Goal: Transaction & Acquisition: Purchase product/service

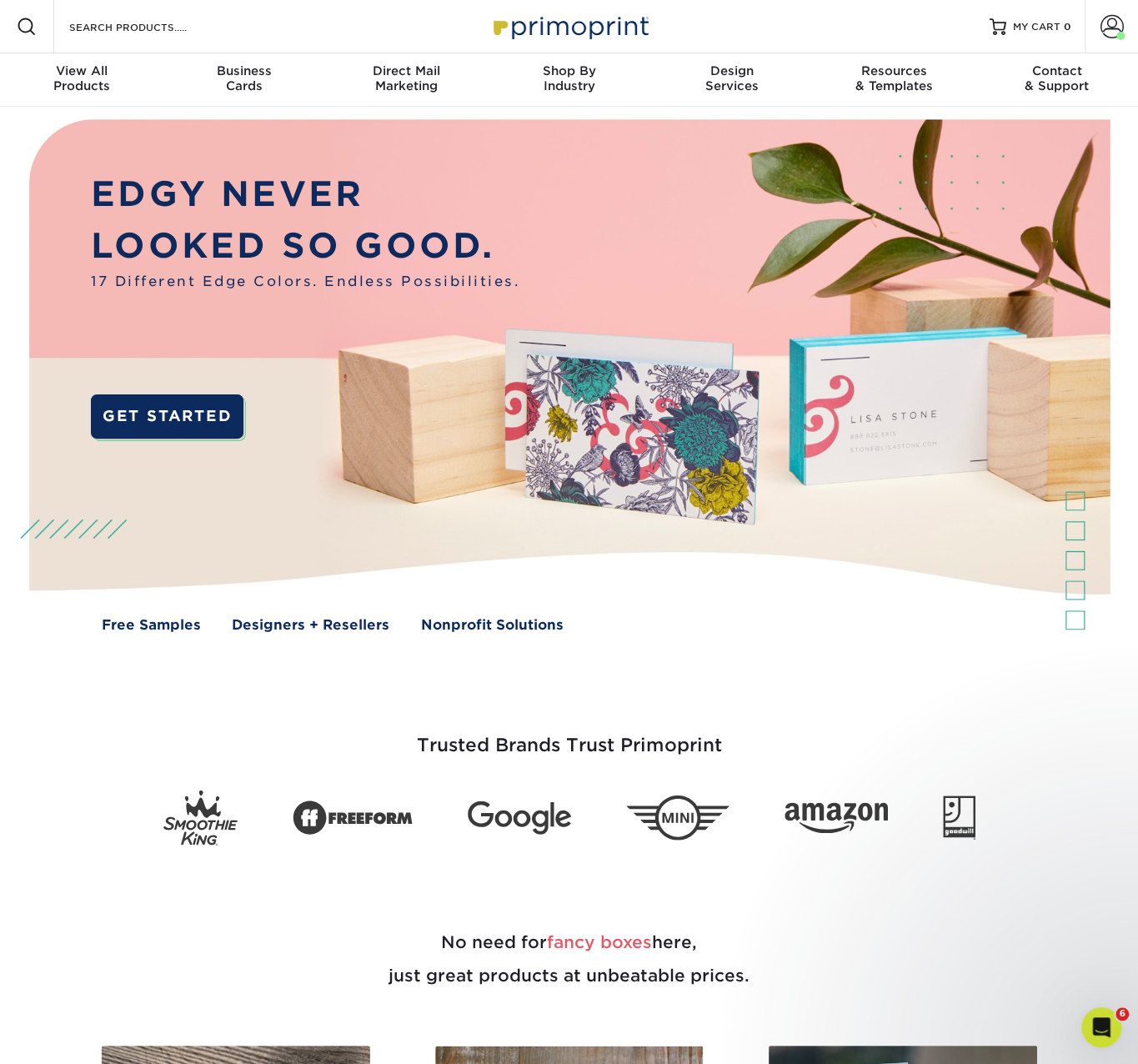
click at [877, 676] on div "Trusted Brands Trust Primoprint" at bounding box center [569, 759] width 1000 height 171
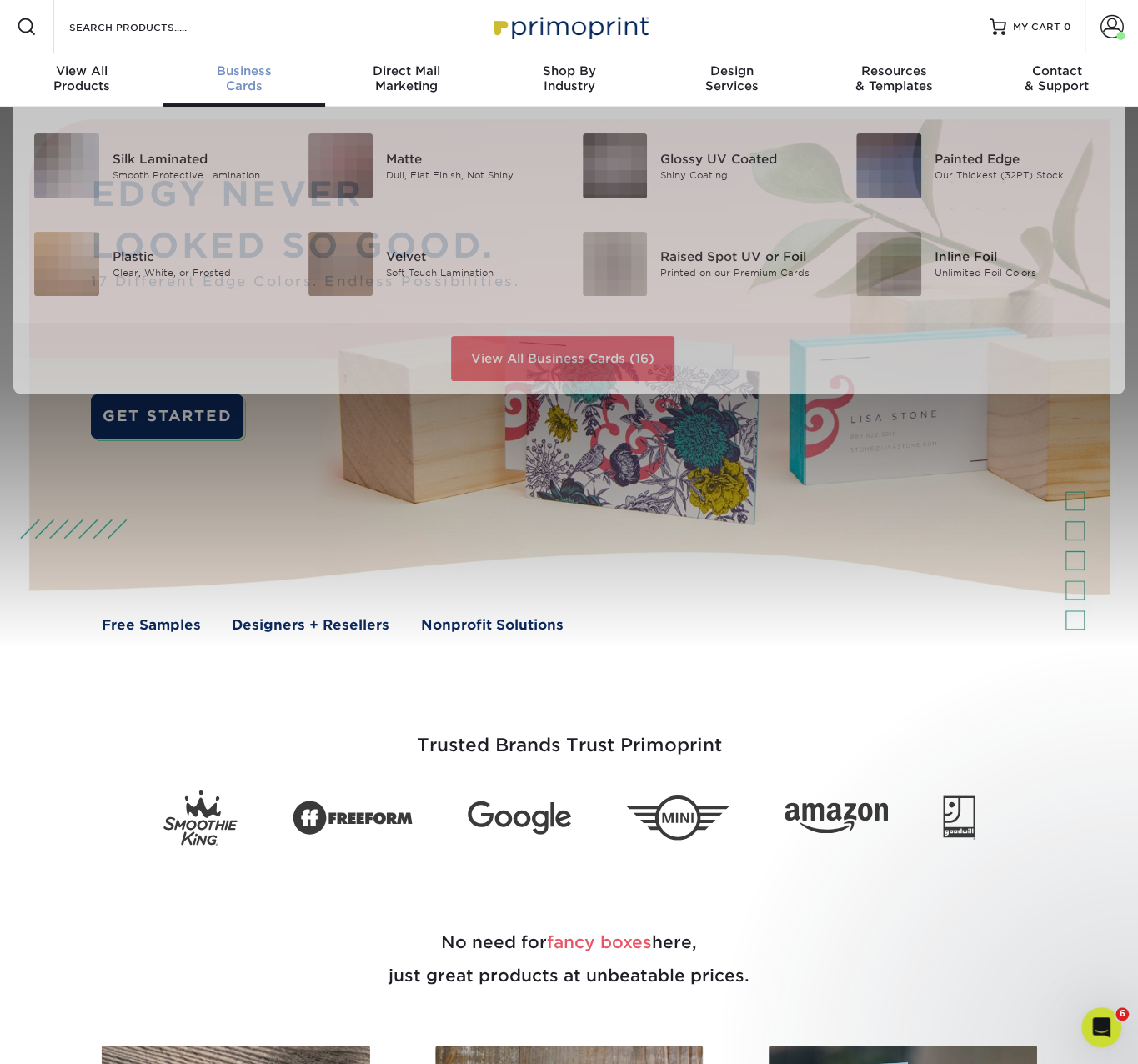
click at [253, 64] on span "Business" at bounding box center [244, 71] width 163 height 15
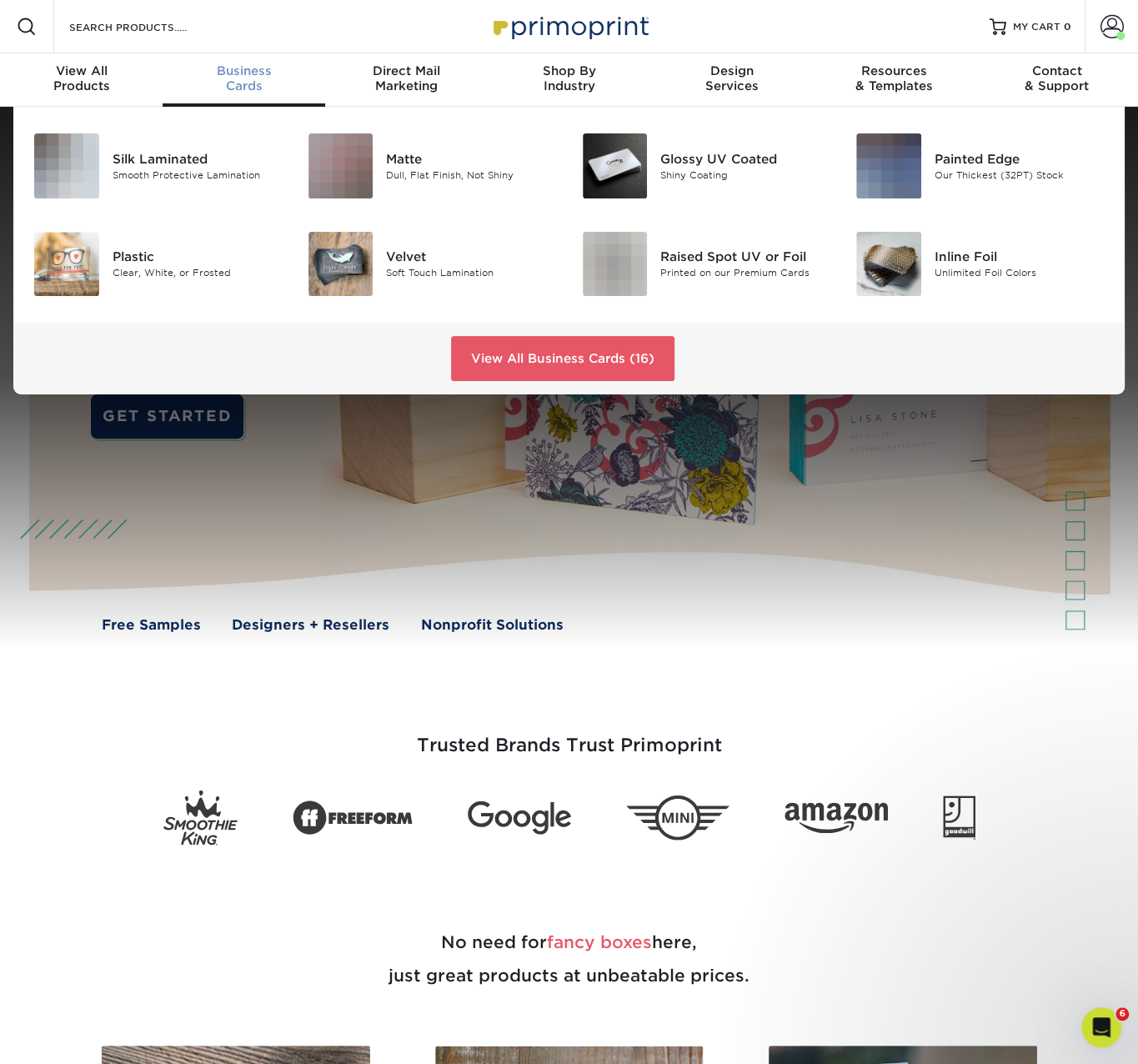
click at [195, 147] on div "Silk Laminated Smooth Protective Lamination" at bounding box center [204, 165] width 182 height 65
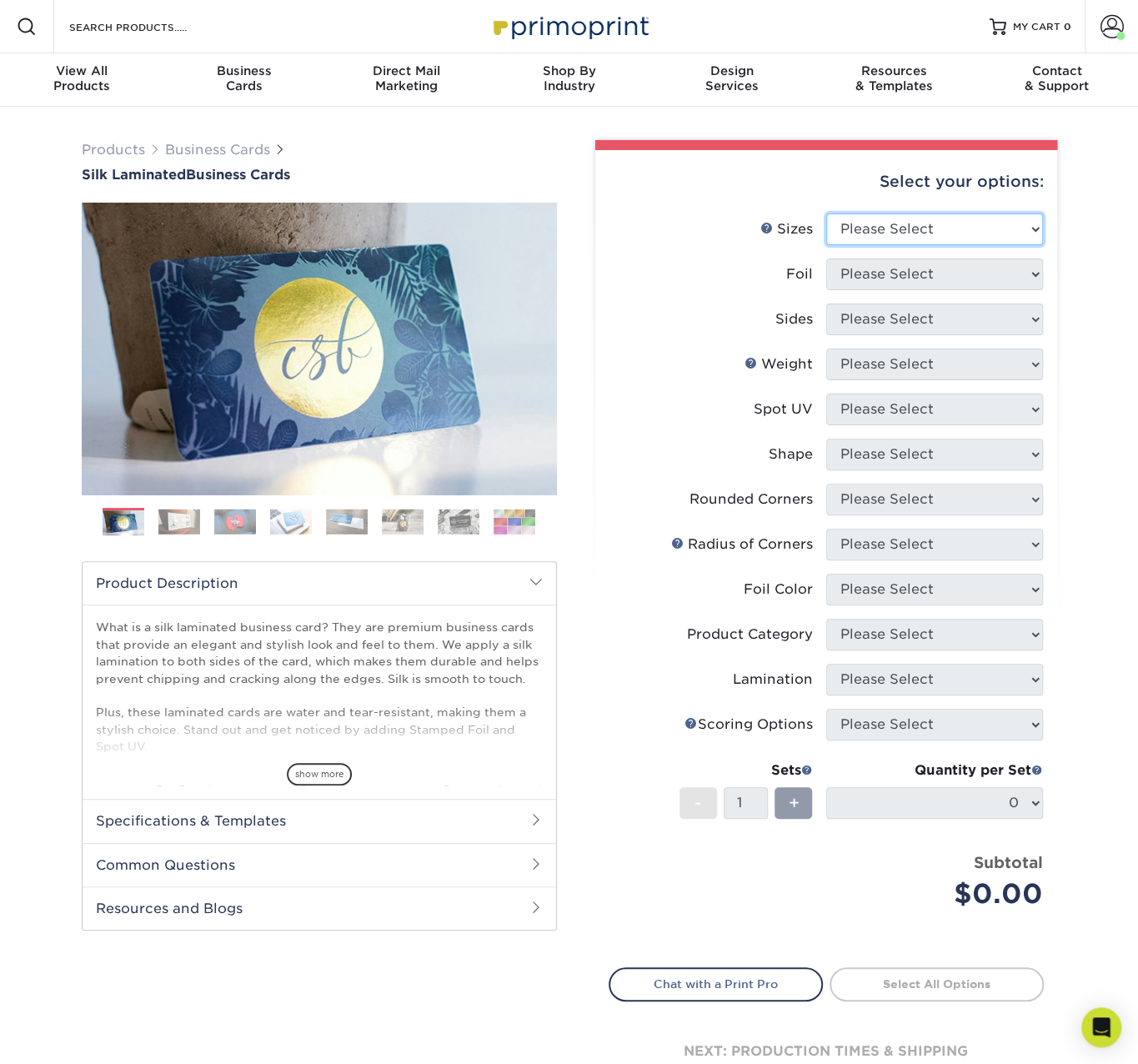
click at [871, 223] on select "Please Select 1.5" x 3.5" - Mini 1.75" x 3.5" - Mini 2" x 2" - Square 2" x 3" -…" at bounding box center [934, 229] width 217 height 31
select select "2.00x3.50"
click at [826, 214] on select "Please Select 1.5" x 3.5" - Mini 1.75" x 3.5" - Mini 2" x 2" - Square 2" x 3" -…" at bounding box center [934, 229] width 217 height 31
drag, startPoint x: 883, startPoint y: 279, endPoint x: 882, endPoint y: 289, distance: 10.0
click at [883, 279] on select "Please Select Yes No" at bounding box center [934, 273] width 217 height 31
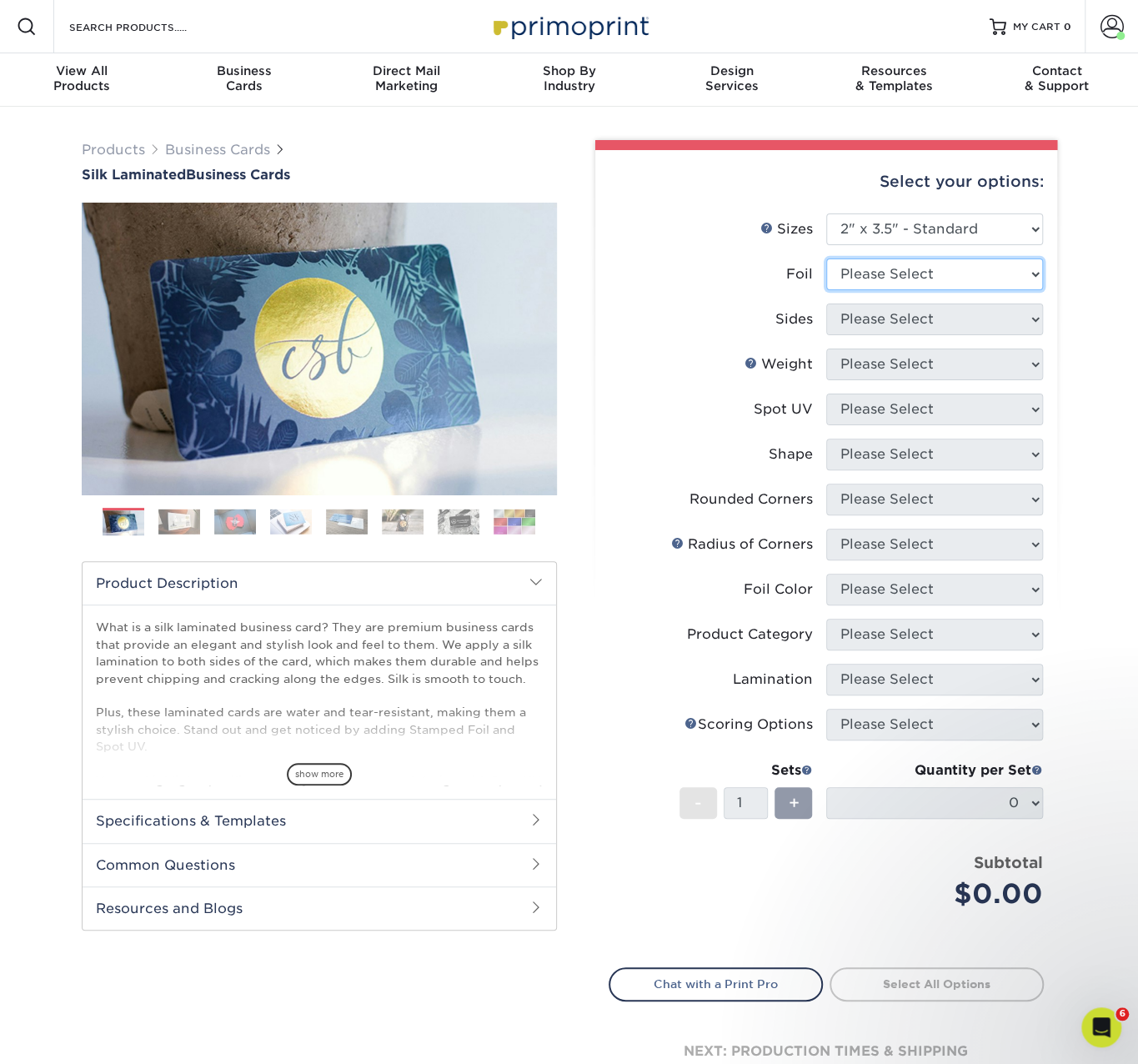
select select "0"
click at [826, 258] on select "Please Select Yes No" at bounding box center [934, 273] width 217 height 31
click at [871, 331] on select "Please Select Print Both Sides Print Front Only" at bounding box center [934, 319] width 217 height 31
select select "13abbda7-1d64-4f25-8bb2-c179b224825d"
click at [826, 304] on select "Please Select Print Both Sides Print Front Only" at bounding box center [934, 319] width 217 height 31
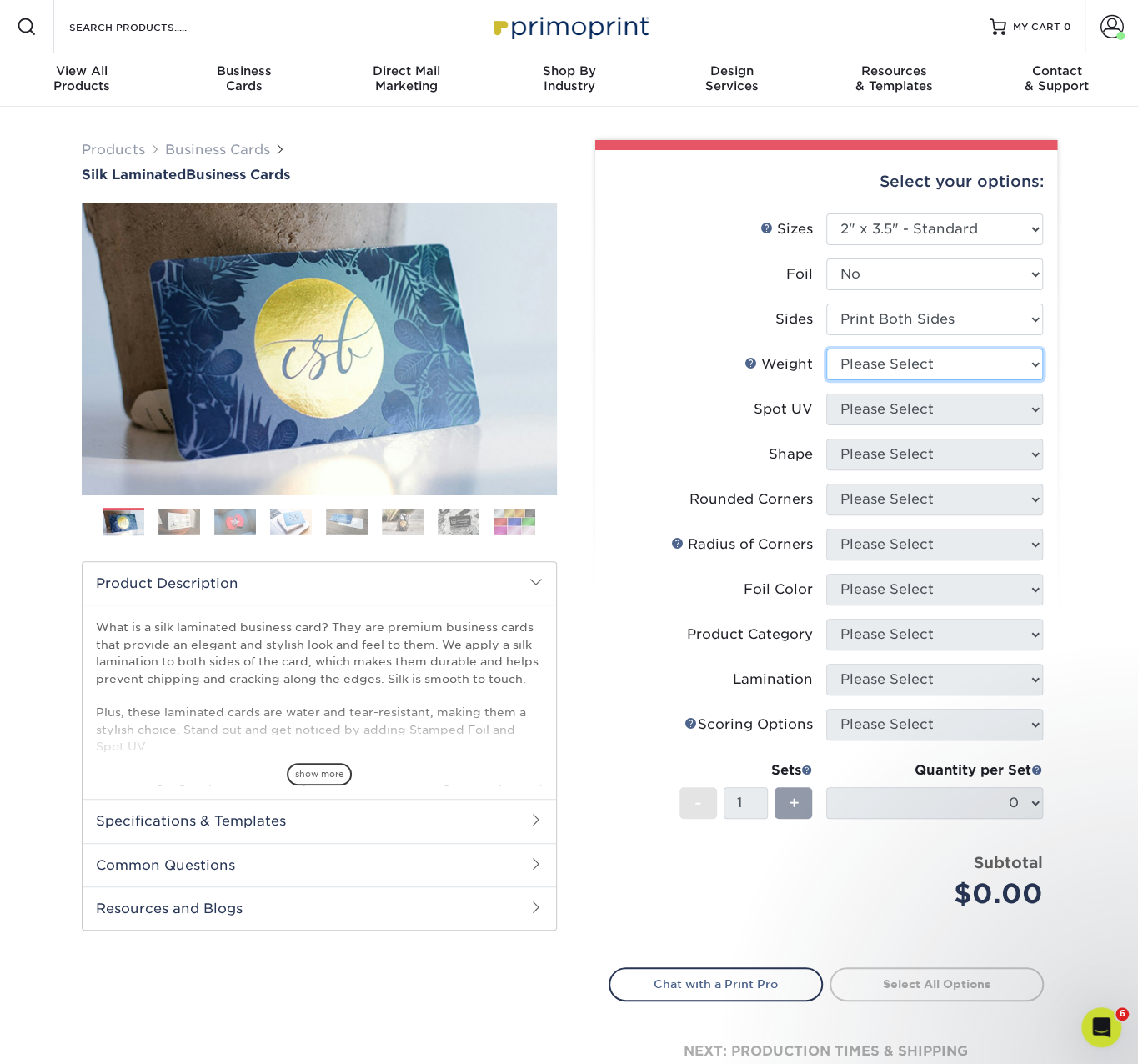
click at [876, 375] on select "Please Select 16PT" at bounding box center [934, 364] width 217 height 31
select select "16PT"
click at [826, 348] on select "Please Select 16PT" at bounding box center [934, 364] width 217 height 31
click at [875, 414] on select "Please Select No Spot UV Front and Back (Both Sides) Front Only Back Only" at bounding box center [934, 409] width 217 height 31
select select "0"
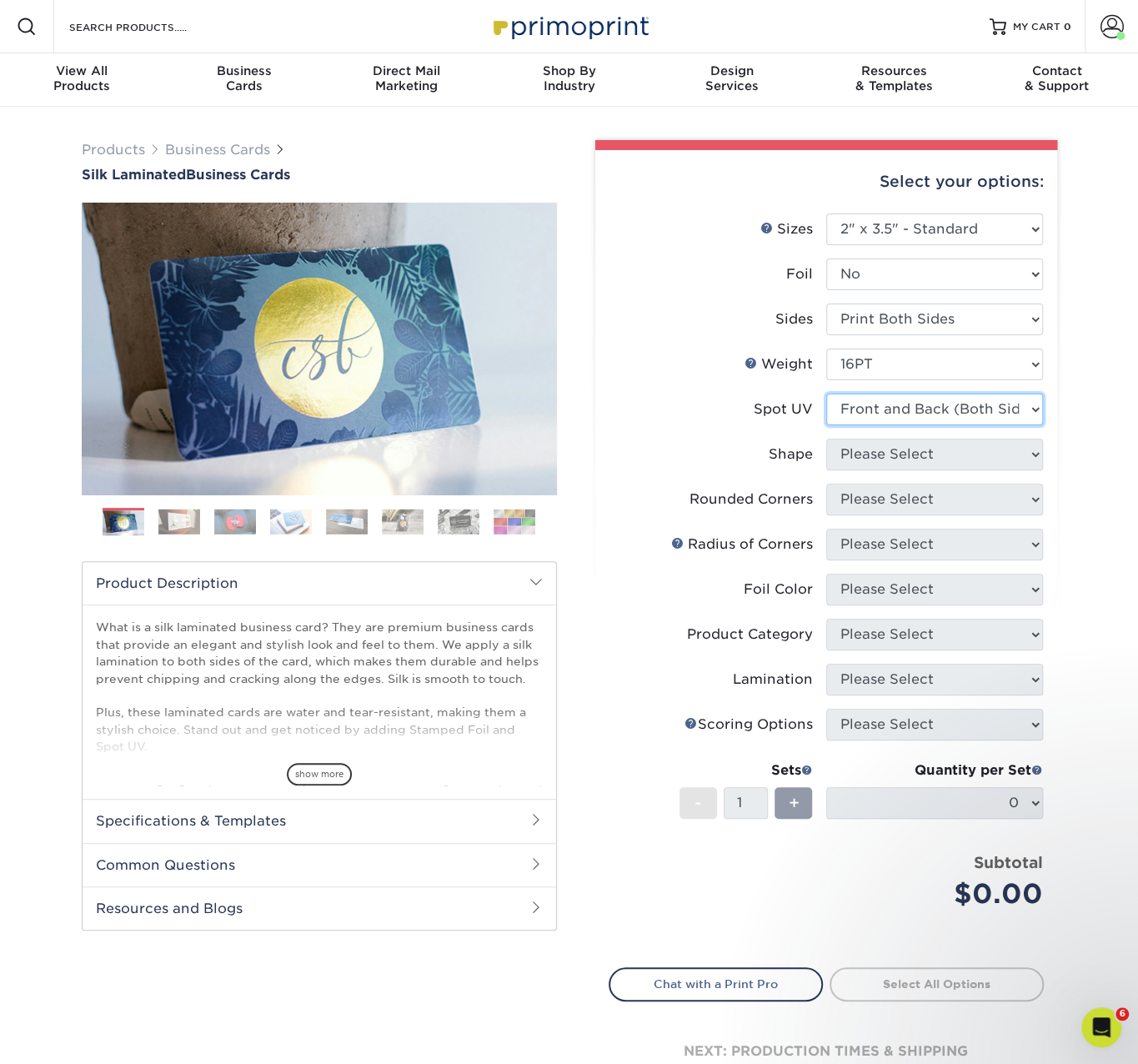
click at [826, 394] on select "Please Select No Spot UV Front and Back (Both Sides) Front Only Back Only" at bounding box center [934, 409] width 217 height 31
click at [883, 426] on li "Spot UV Please Select No Spot UV Front and Back (Both Sides) Front Only Back On…" at bounding box center [827, 416] width 434 height 45
click at [879, 454] on select "Please Select Standard" at bounding box center [934, 454] width 217 height 31
click at [887, 497] on li "Rounded Corners Please Select Yes - Round 2 Corners Yes - Round 4 Corners No" at bounding box center [827, 507] width 434 height 45
click at [891, 465] on select "Please Select Standard" at bounding box center [934, 454] width 217 height 31
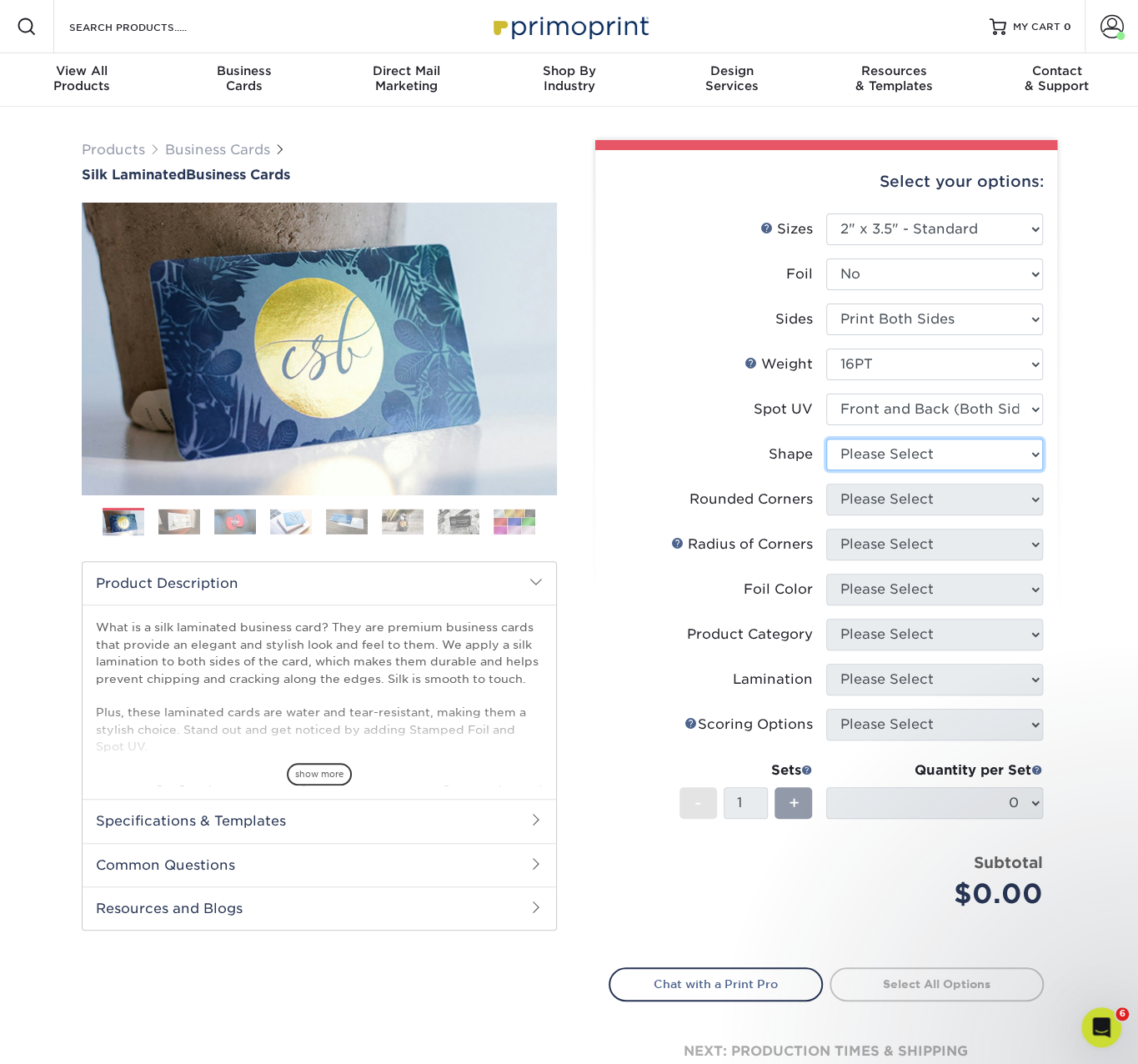
select select "standard"
click at [826, 439] on select "Please Select Standard" at bounding box center [934, 454] width 217 height 31
click at [890, 503] on select "Please Select Yes - Round 2 Corners Yes - Round 4 Corners No" at bounding box center [934, 499] width 217 height 31
select select "0"
click at [826, 484] on select "Please Select Yes - Round 2 Corners Yes - Round 4 Corners No" at bounding box center [934, 499] width 217 height 31
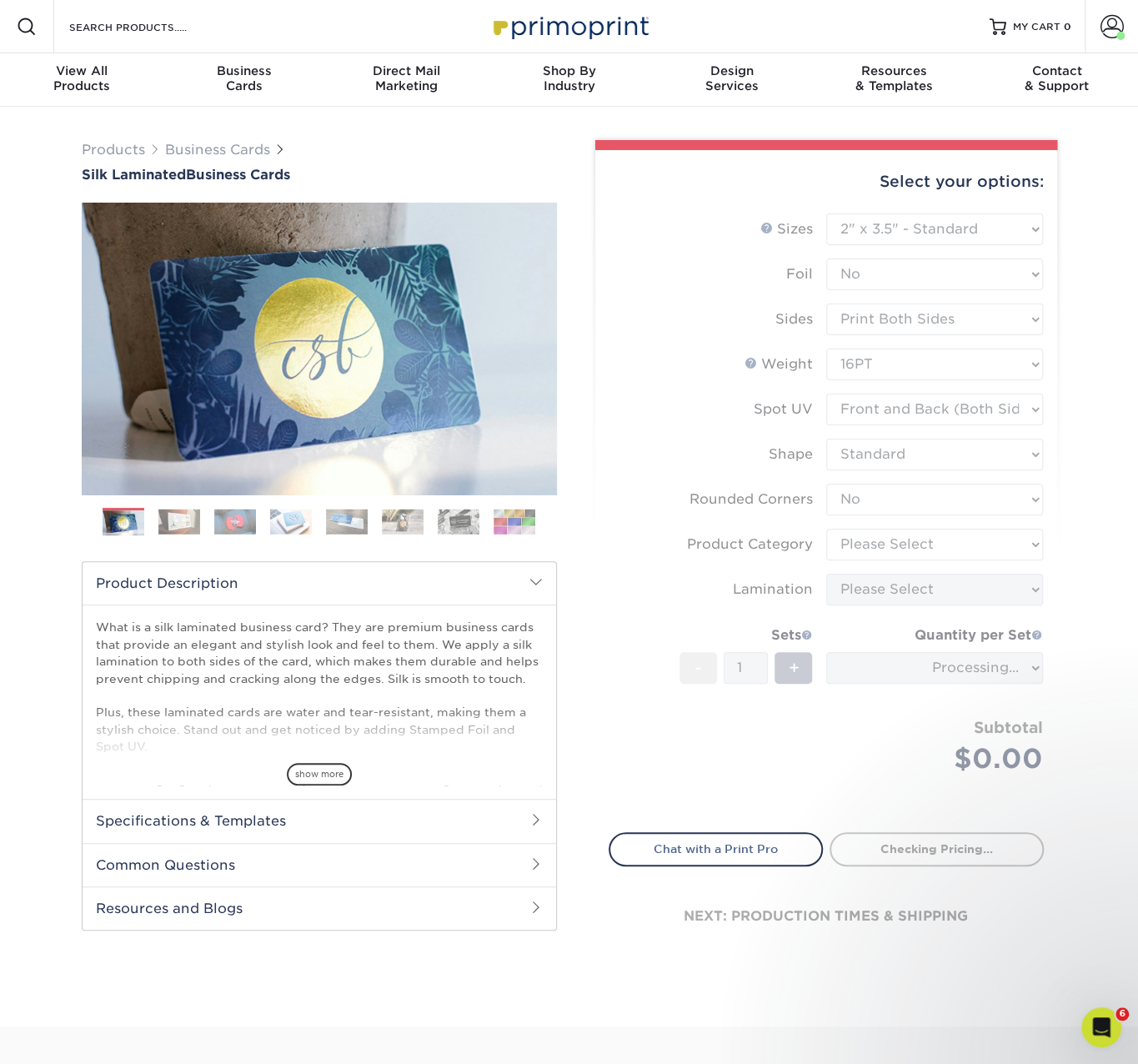
click at [589, 408] on div "Select your options: Sizes Help Sizes Foil Yes -" at bounding box center [820, 560] width 475 height 840
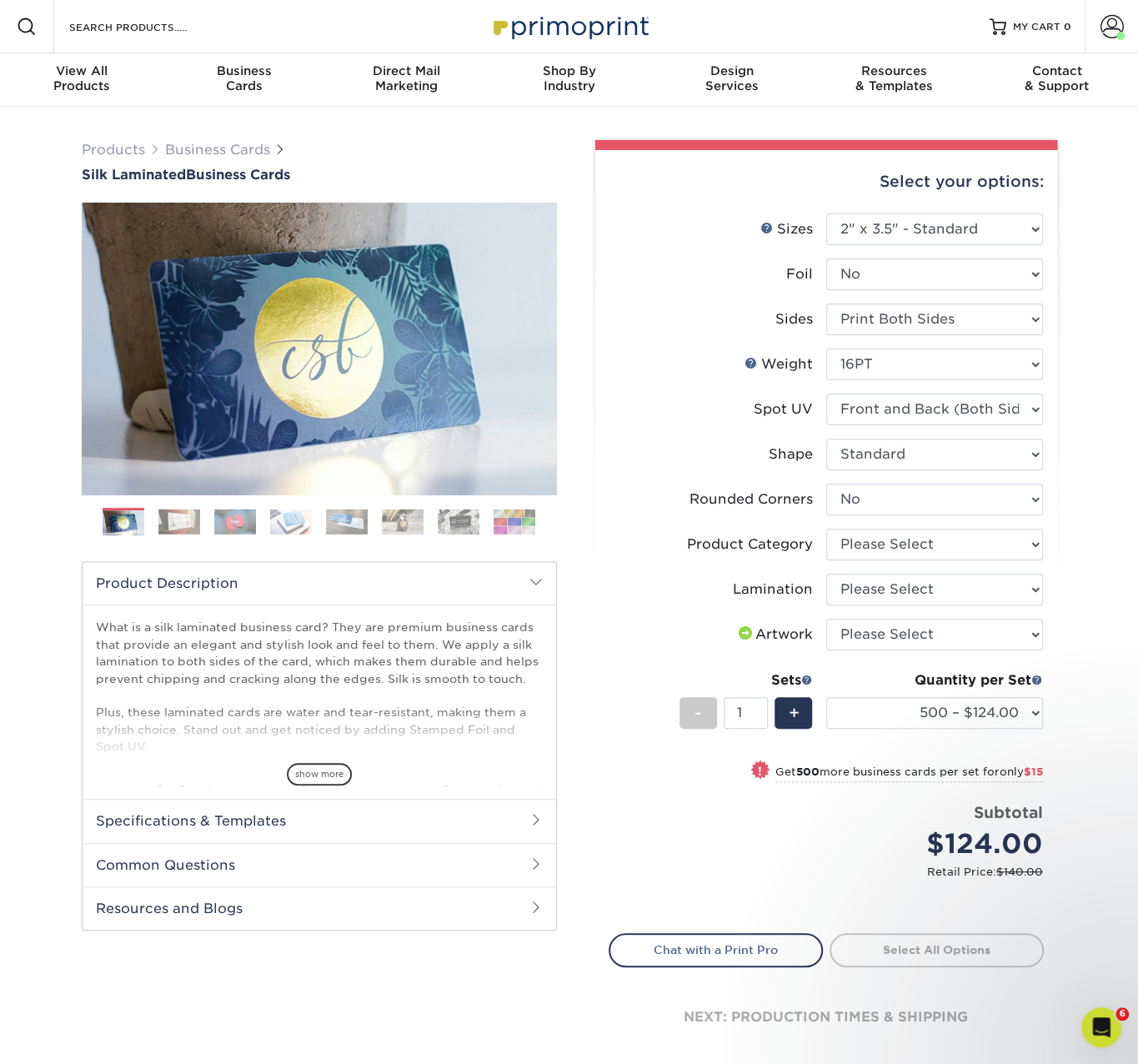
click at [590, 672] on div "Select your options: Sizes Help Sizes Foil Yes -" at bounding box center [820, 610] width 475 height 941
click at [734, 849] on div "Price per set $124.00" at bounding box center [718, 833] width 217 height 63
click at [912, 529] on select "Please Select Business Cards" at bounding box center [934, 544] width 217 height 31
select select "3b5148f1-0588-4f88-a218-97bcfdce65c1"
click at [826, 529] on select "Please Select Business Cards" at bounding box center [934, 544] width 217 height 31
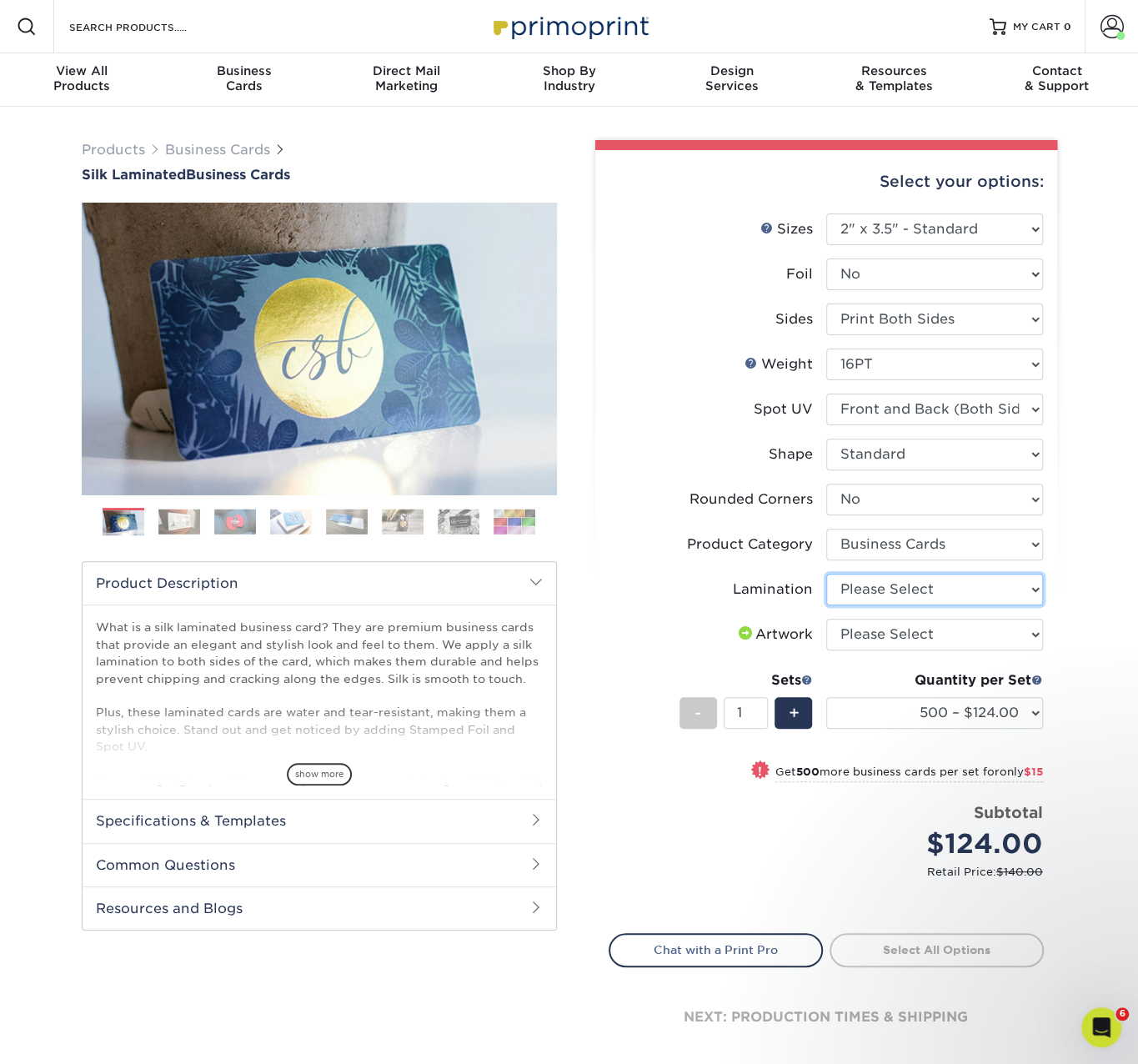
click at [876, 578] on select "Please Select Silk" at bounding box center [934, 589] width 217 height 31
select select "ccacb42f-45f7-42d3-bbd3-7c8421cf37f0"
click at [826, 574] on select "Please Select Silk" at bounding box center [934, 589] width 217 height 31
click at [869, 633] on select "Please Select I will upload files I need a design - $100" at bounding box center [934, 634] width 217 height 31
select select "upload"
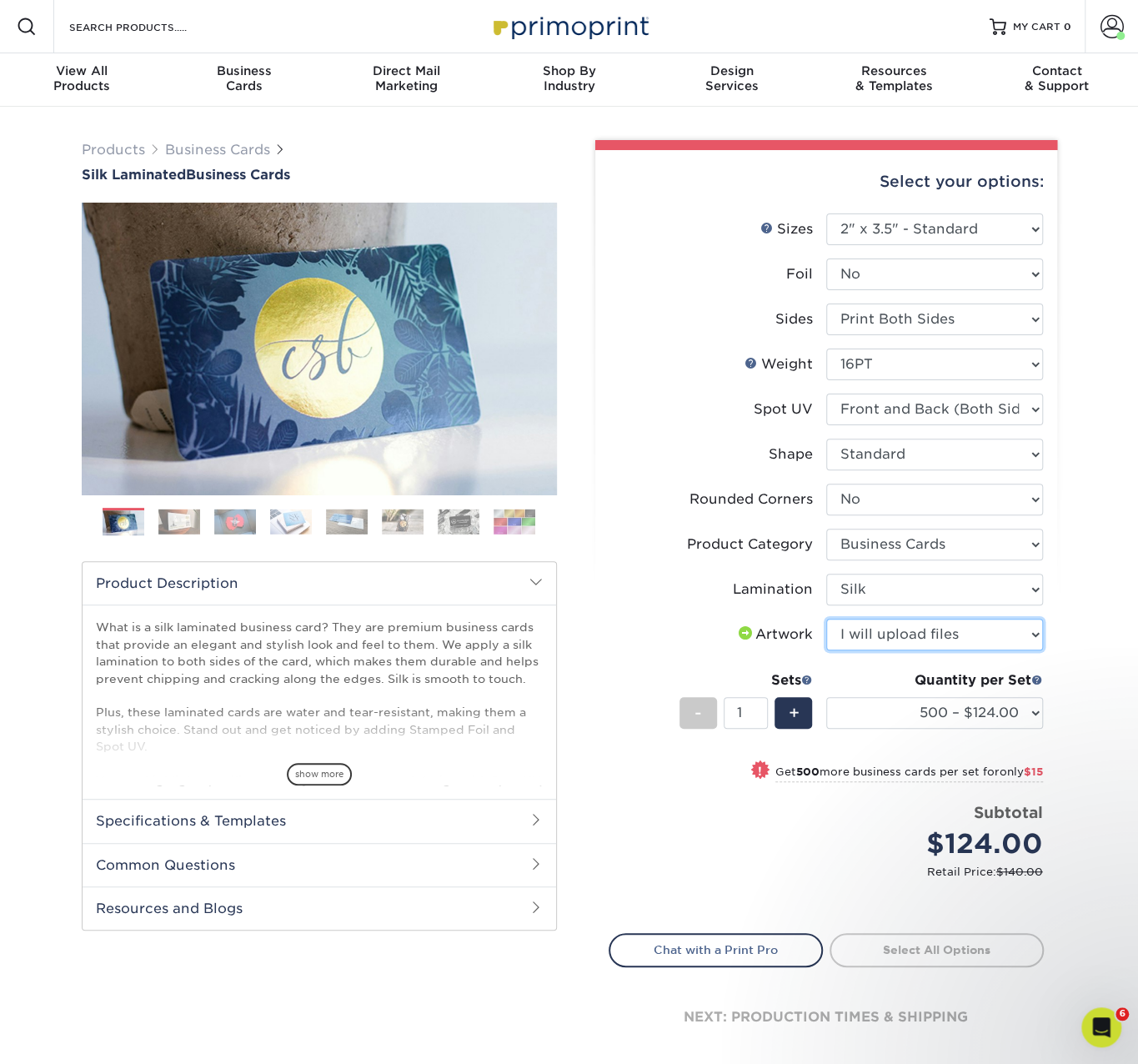
click at [826, 619] on select "Please Select I will upload files I need a design - $100" at bounding box center [934, 634] width 217 height 31
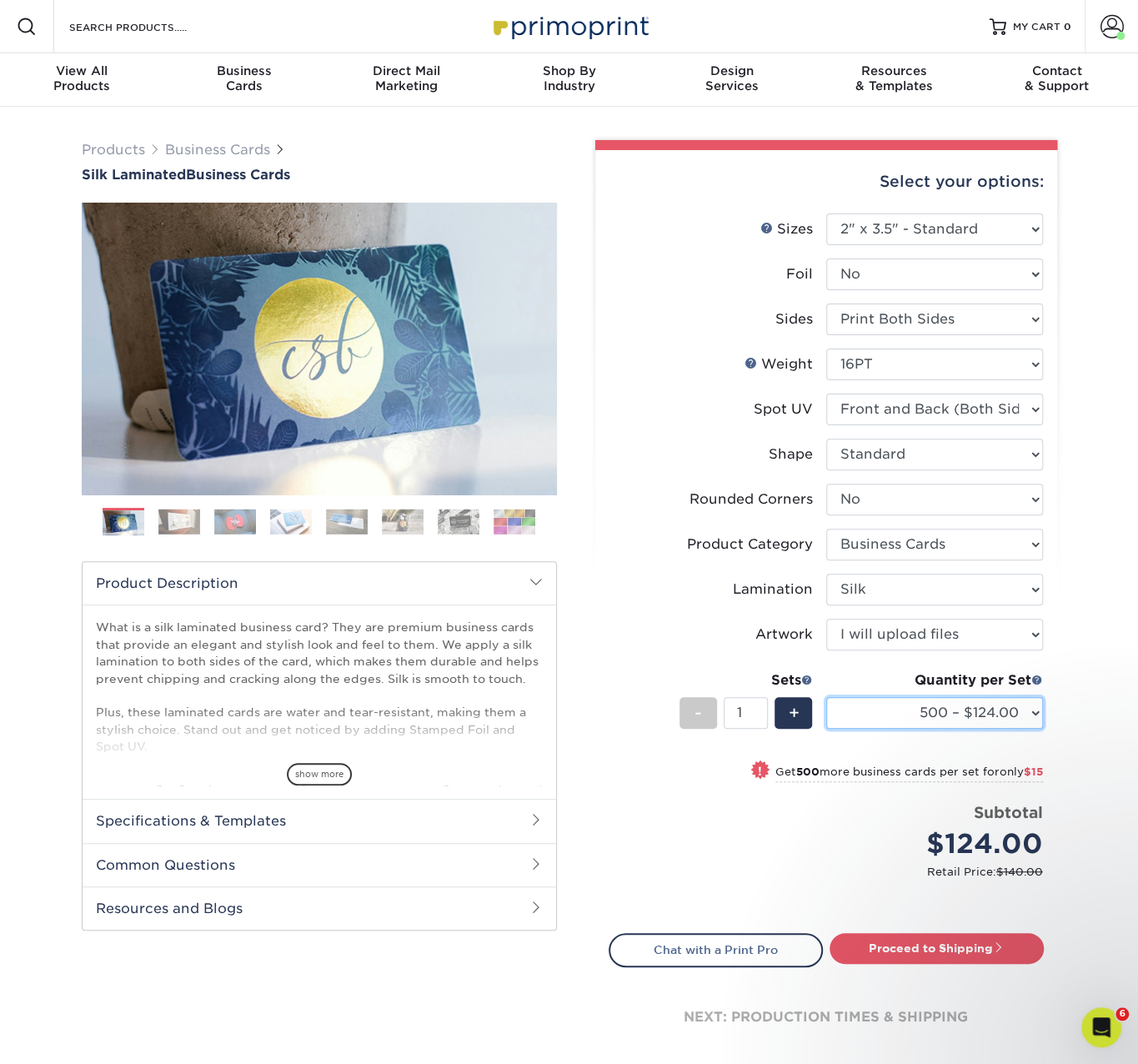
click at [936, 708] on select "500 – $124.00 1000 – $139.00 2500 – $341.00 5000 – $571.00 10000 – $1028.00" at bounding box center [934, 713] width 217 height 31
select select "1000 – $139.00"
click at [826, 698] on select "500 – $124.00 1000 – $139.00 2500 – $341.00 5000 – $571.00 10000 – $1028.00" at bounding box center [934, 713] width 217 height 31
click at [764, 868] on small "Retail Price: $156.00" at bounding box center [833, 872] width 422 height 16
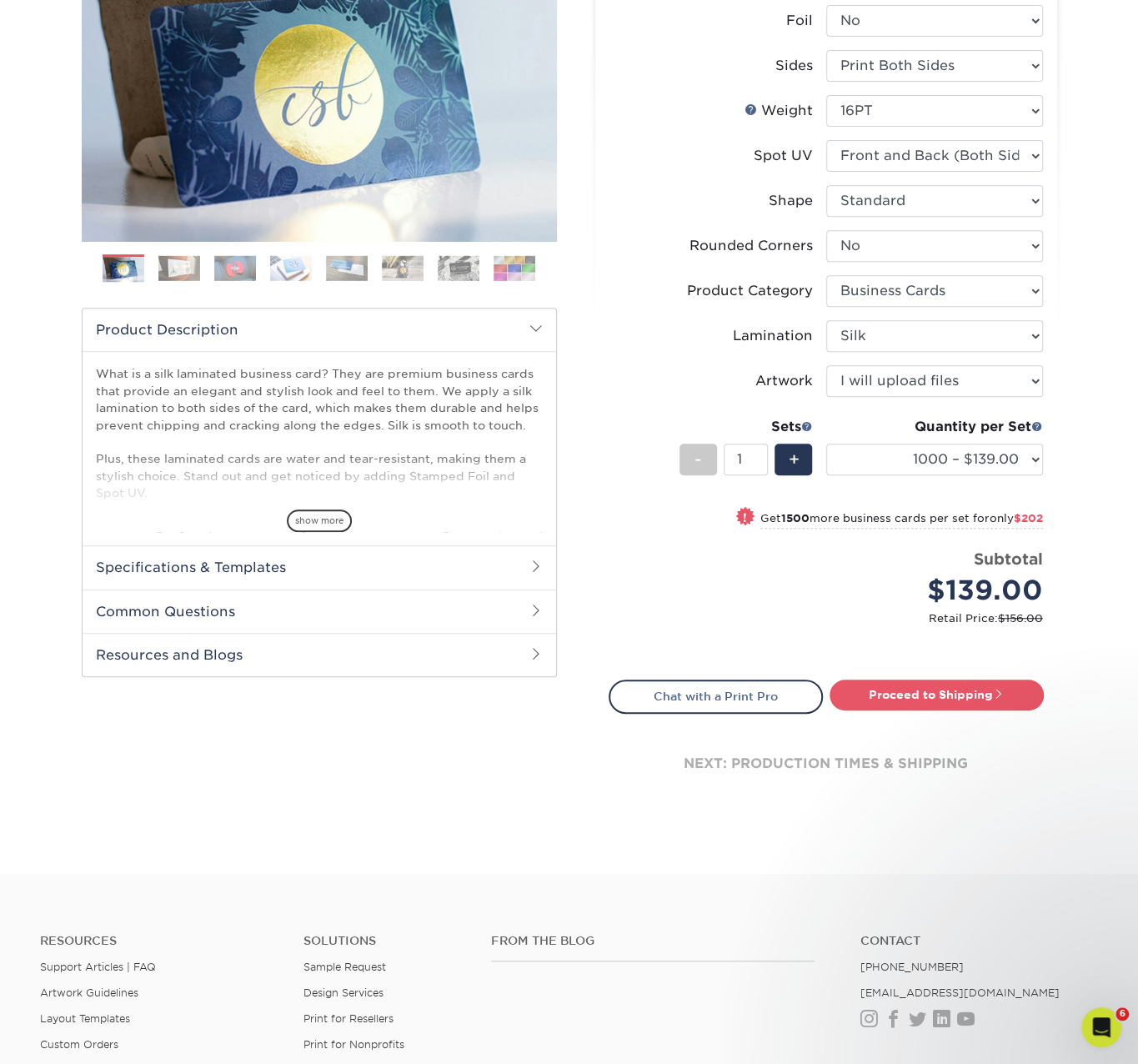
scroll to position [278, 0]
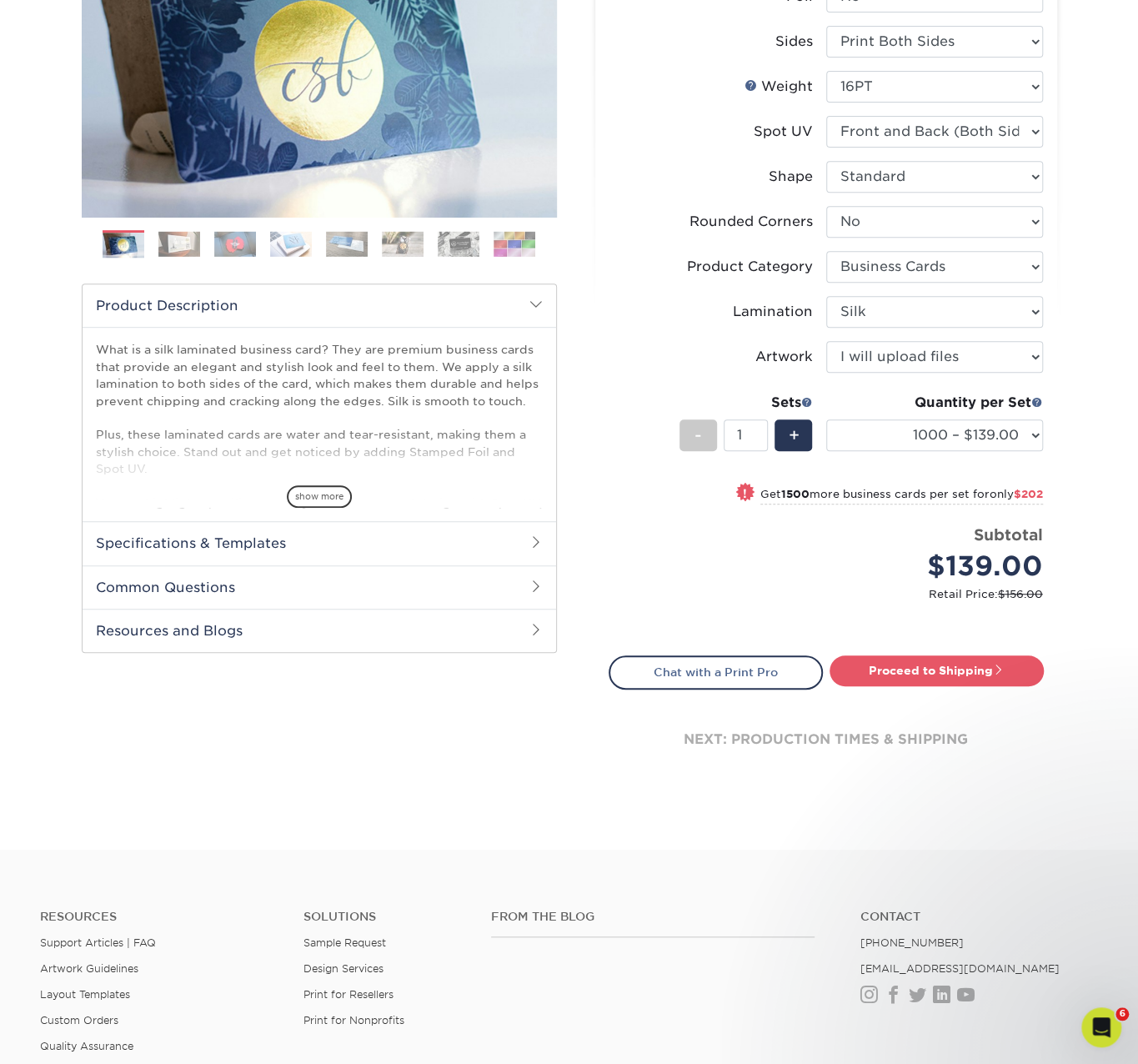
click at [924, 675] on link "Proceed to Shipping" at bounding box center [937, 671] width 214 height 30
type input "Set 1"
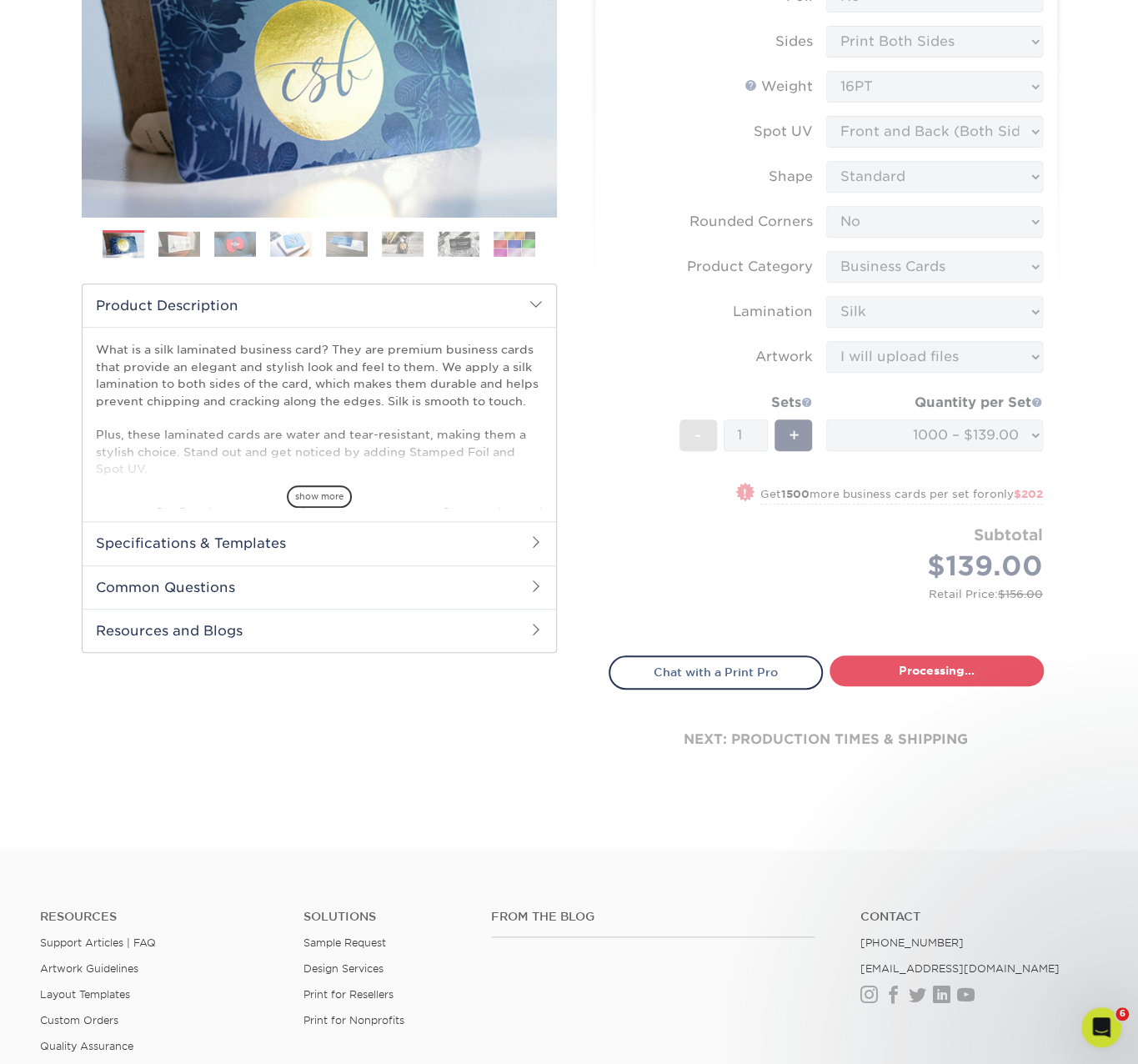
select select "cb454609-49fa-4780-9579-c9522ab991d3"
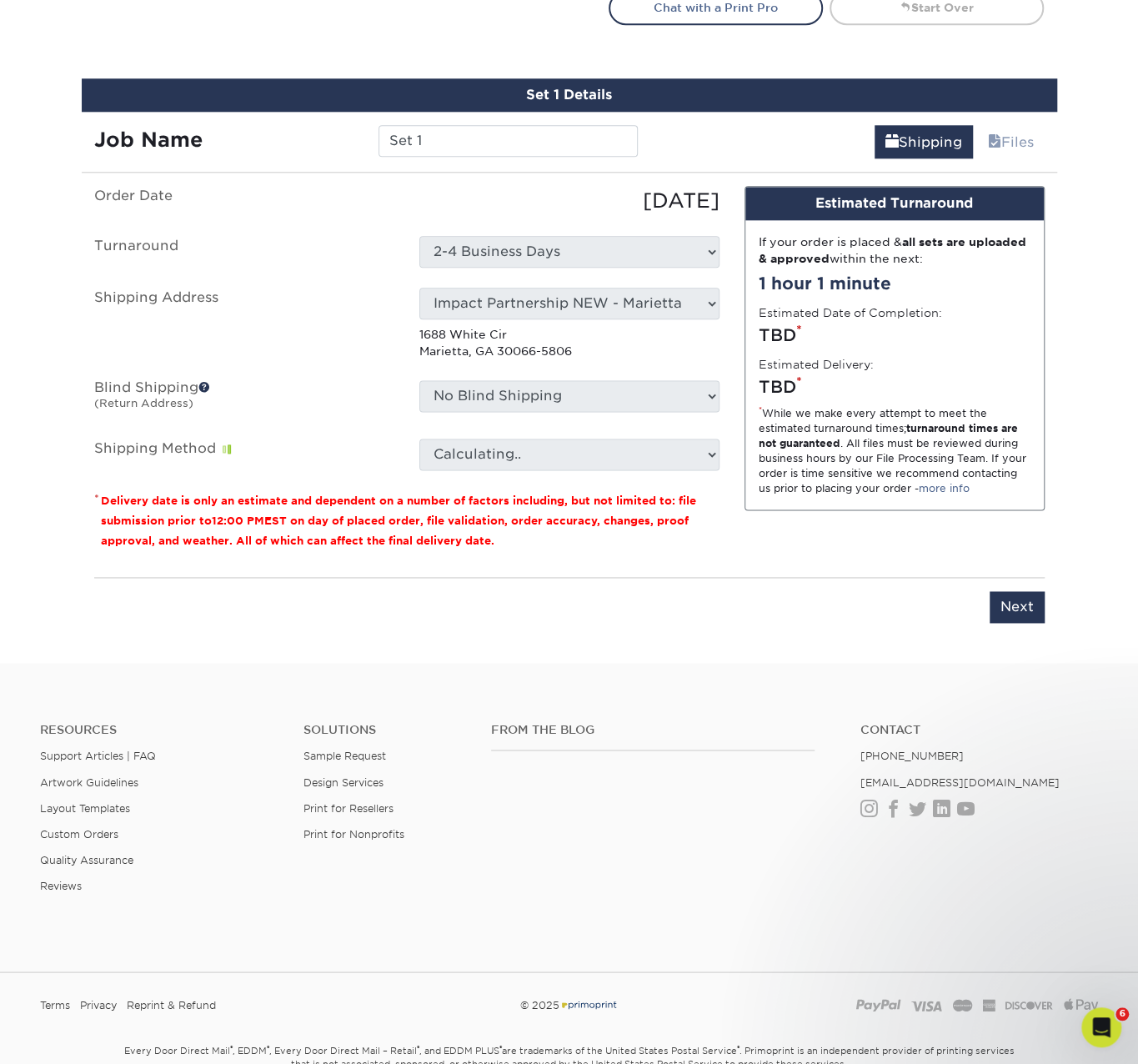
scroll to position [978, 0]
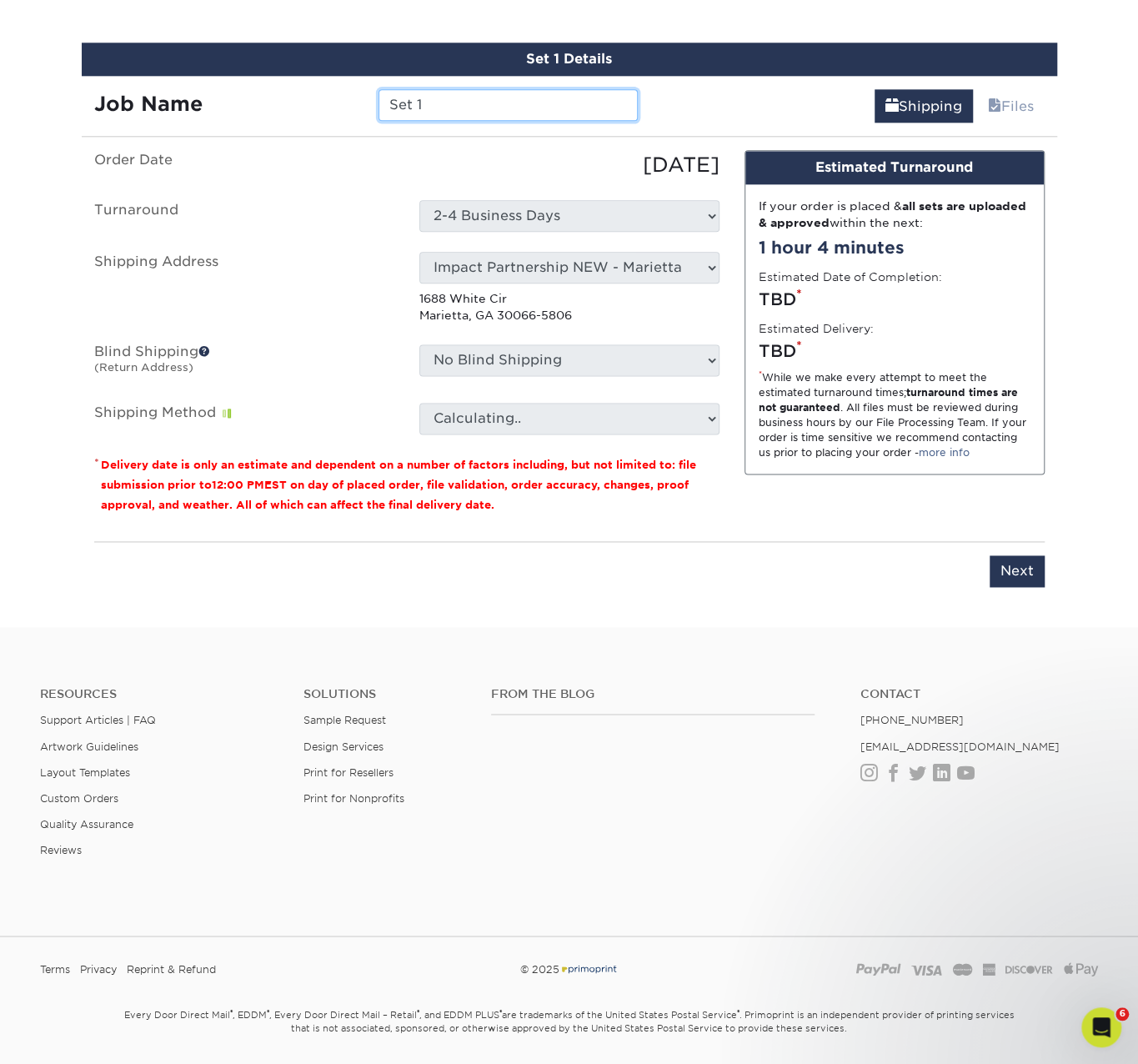
click at [489, 98] on input "Set 1" at bounding box center [508, 105] width 259 height 31
drag, startPoint x: 475, startPoint y: 97, endPoint x: 250, endPoint y: 121, distance: 226.3
click at [294, 106] on div "Job Name Set 1" at bounding box center [367, 105] width 570 height 31
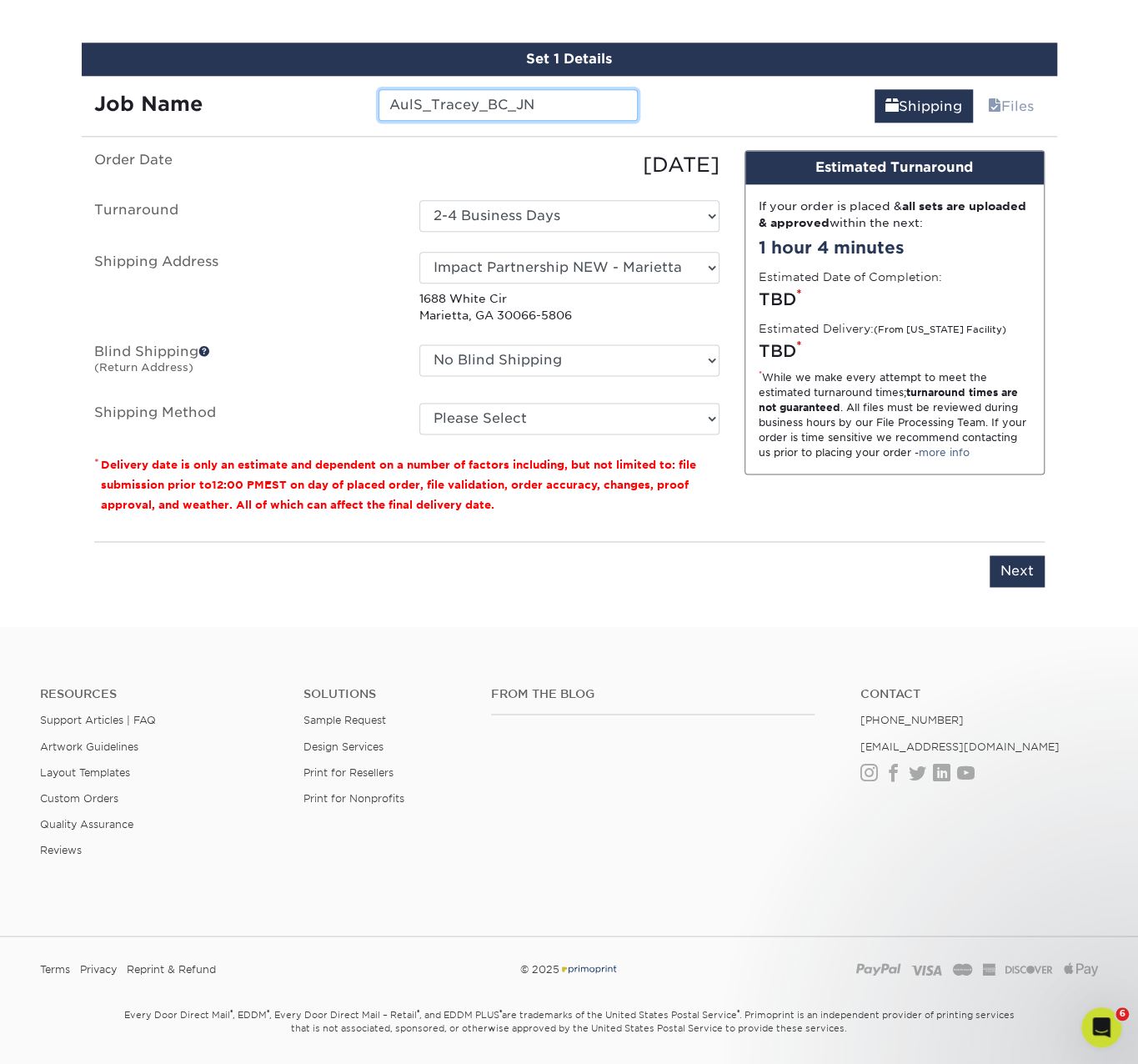
type input "AulS_Tracey_BC_JN"
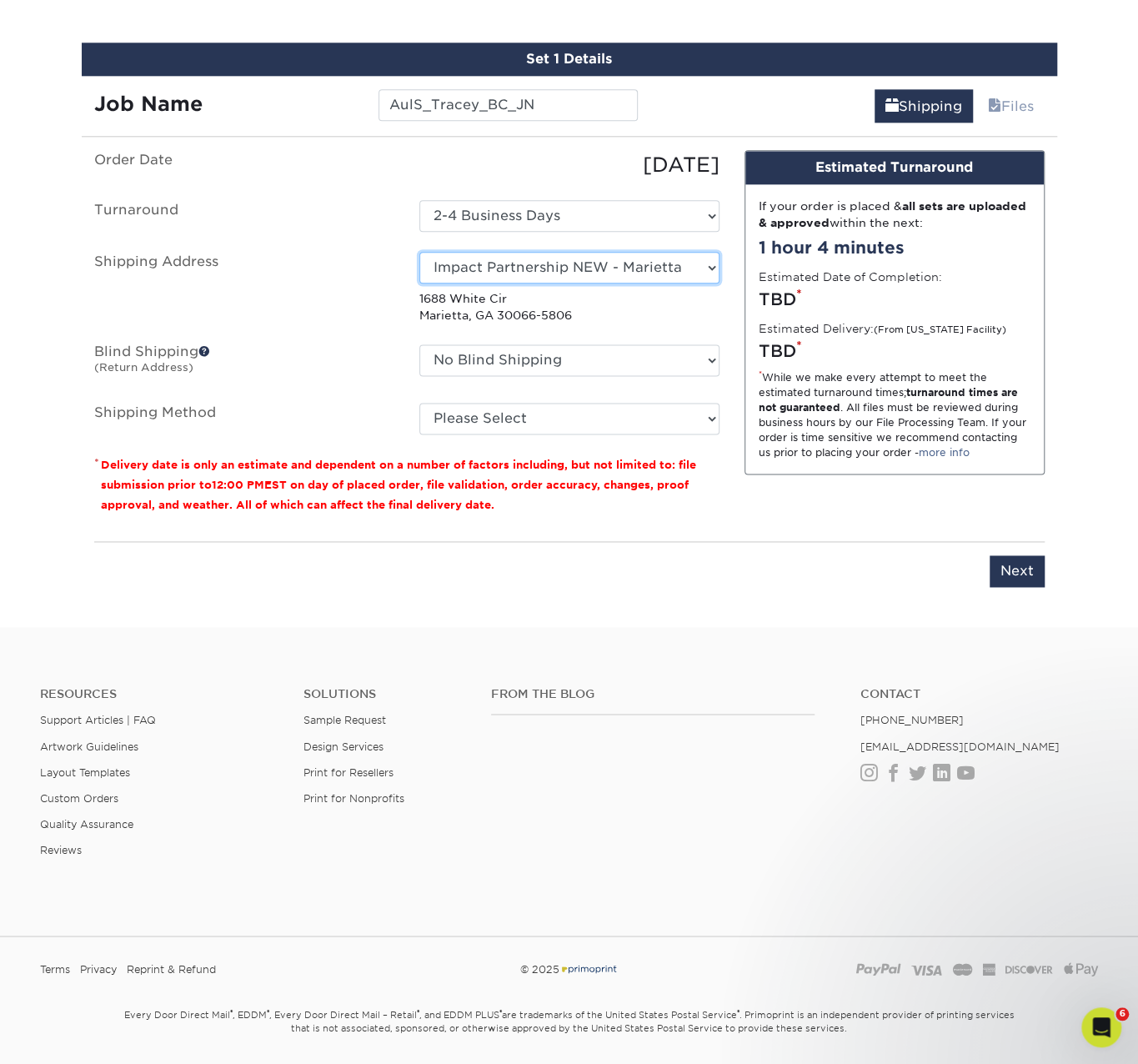
click at [446, 276] on select "Select One Andrew Hansen - Palm Spring, Suite 3 John McNamara - 7350 W. College…" at bounding box center [570, 267] width 300 height 31
select select "227844"
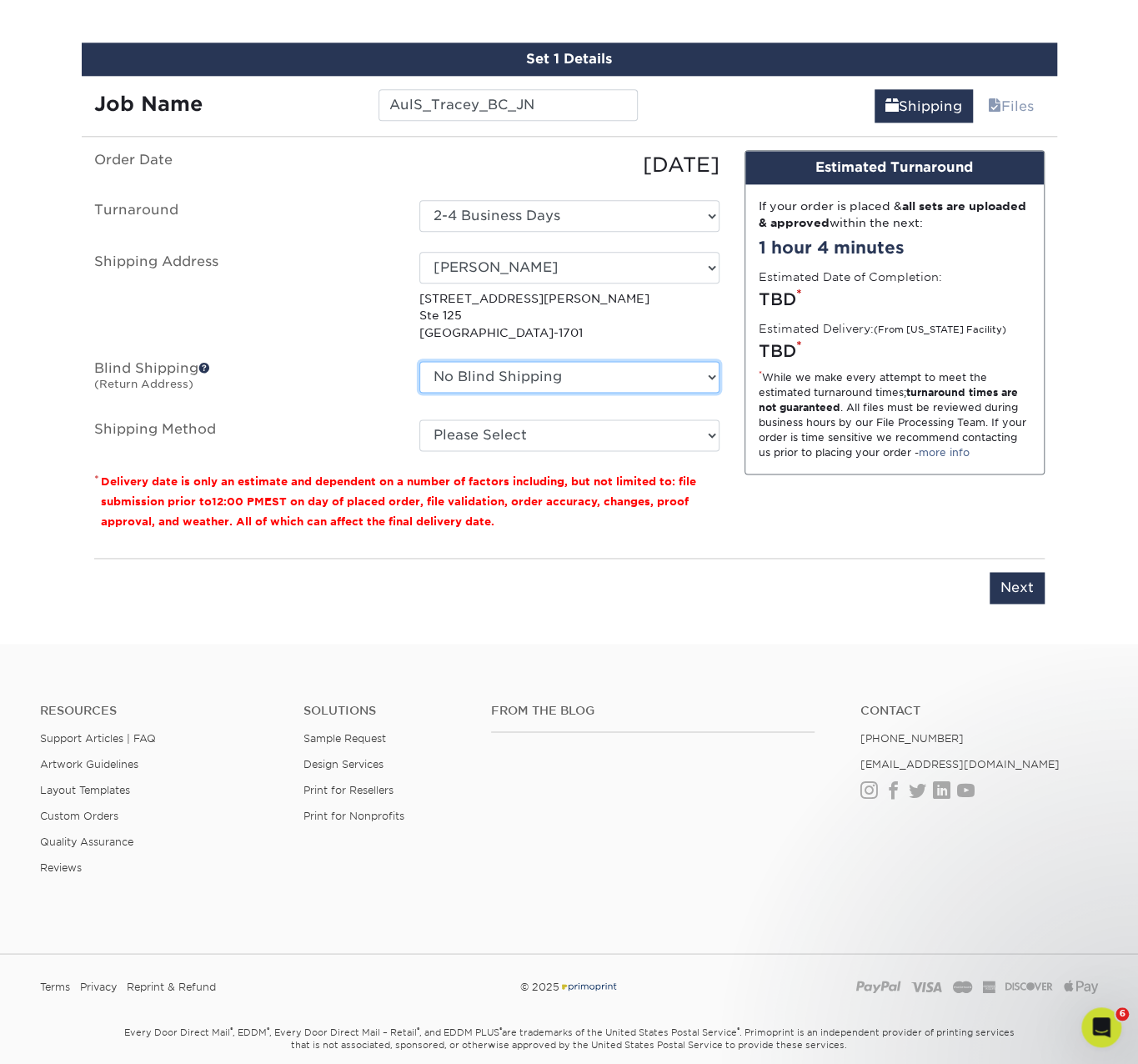
click at [479, 364] on select "No Blind Shipping Andrew Hansen - Palm Spring, Suite 3 John McNamara - 7350 W. …" at bounding box center [570, 376] width 300 height 31
click at [420, 361] on select "No Blind Shipping Andrew Hansen - Palm Spring, Suite 3 John McNamara - 7350 W. …" at bounding box center [570, 376] width 300 height 31
click at [459, 423] on select "Please Select Ground Shipping (+$8.96) 3 Day Shipping Service (+$15.34) 2 Day A…" at bounding box center [570, 435] width 300 height 31
select select "03"
click at [420, 420] on select "Please Select Ground Shipping (+$8.96) 3 Day Shipping Service (+$15.34) 2 Day A…" at bounding box center [570, 435] width 300 height 31
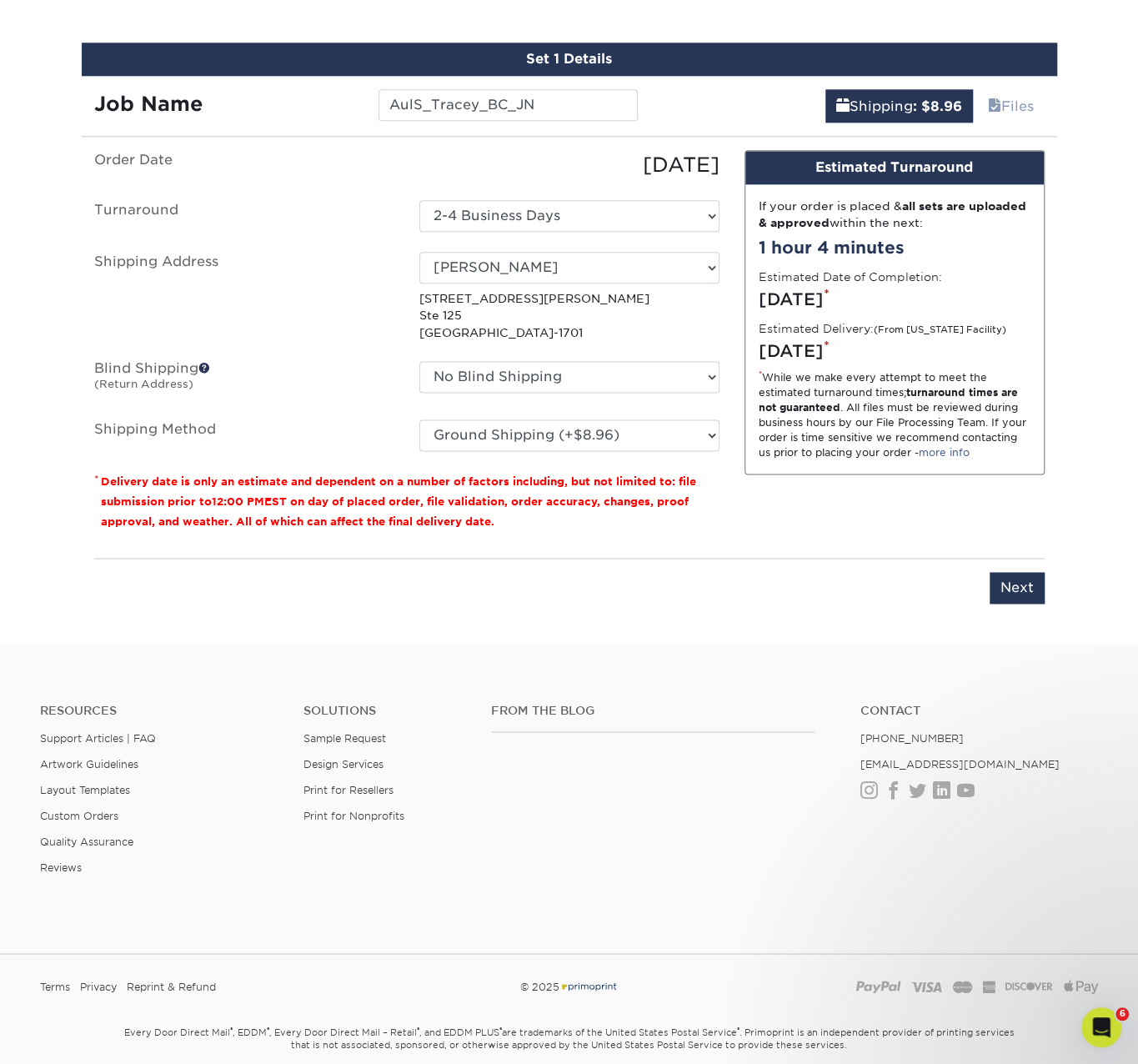
click at [501, 605] on div "You've choosen mailing services! If you have a csv address list please upload i…" at bounding box center [570, 387] width 950 height 473
click at [1036, 595] on input "Next" at bounding box center [1017, 588] width 55 height 31
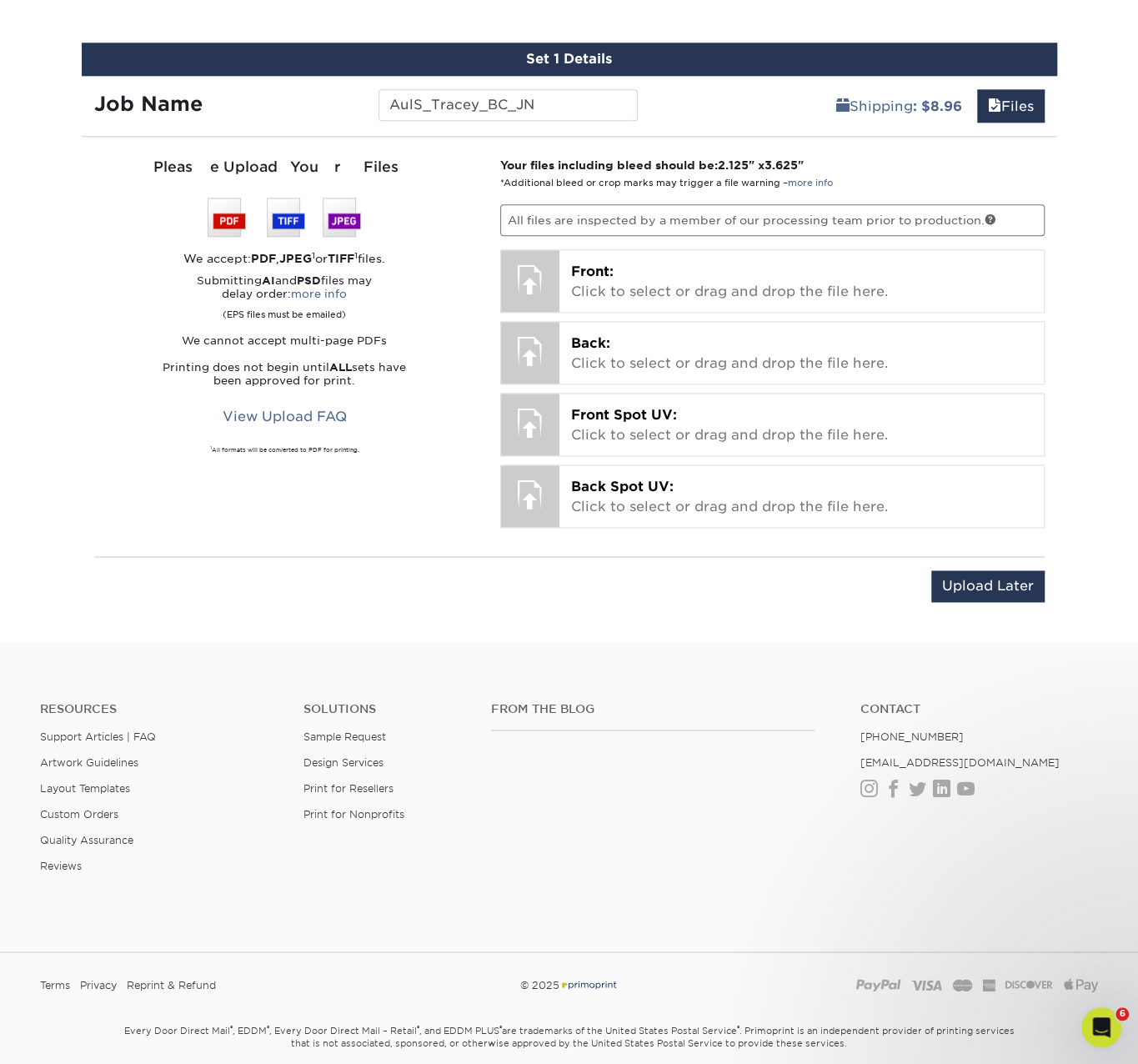
click at [623, 274] on p "Front: Click to select or drag and drop the file here." at bounding box center [802, 281] width 461 height 40
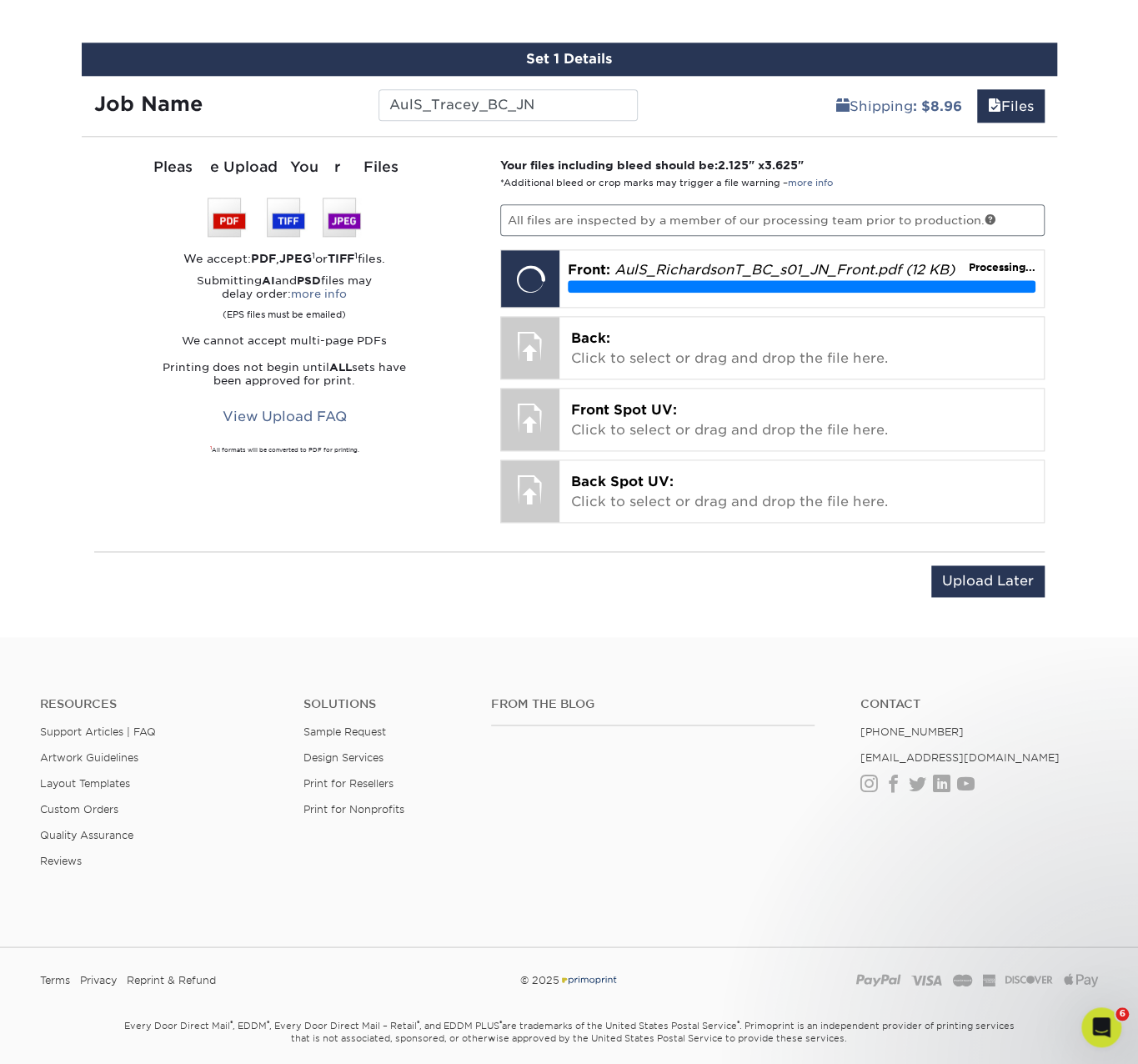
click at [589, 359] on p "Back: Click to select or drag and drop the file here." at bounding box center [802, 348] width 461 height 40
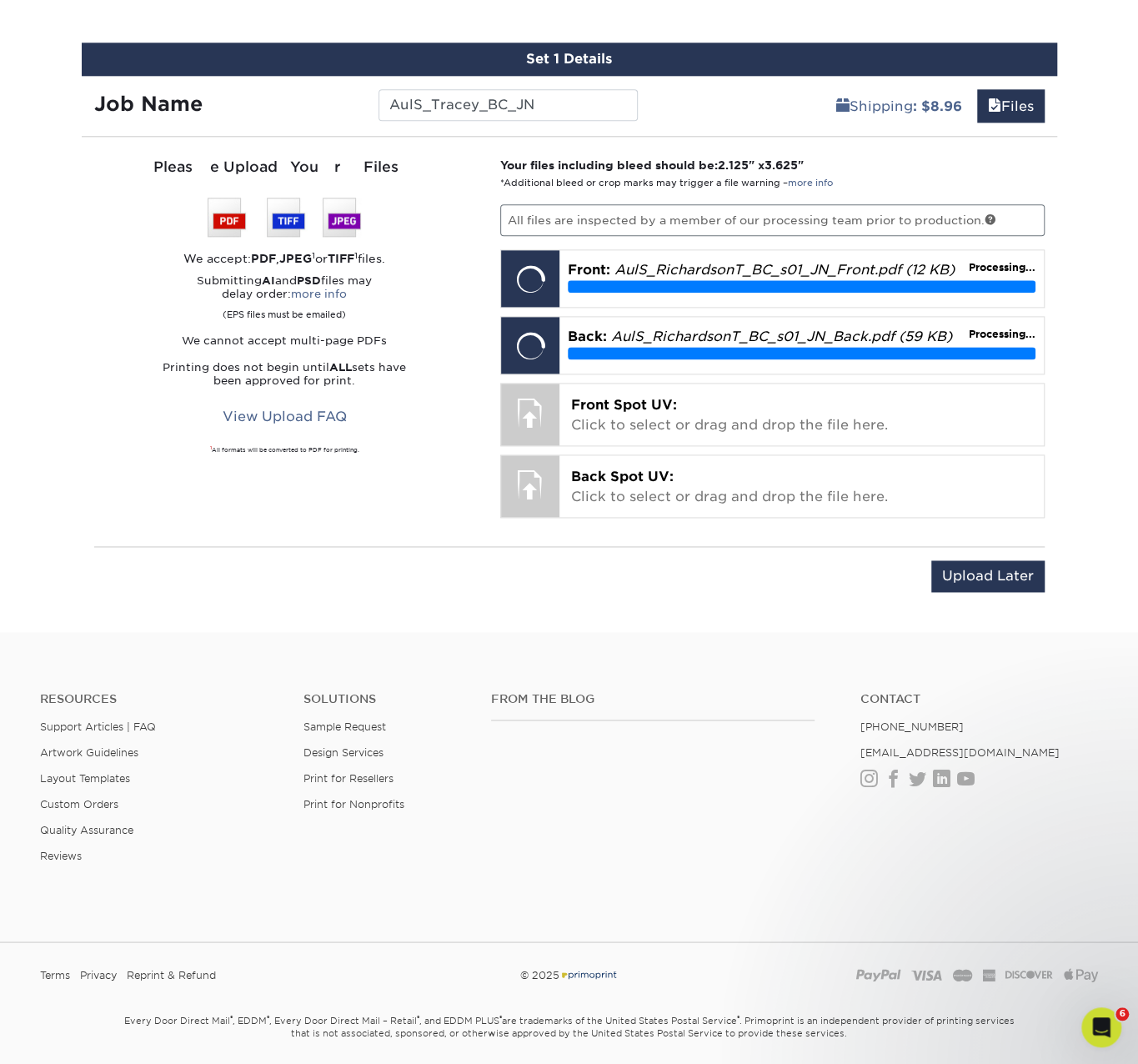
click at [614, 383] on div "Front Spot UV: Click to select or drag and drop the file here. Choose file" at bounding box center [801, 414] width 484 height 62
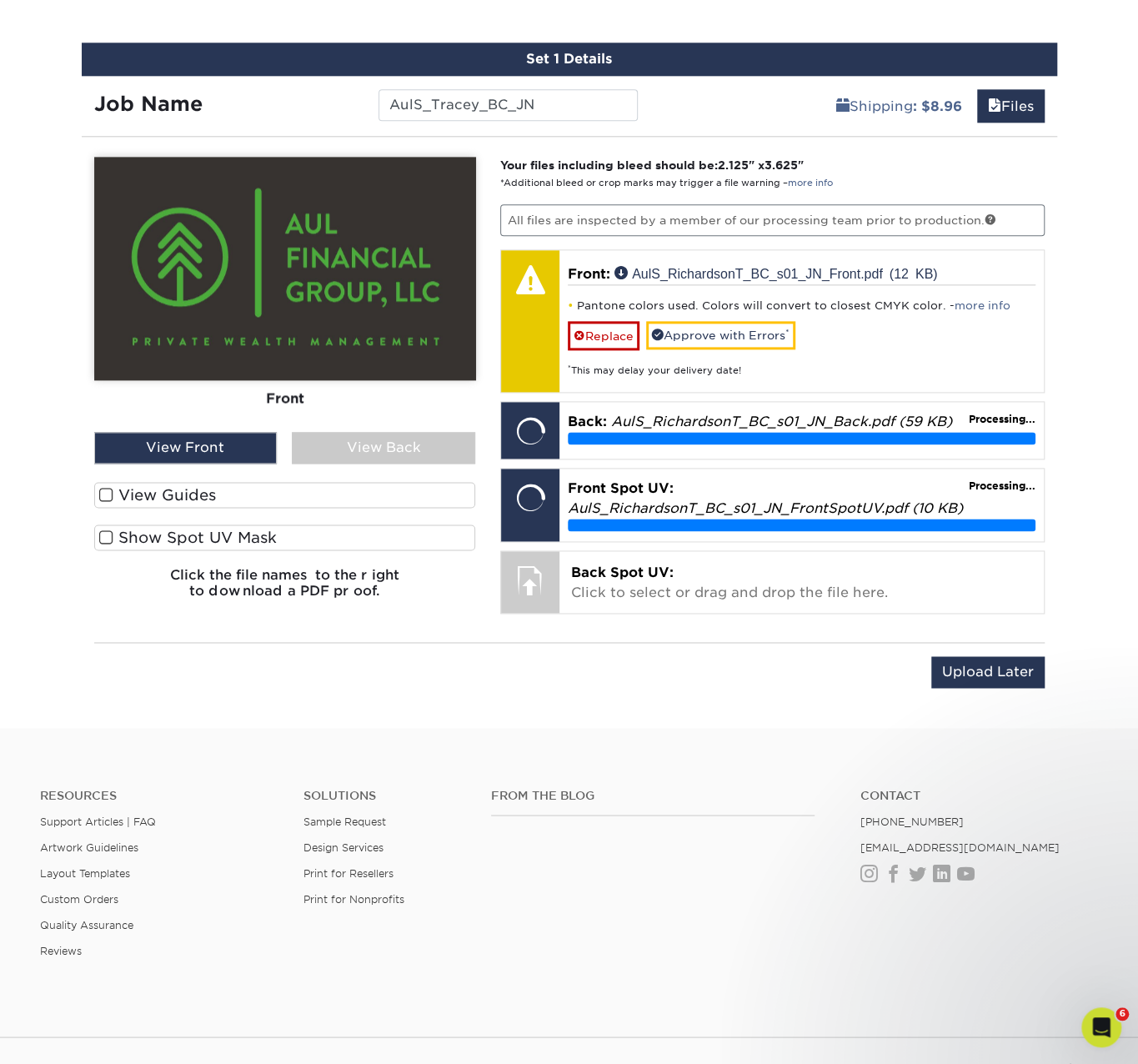
click at [653, 573] on span "Back Spot UV:" at bounding box center [623, 573] width 103 height 16
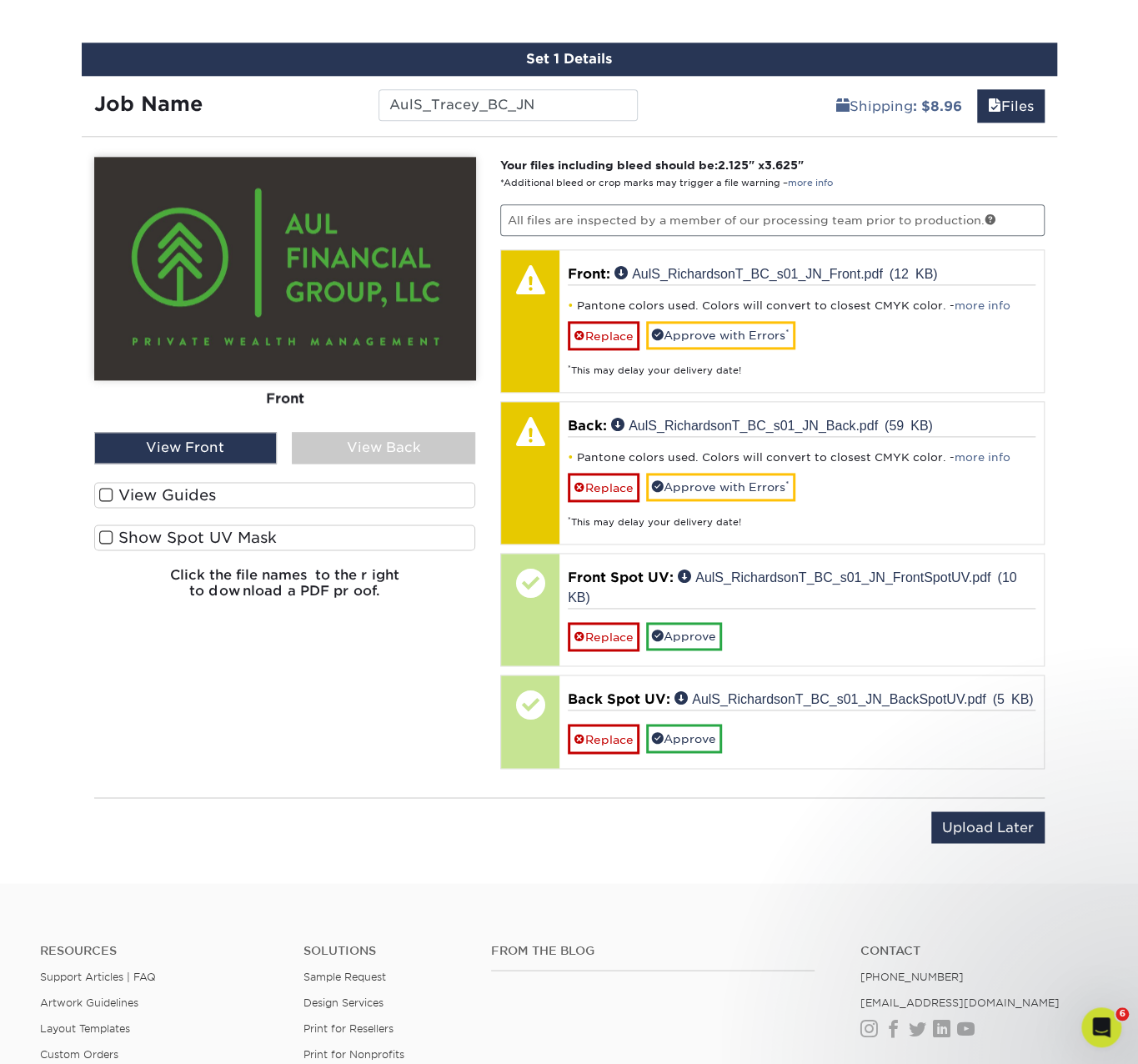
click at [163, 503] on label "View Guides" at bounding box center [286, 495] width 382 height 26
click at [0, 0] on input "View Guides" at bounding box center [0, 0] width 0 height 0
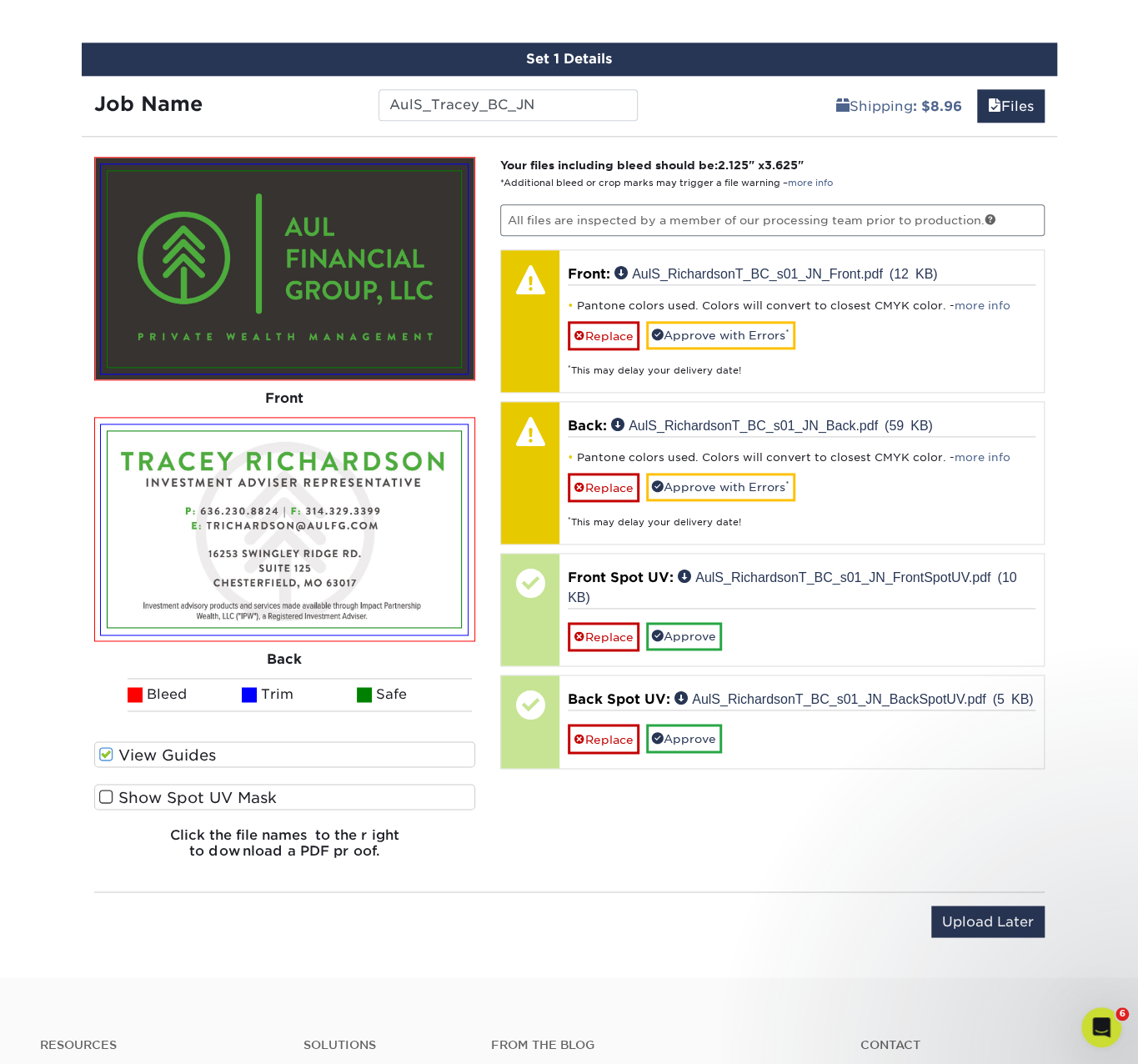
click at [172, 806] on label "Show Spot UV Mask" at bounding box center [286, 797] width 382 height 26
click at [0, 0] on input "Show Spot UV Mask" at bounding box center [0, 0] width 0 height 0
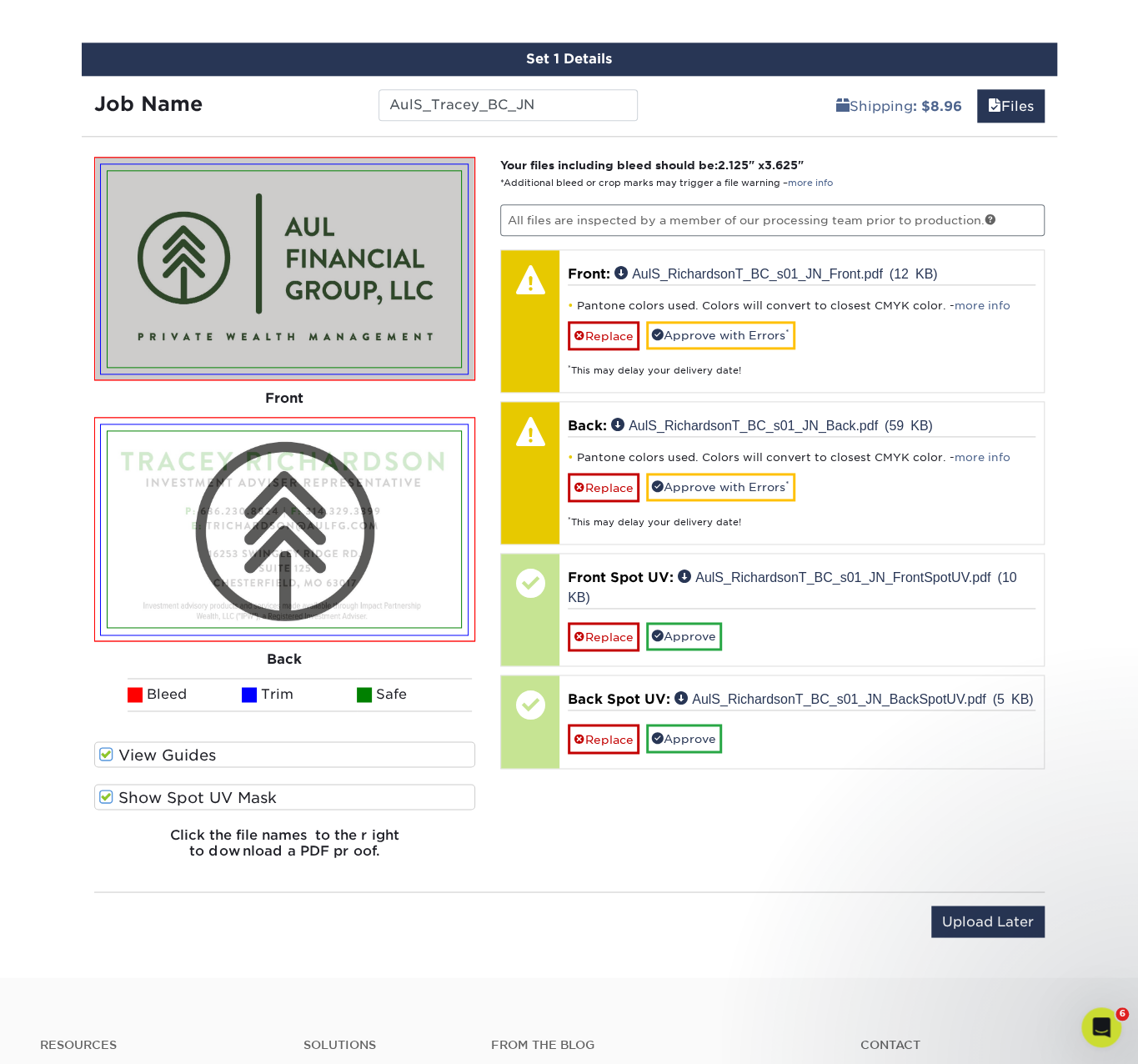
click at [120, 793] on label "Show Spot UV Mask" at bounding box center [286, 797] width 382 height 26
click at [0, 0] on input "Show Spot UV Mask" at bounding box center [0, 0] width 0 height 0
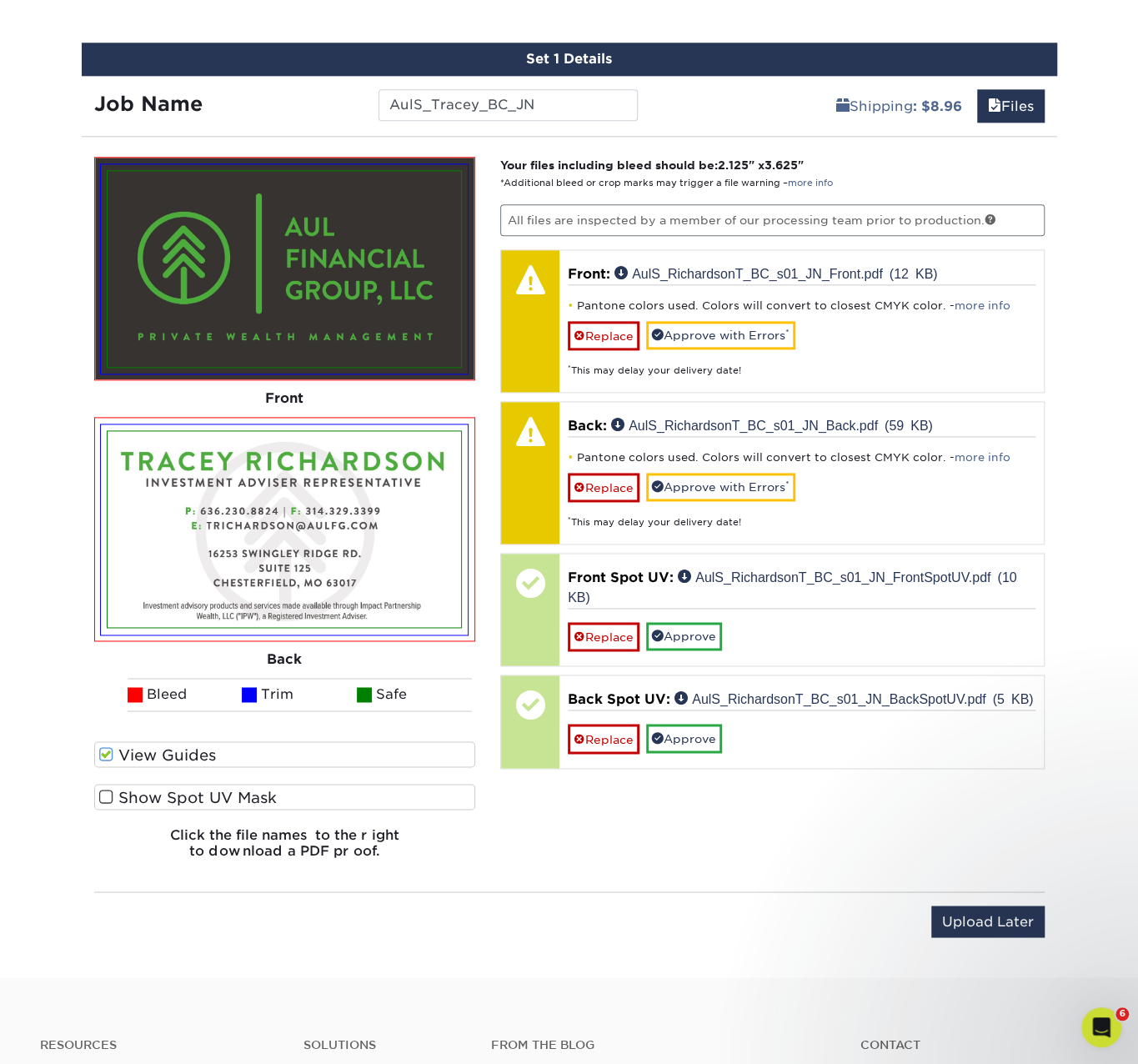
click at [120, 793] on label "Show Spot UV Mask" at bounding box center [286, 797] width 382 height 26
click at [0, 0] on input "Show Spot UV Mask" at bounding box center [0, 0] width 0 height 0
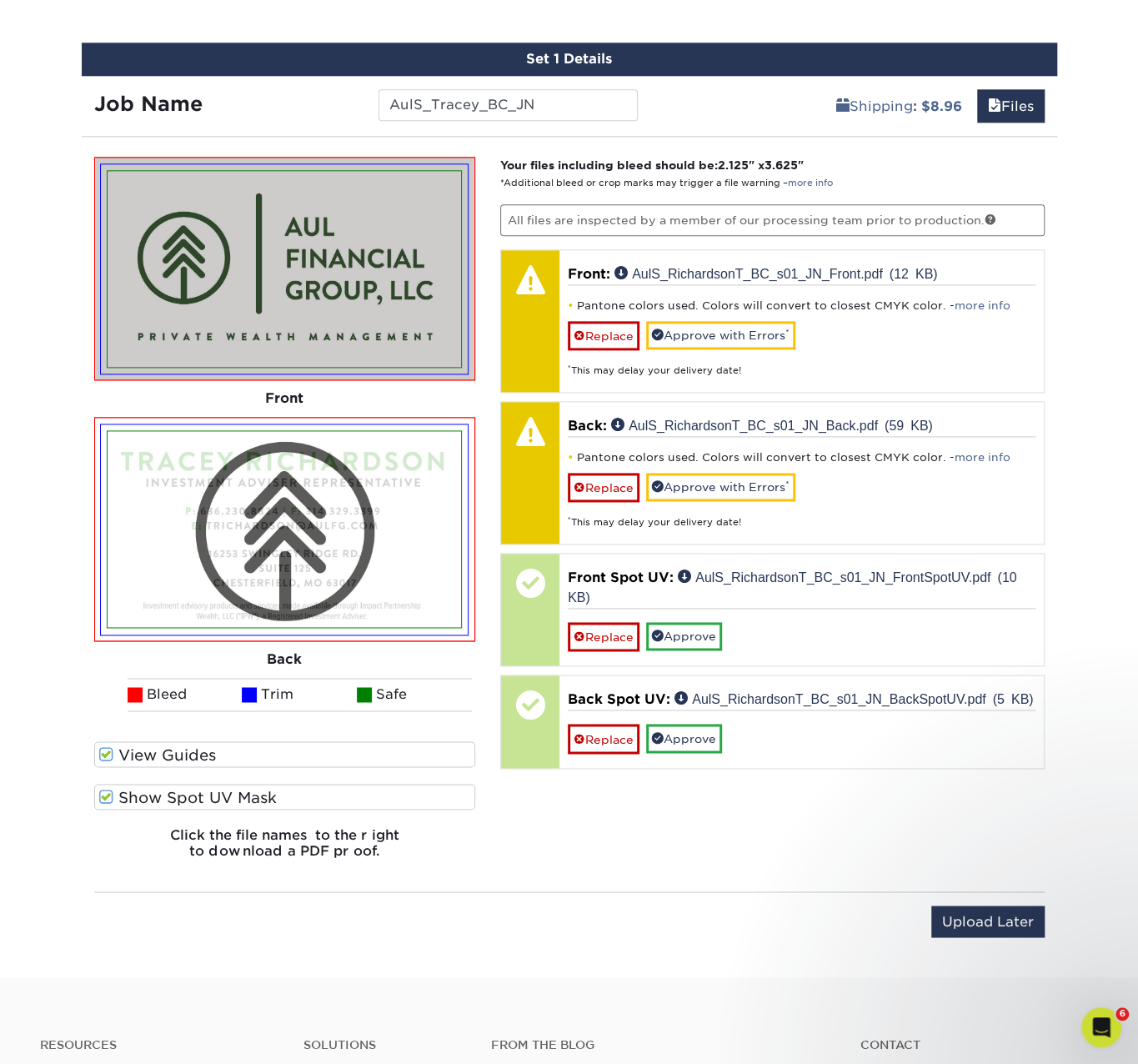
click at [120, 793] on label "Show Spot UV Mask" at bounding box center [286, 797] width 382 height 26
click at [0, 0] on input "Show Spot UV Mask" at bounding box center [0, 0] width 0 height 0
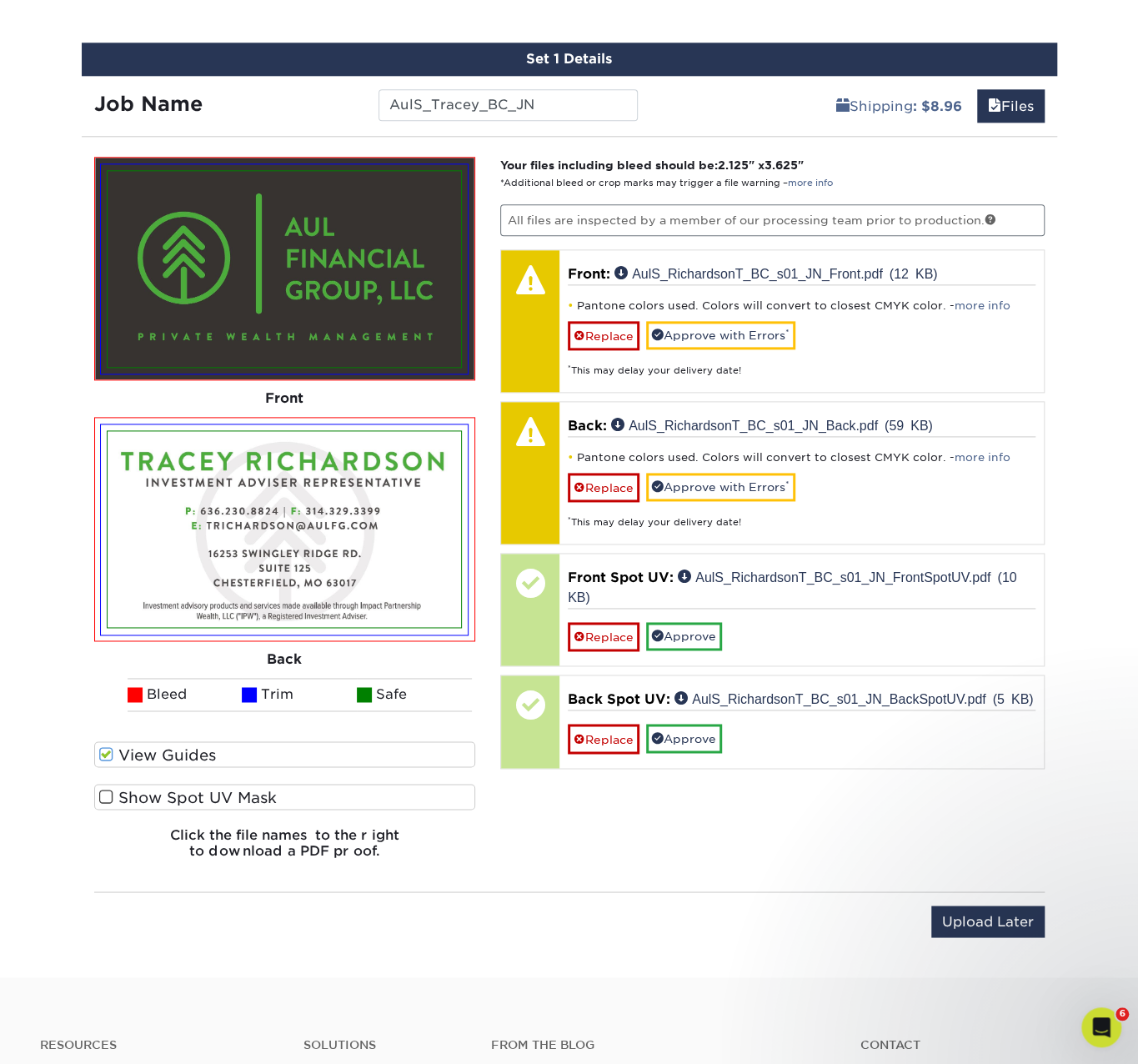
click at [120, 793] on label "Show Spot UV Mask" at bounding box center [286, 797] width 382 height 26
click at [0, 0] on input "Show Spot UV Mask" at bounding box center [0, 0] width 0 height 0
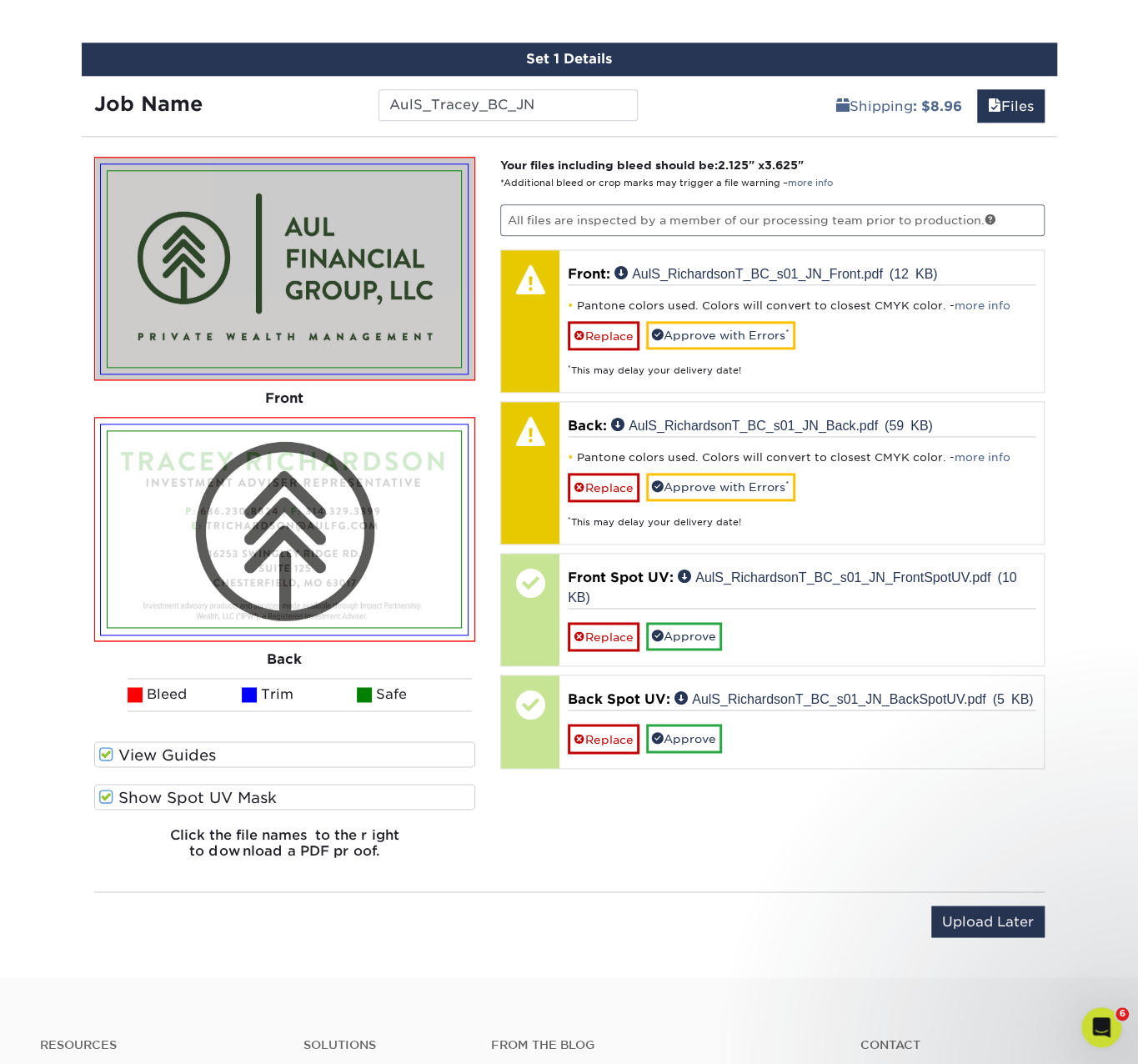
click at [120, 793] on label "Show Spot UV Mask" at bounding box center [286, 797] width 382 height 26
click at [0, 0] on input "Show Spot UV Mask" at bounding box center [0, 0] width 0 height 0
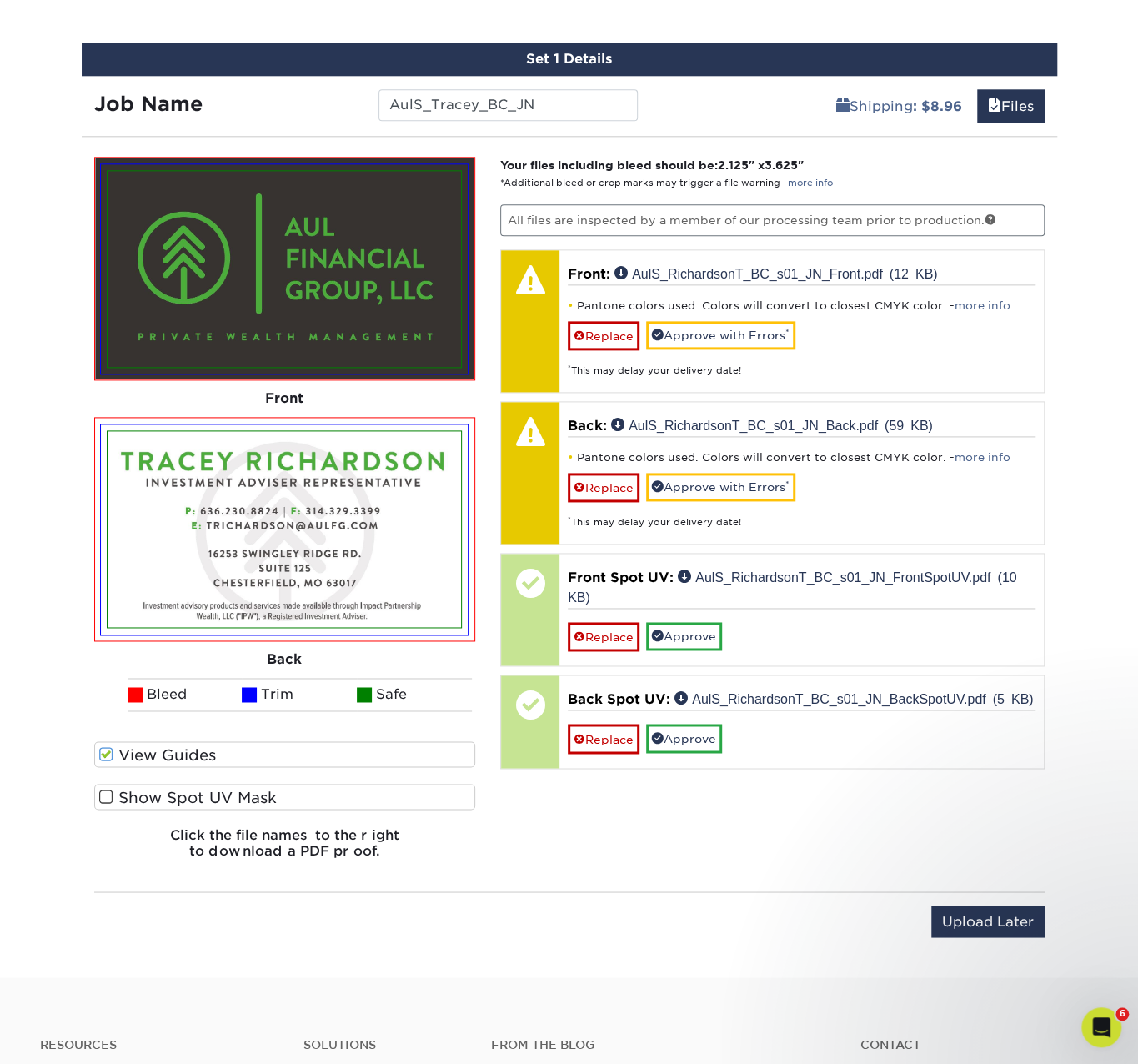
click at [120, 793] on label "Show Spot UV Mask" at bounding box center [286, 797] width 382 height 26
click at [0, 0] on input "Show Spot UV Mask" at bounding box center [0, 0] width 0 height 0
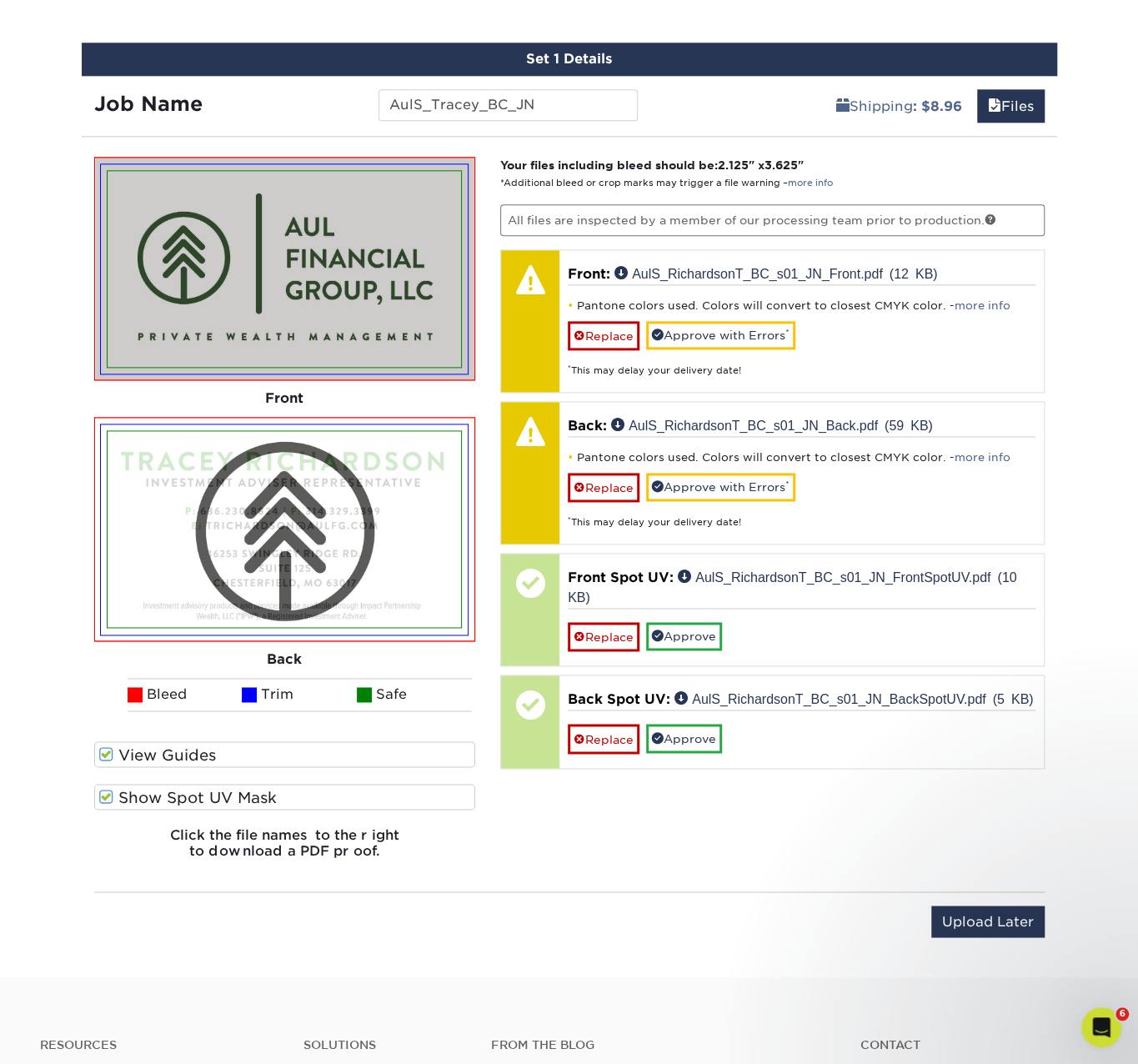
click at [120, 793] on label "Show Spot UV Mask" at bounding box center [286, 797] width 382 height 26
click at [0, 0] on input "Show Spot UV Mask" at bounding box center [0, 0] width 0 height 0
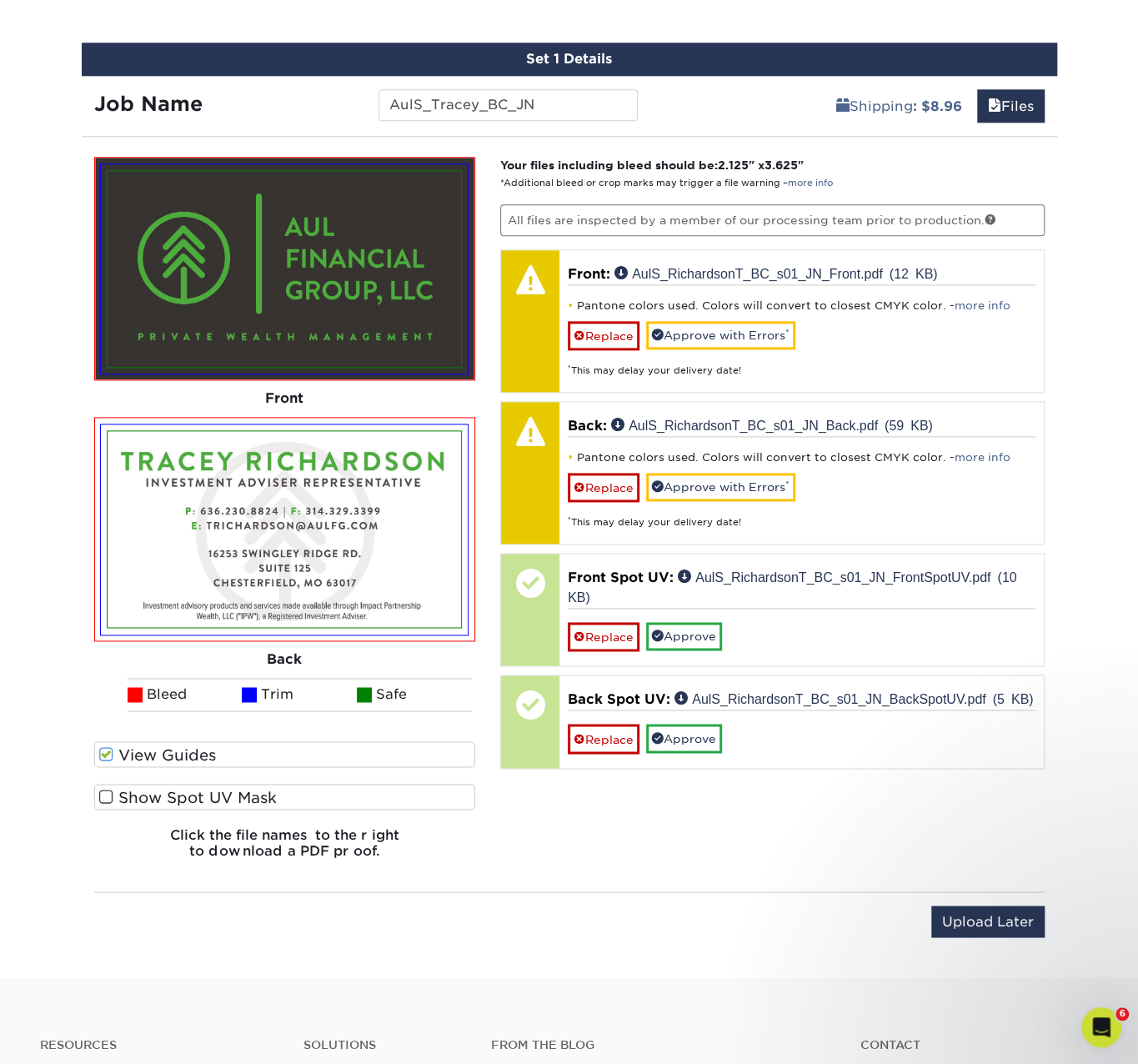
click at [120, 793] on label "Show Spot UV Mask" at bounding box center [286, 797] width 382 height 26
click at [0, 0] on input "Show Spot UV Mask" at bounding box center [0, 0] width 0 height 0
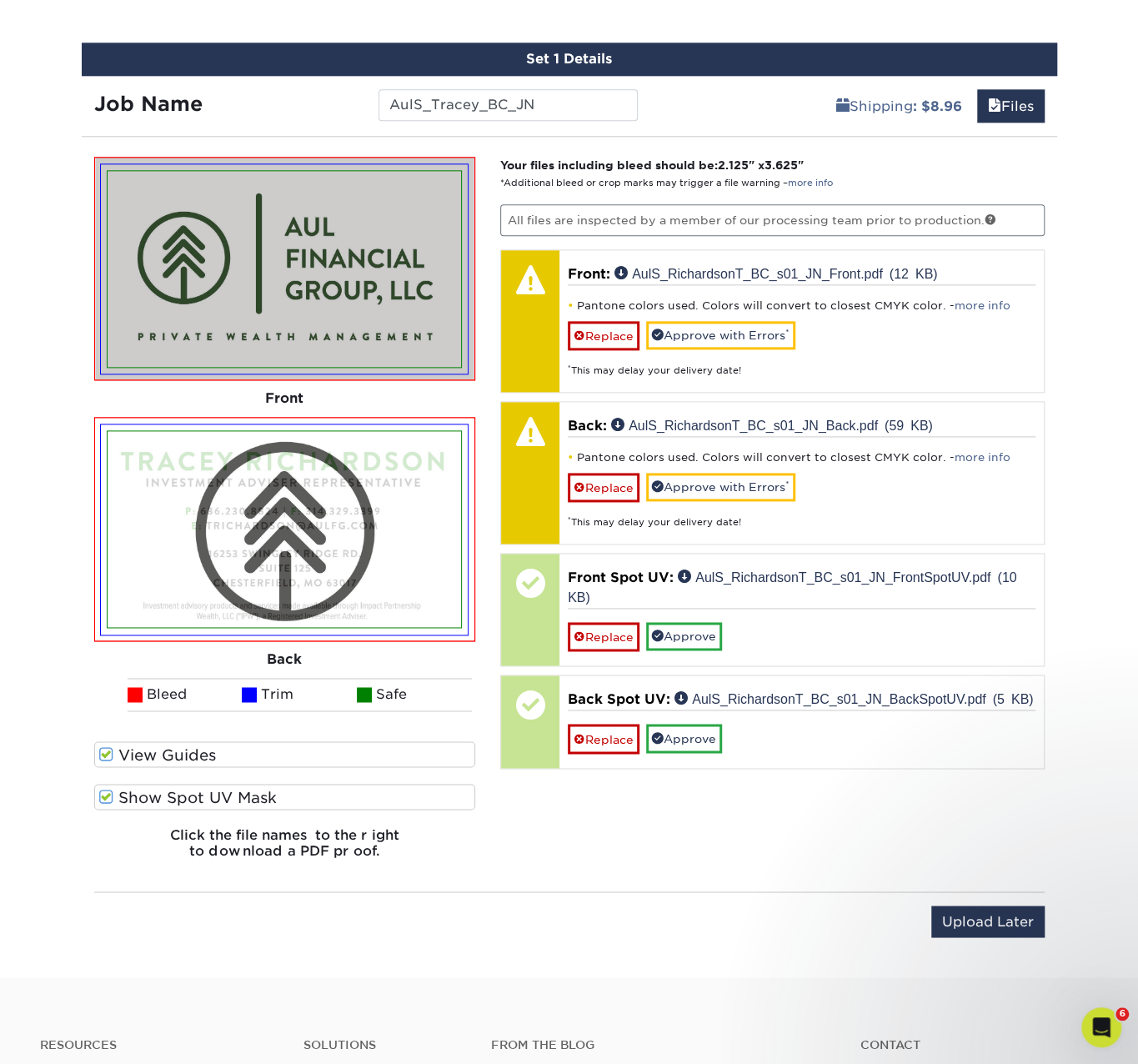
click at [120, 793] on label "Show Spot UV Mask" at bounding box center [286, 797] width 382 height 26
click at [0, 0] on input "Show Spot UV Mask" at bounding box center [0, 0] width 0 height 0
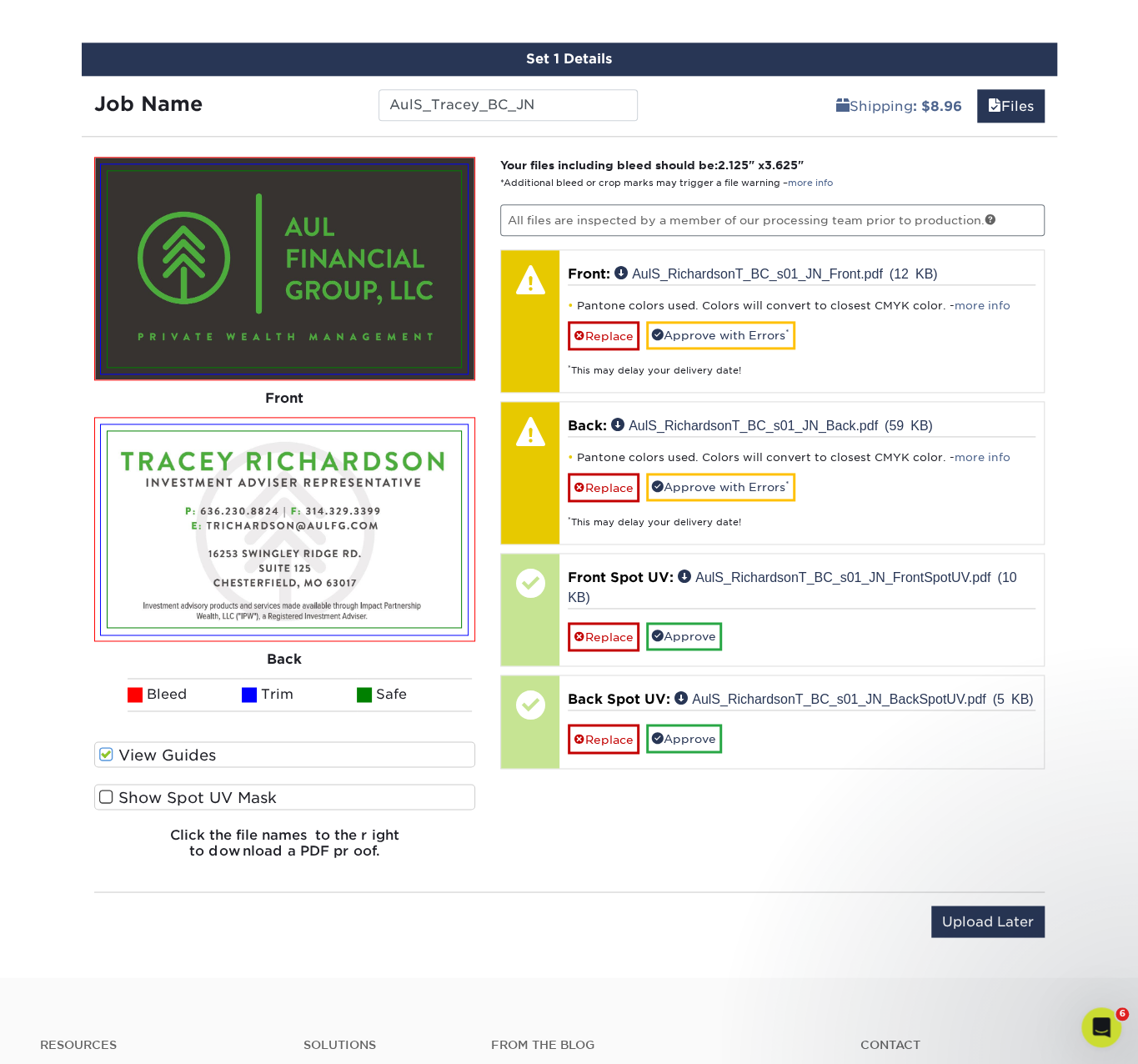
click at [120, 793] on label "Show Spot UV Mask" at bounding box center [286, 797] width 382 height 26
click at [0, 0] on input "Show Spot UV Mask" at bounding box center [0, 0] width 0 height 0
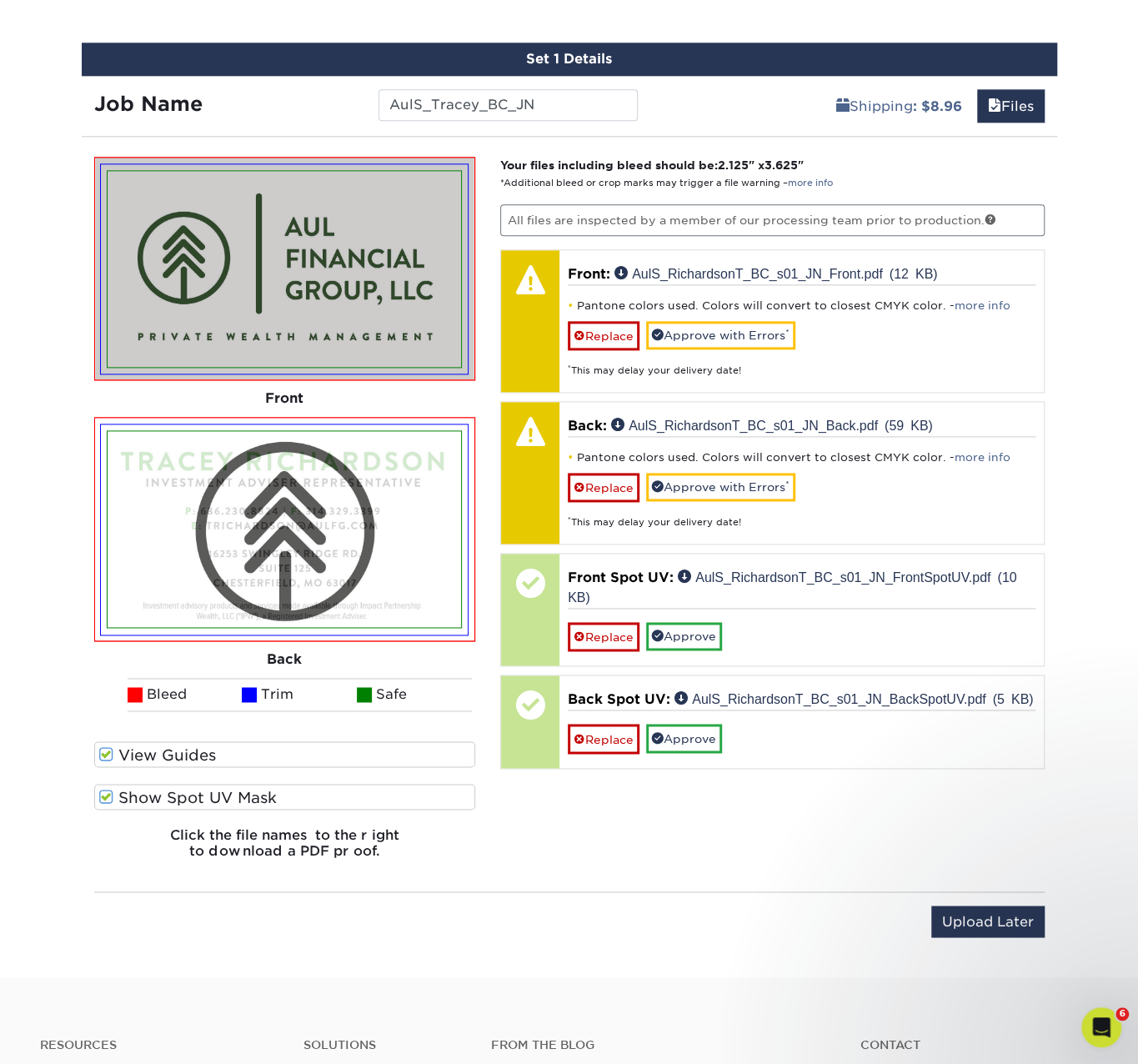
click at [97, 760] on label "View Guides" at bounding box center [286, 754] width 382 height 26
click at [0, 0] on input "View Guides" at bounding box center [0, 0] width 0 height 0
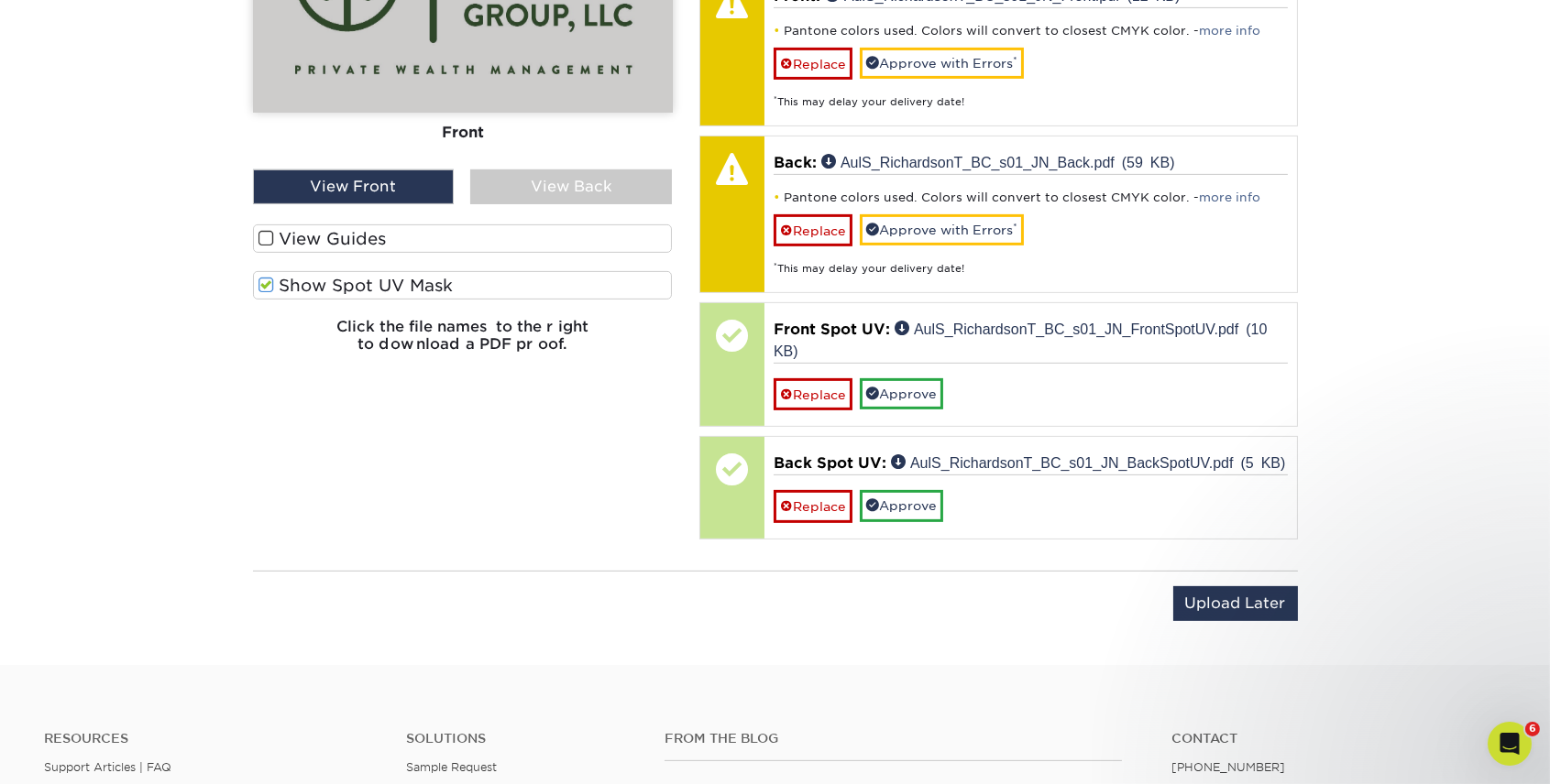
scroll to position [1176, 0]
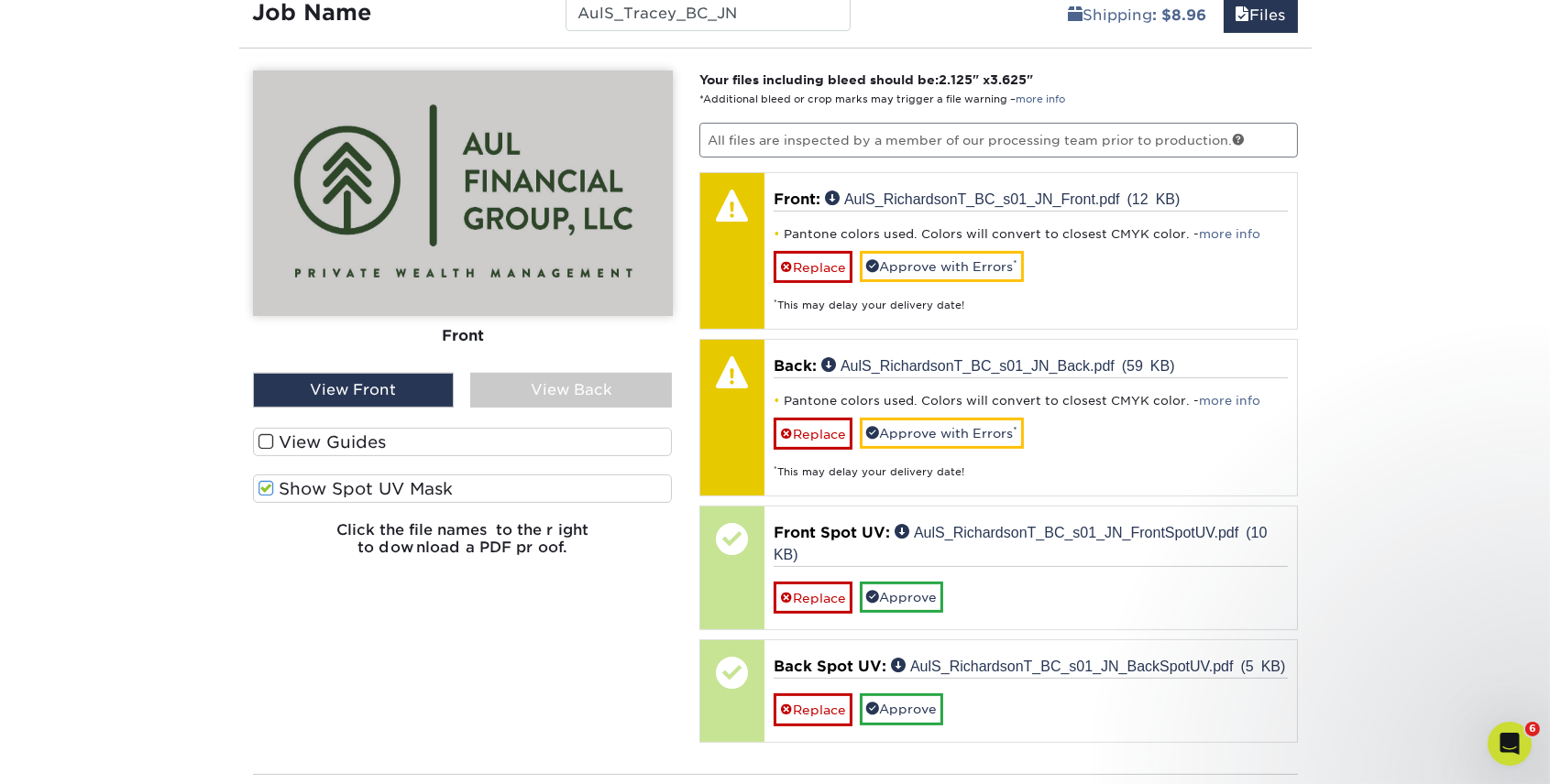
click at [352, 491] on label "Show Spot UV Mask" at bounding box center [463, 489] width 420 height 28
click at [0, 0] on input "Show Spot UV Mask" at bounding box center [0, 0] width 0 height 0
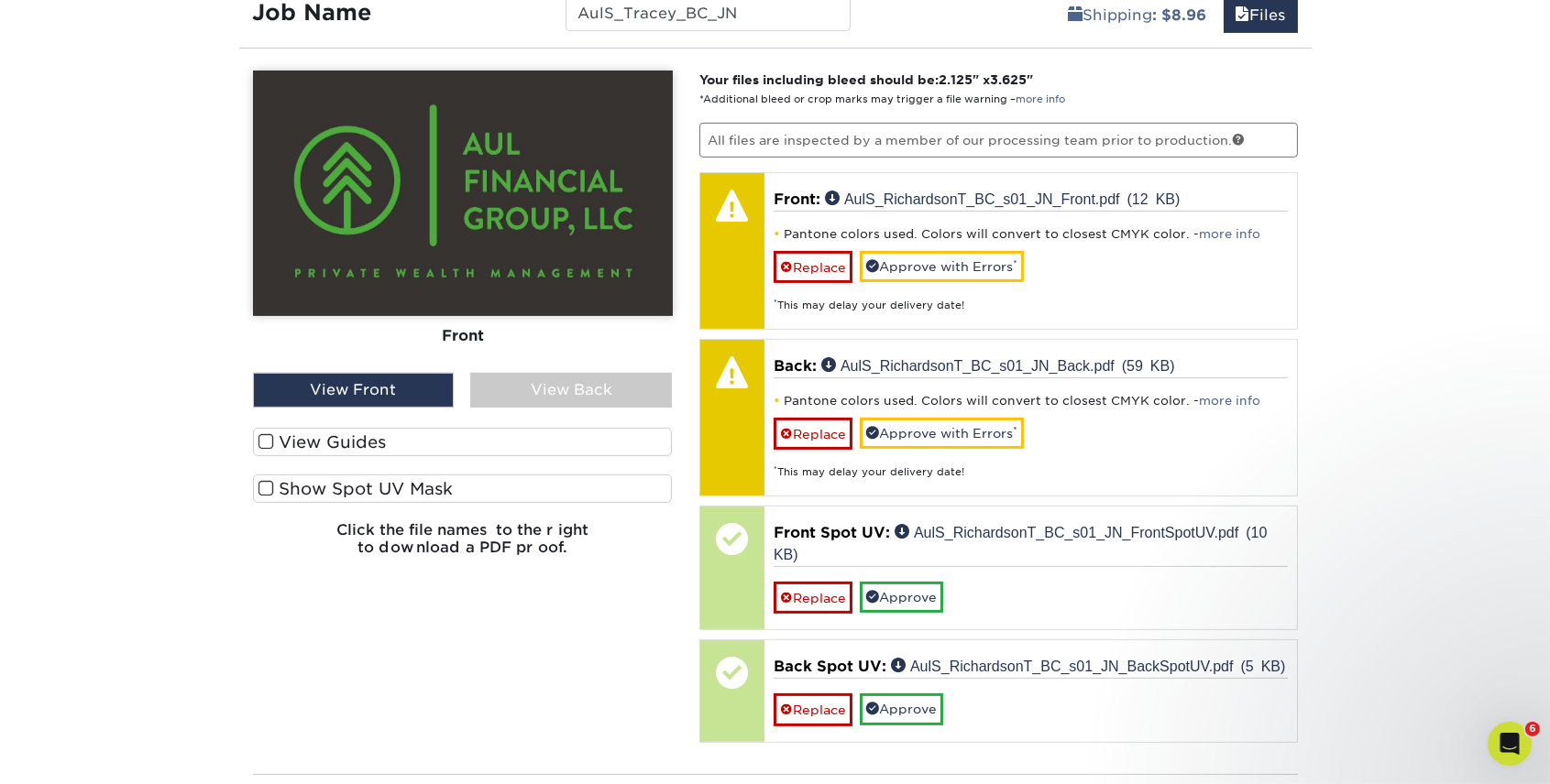
click at [352, 491] on label "Show Spot UV Mask" at bounding box center [463, 489] width 420 height 28
click at [0, 0] on input "Show Spot UV Mask" at bounding box center [0, 0] width 0 height 0
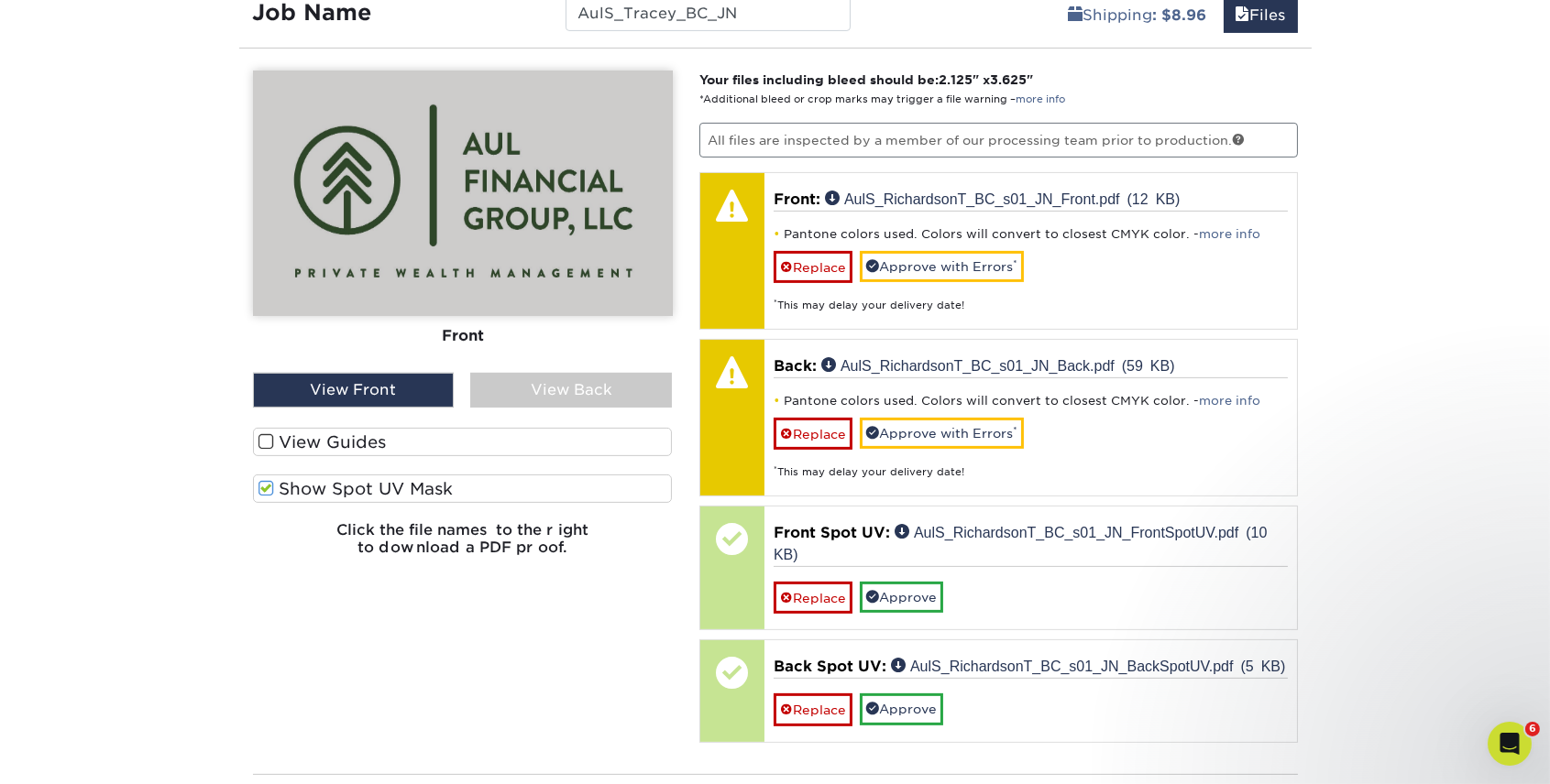
click at [352, 491] on label "Show Spot UV Mask" at bounding box center [463, 489] width 420 height 28
click at [0, 0] on input "Show Spot UV Mask" at bounding box center [0, 0] width 0 height 0
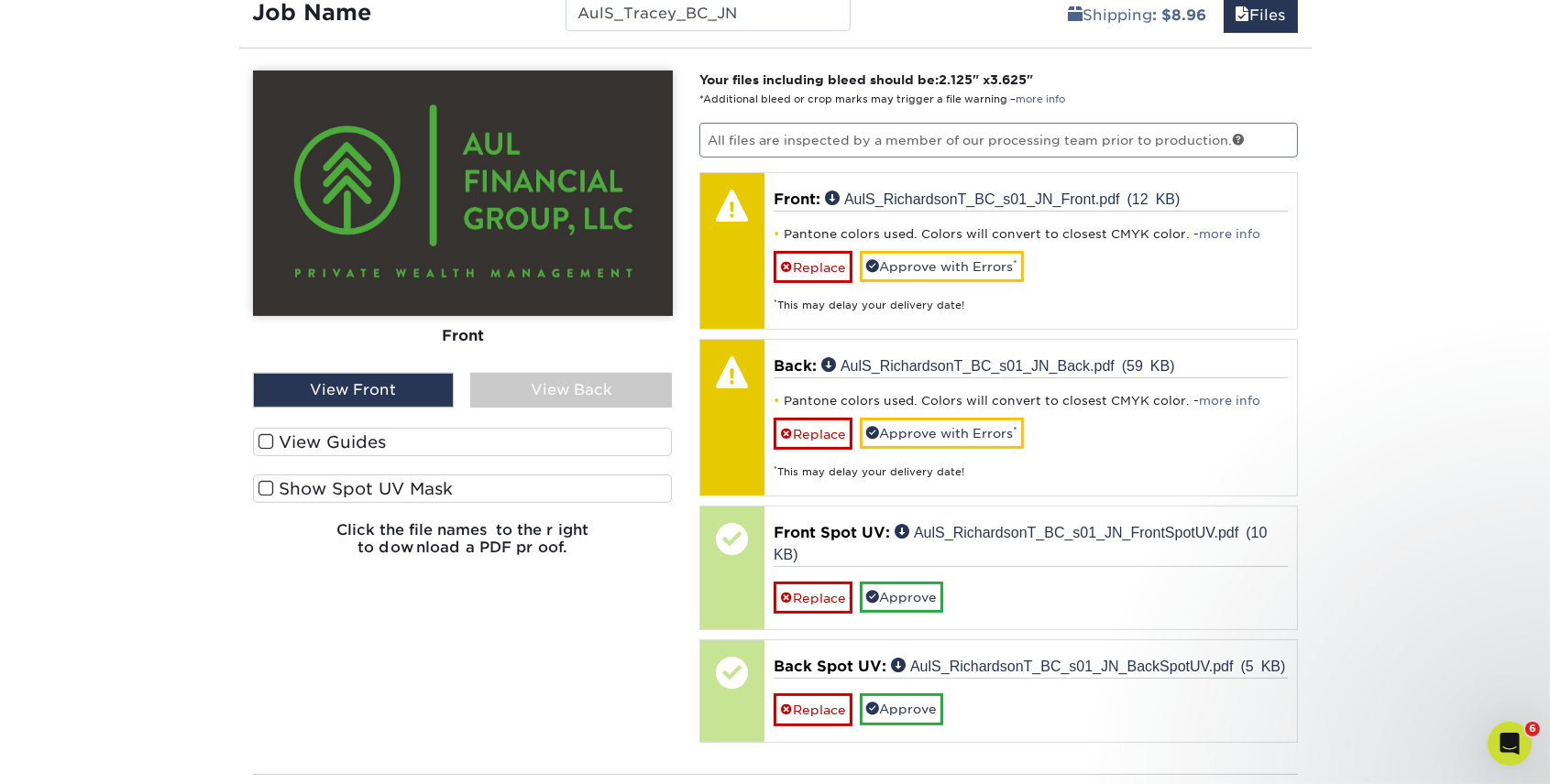
click at [352, 491] on label "Show Spot UV Mask" at bounding box center [463, 489] width 420 height 28
click at [0, 0] on input "Show Spot UV Mask" at bounding box center [0, 0] width 0 height 0
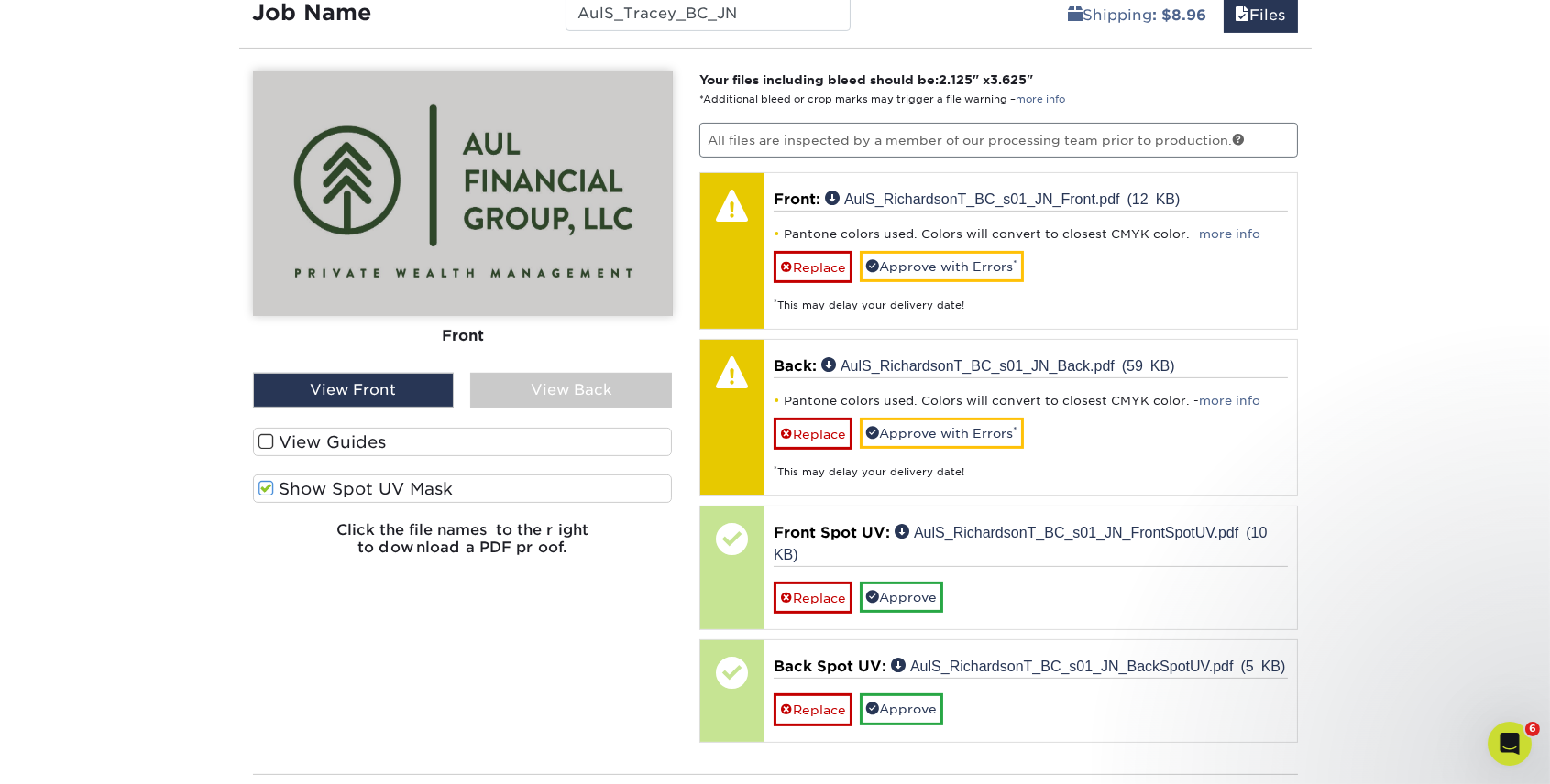
click at [526, 398] on div "View Back" at bounding box center [570, 390] width 201 height 34
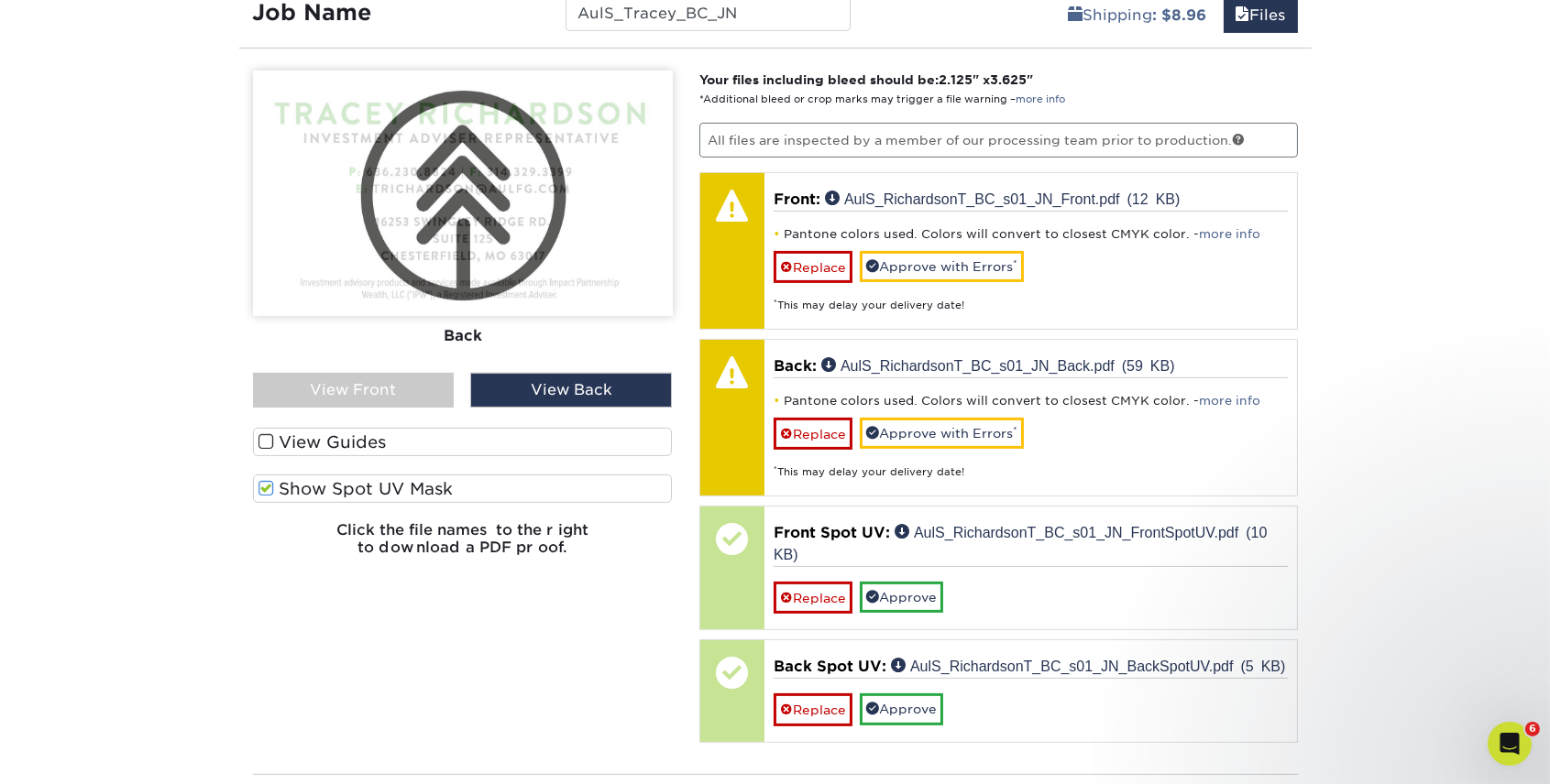
click at [337, 488] on label "Show Spot UV Mask" at bounding box center [463, 489] width 420 height 28
click at [0, 0] on input "Show Spot UV Mask" at bounding box center [0, 0] width 0 height 0
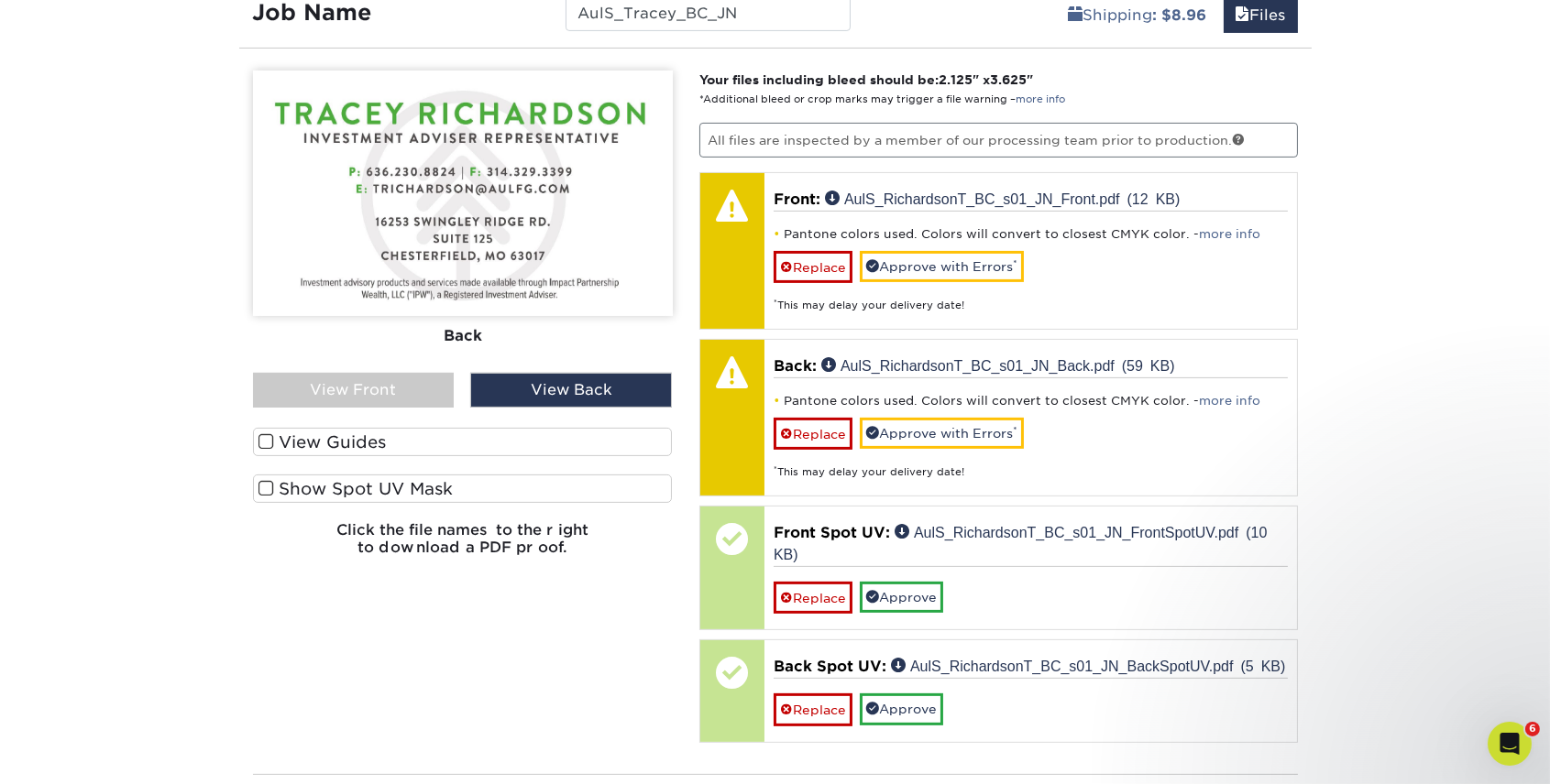
click at [337, 488] on label "Show Spot UV Mask" at bounding box center [463, 489] width 420 height 28
click at [0, 0] on input "Show Spot UV Mask" at bounding box center [0, 0] width 0 height 0
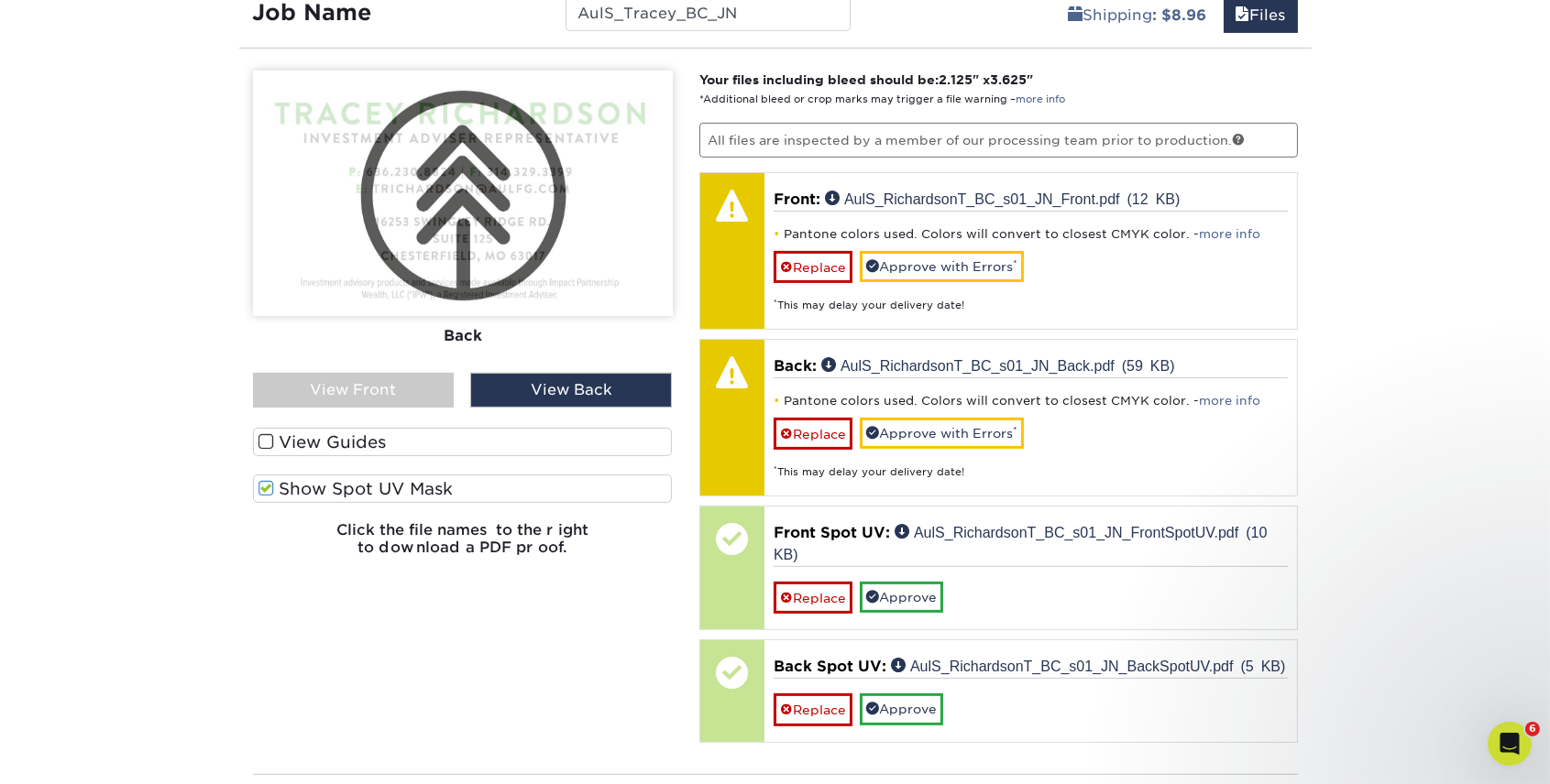
click at [337, 488] on label "Show Spot UV Mask" at bounding box center [463, 489] width 420 height 28
click at [0, 0] on input "Show Spot UV Mask" at bounding box center [0, 0] width 0 height 0
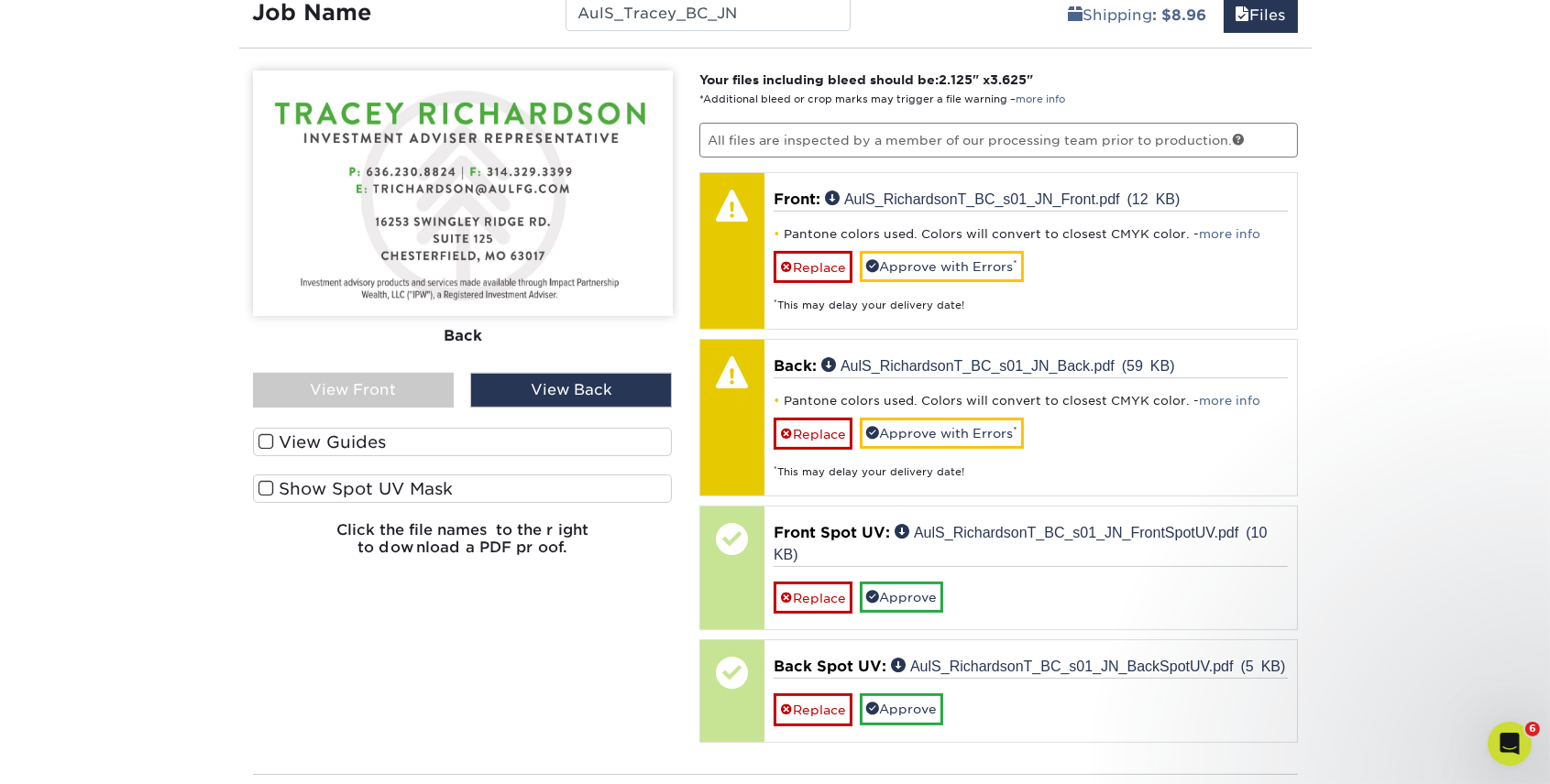
click at [337, 488] on label "Show Spot UV Mask" at bounding box center [463, 489] width 420 height 28
click at [0, 0] on input "Show Spot UV Mask" at bounding box center [0, 0] width 0 height 0
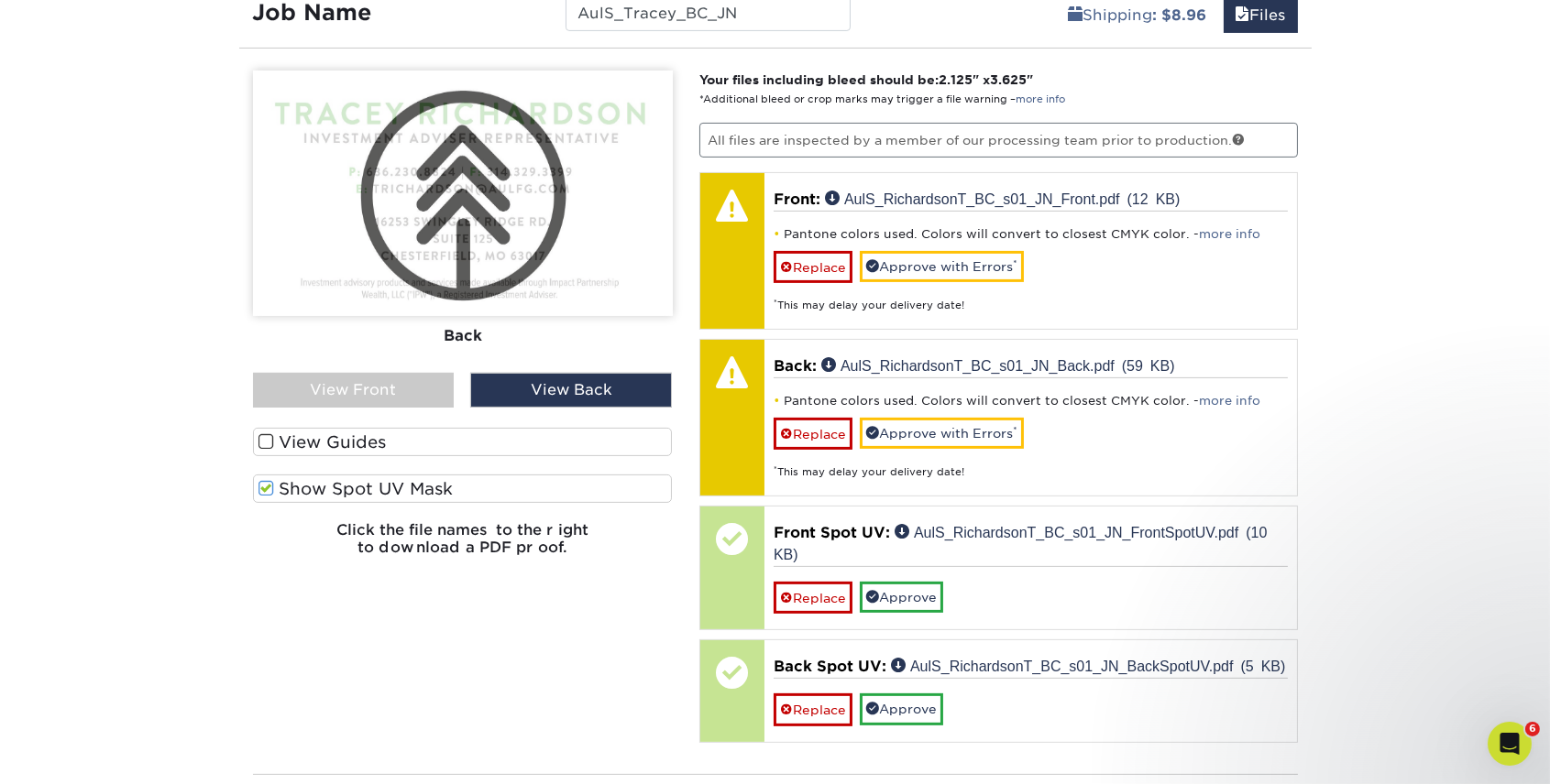
click at [337, 488] on label "Show Spot UV Mask" at bounding box center [463, 489] width 420 height 28
click at [0, 0] on input "Show Spot UV Mask" at bounding box center [0, 0] width 0 height 0
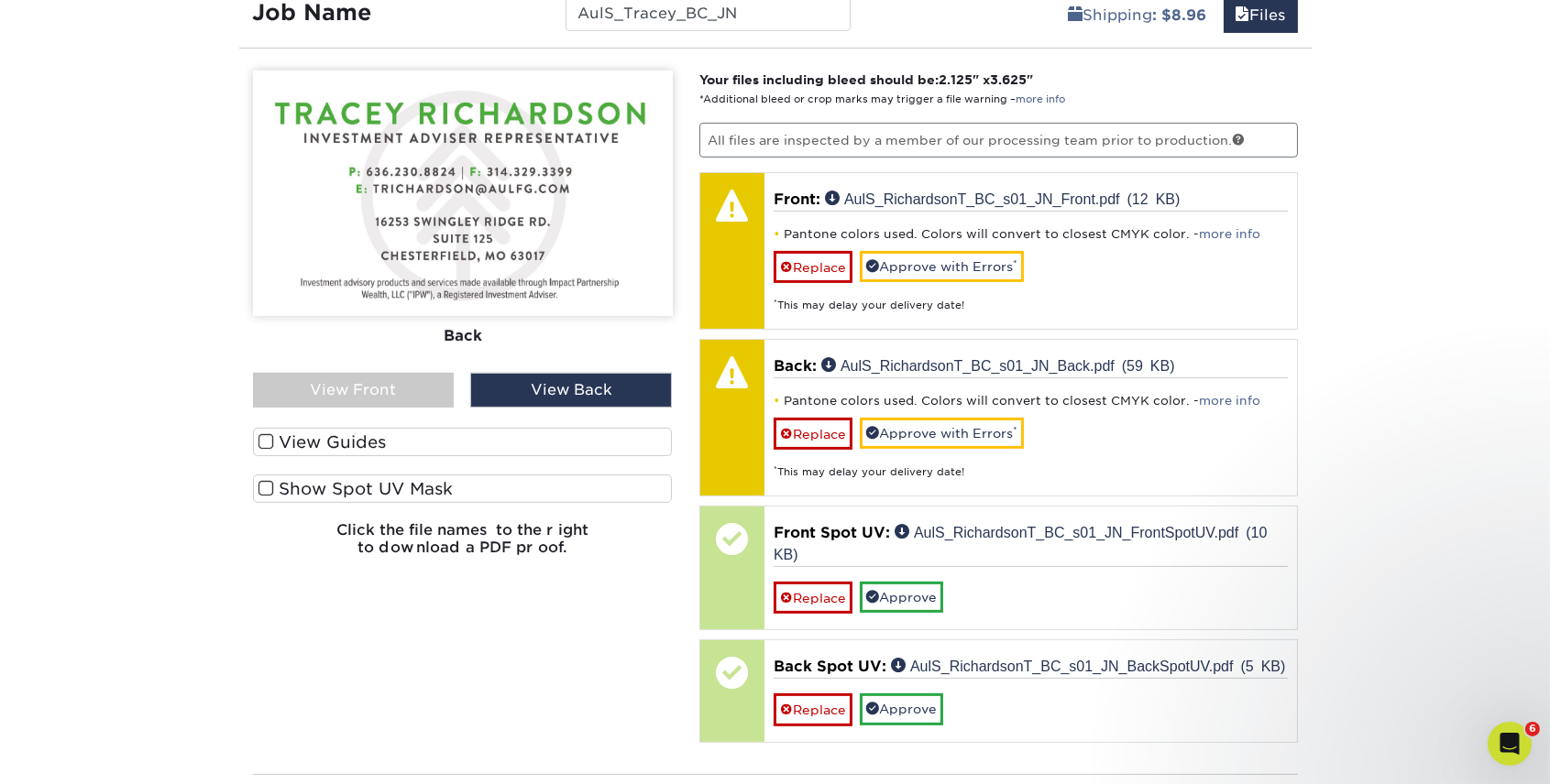
click at [337, 488] on label "Show Spot UV Mask" at bounding box center [463, 489] width 420 height 28
click at [0, 0] on input "Show Spot UV Mask" at bounding box center [0, 0] width 0 height 0
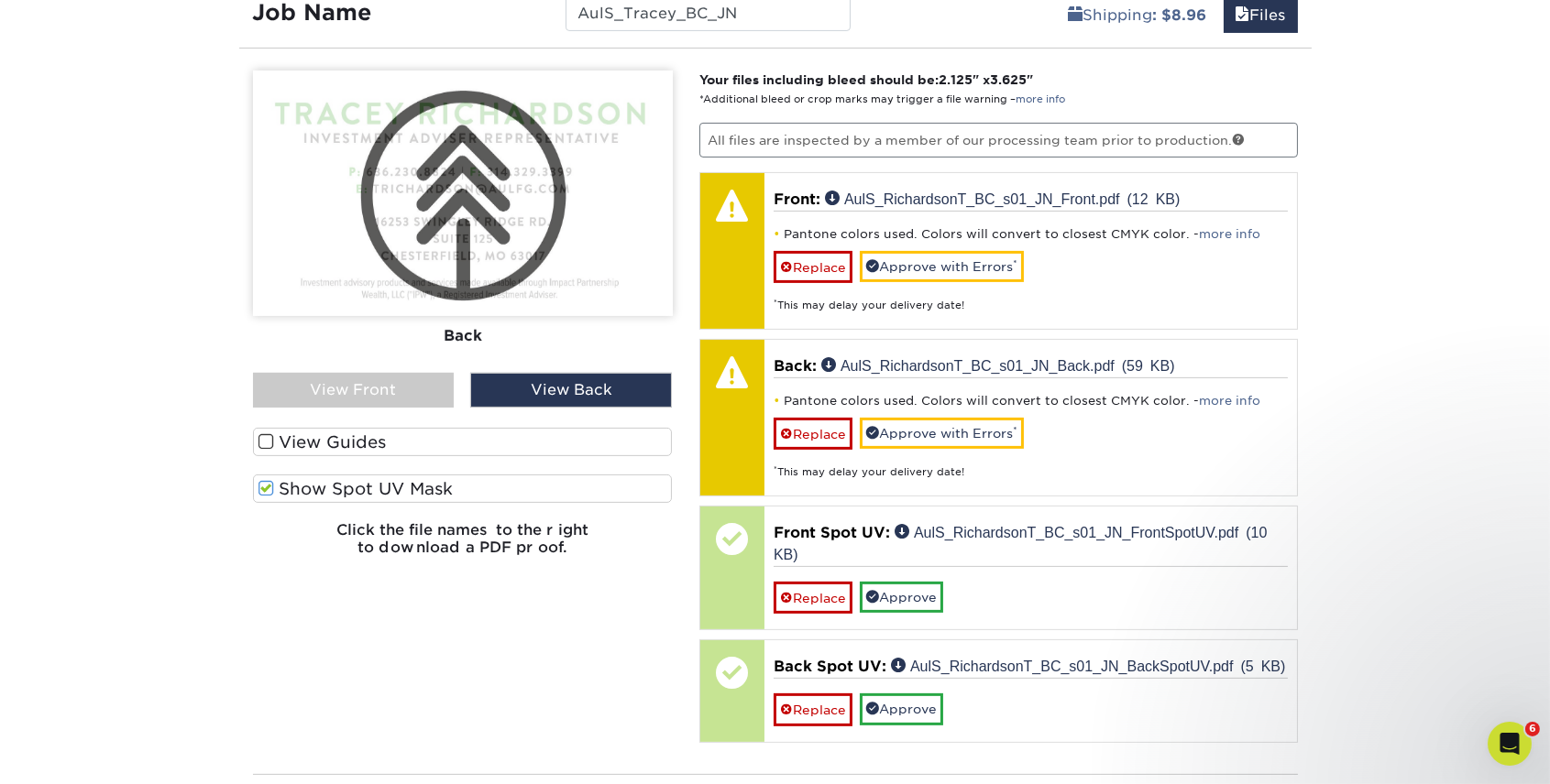
click at [357, 391] on div "View Front" at bounding box center [353, 390] width 201 height 34
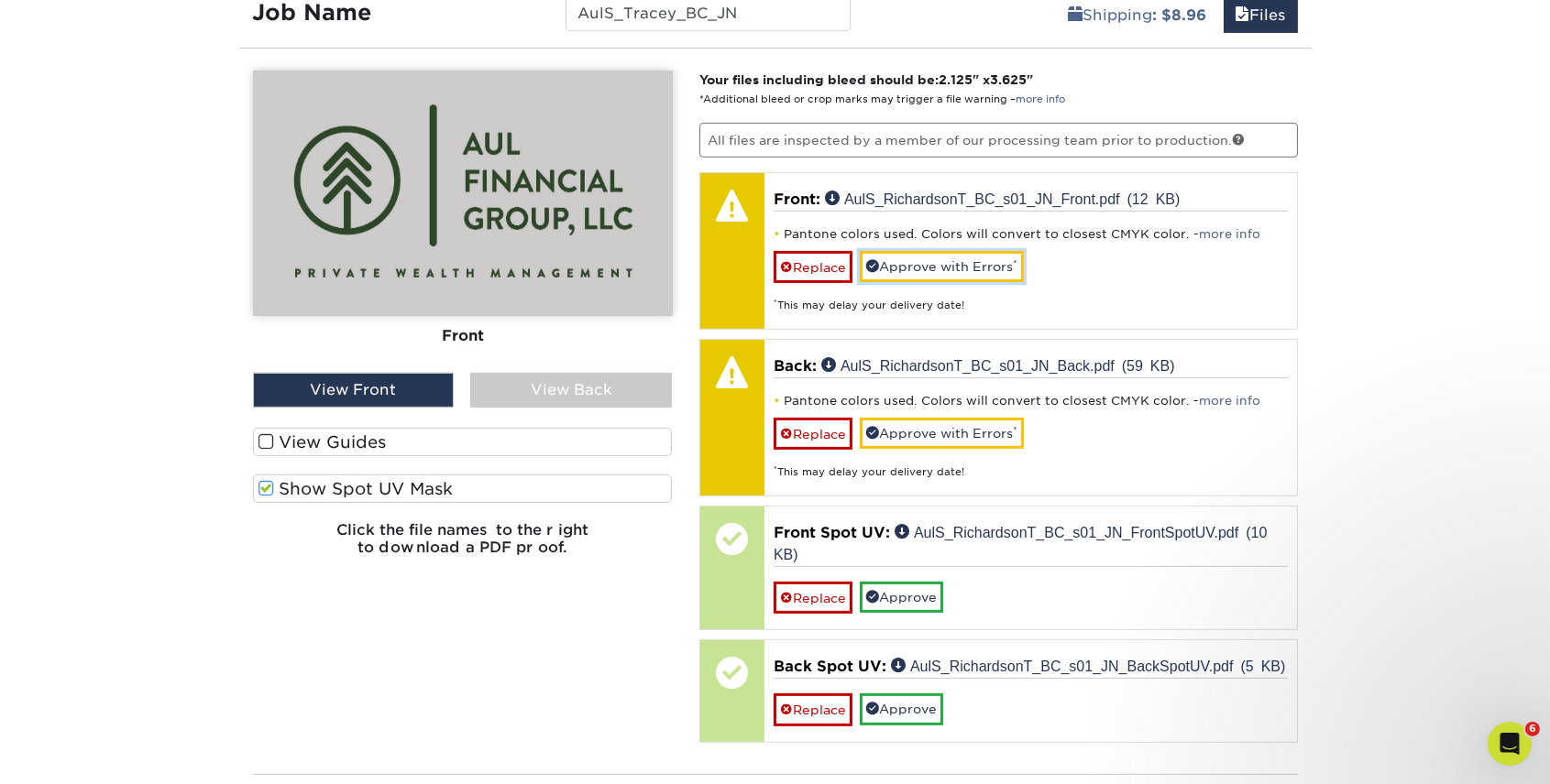
click at [961, 268] on link "Approve with Errors *" at bounding box center [941, 267] width 164 height 31
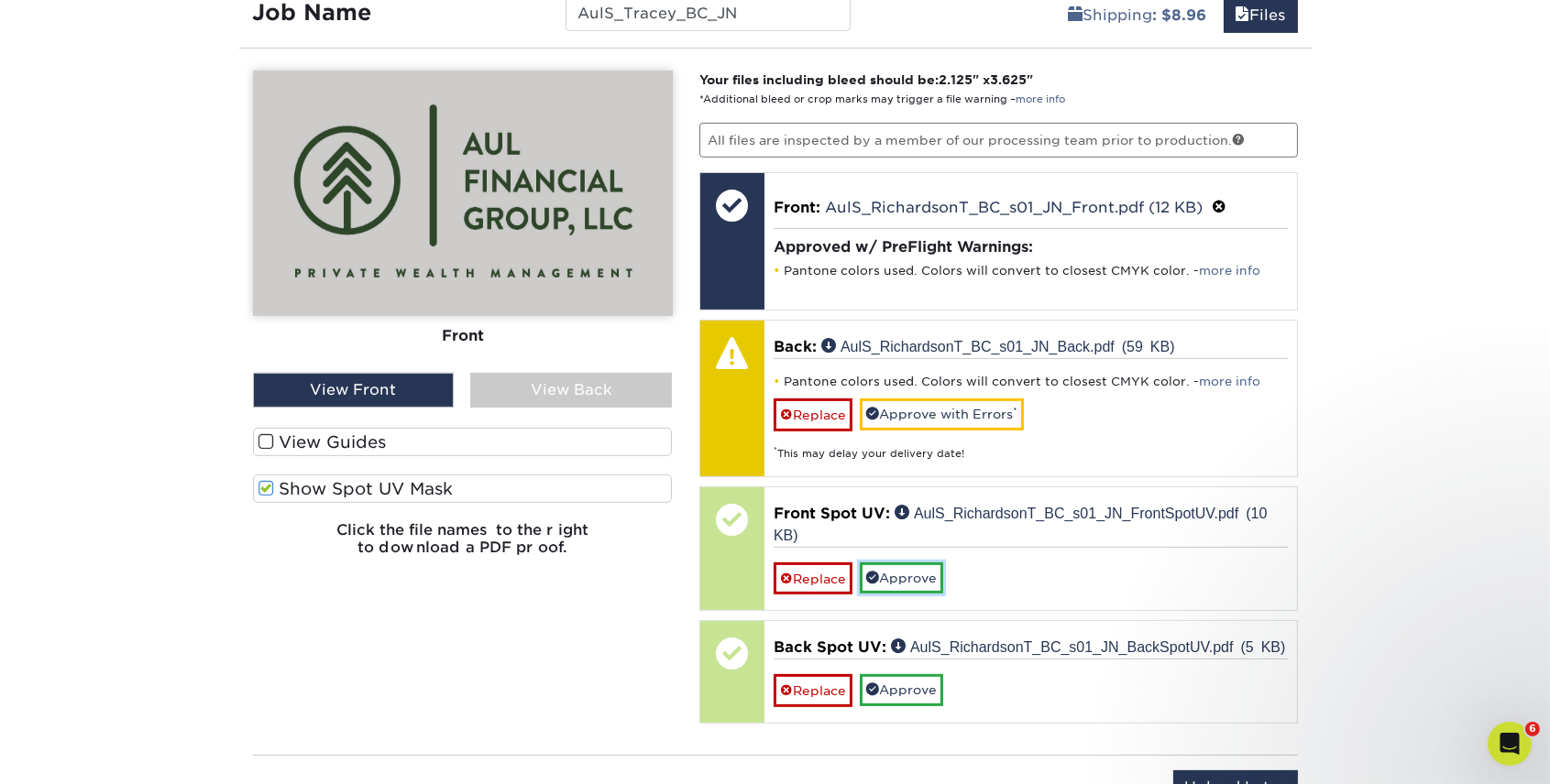
click at [911, 573] on link "Approve" at bounding box center [901, 578] width 83 height 31
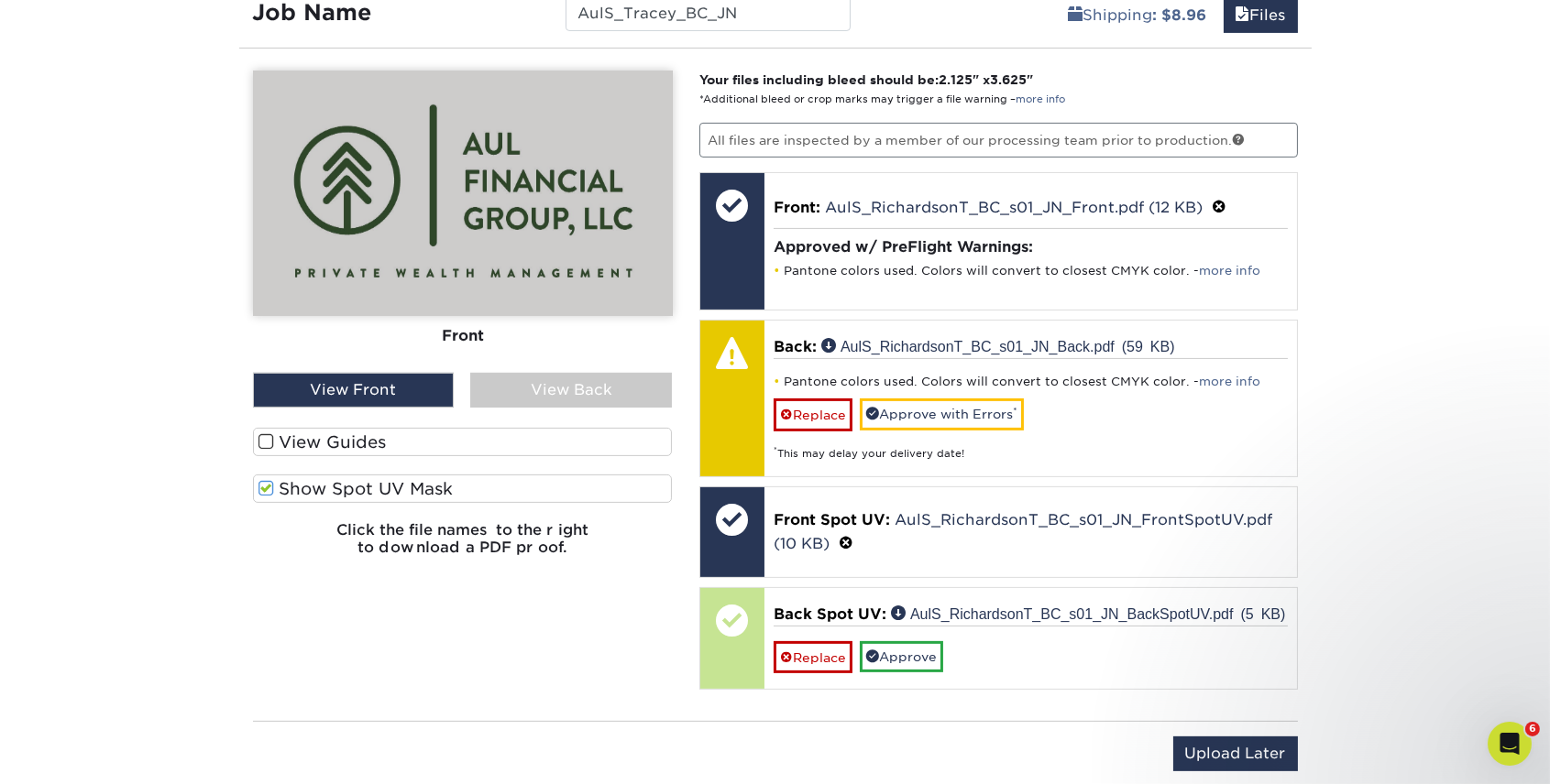
click at [504, 380] on div "View Back" at bounding box center [570, 390] width 201 height 34
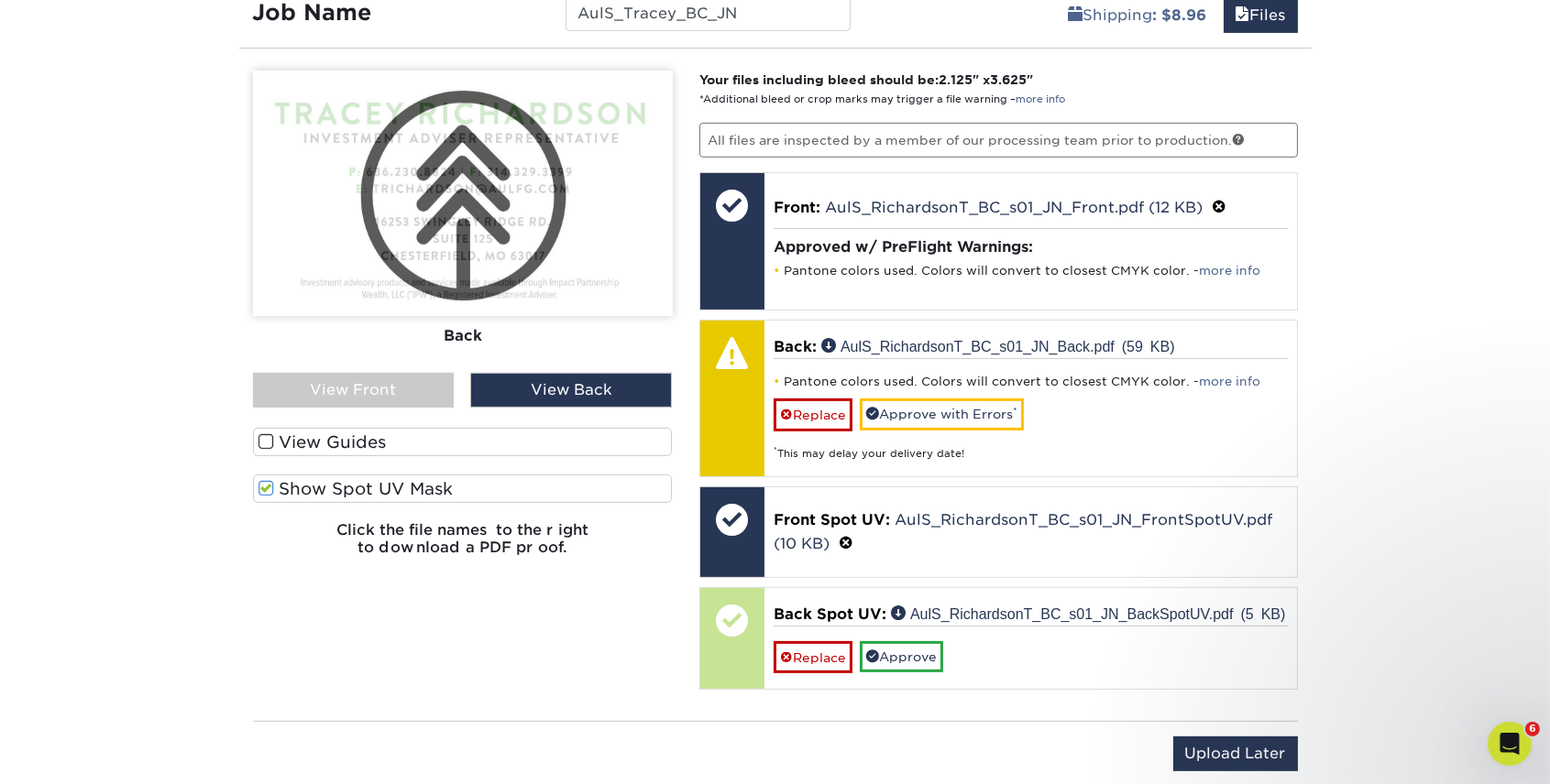
click at [548, 392] on div "View Back" at bounding box center [570, 390] width 201 height 34
click at [911, 653] on link "Approve" at bounding box center [901, 657] width 83 height 31
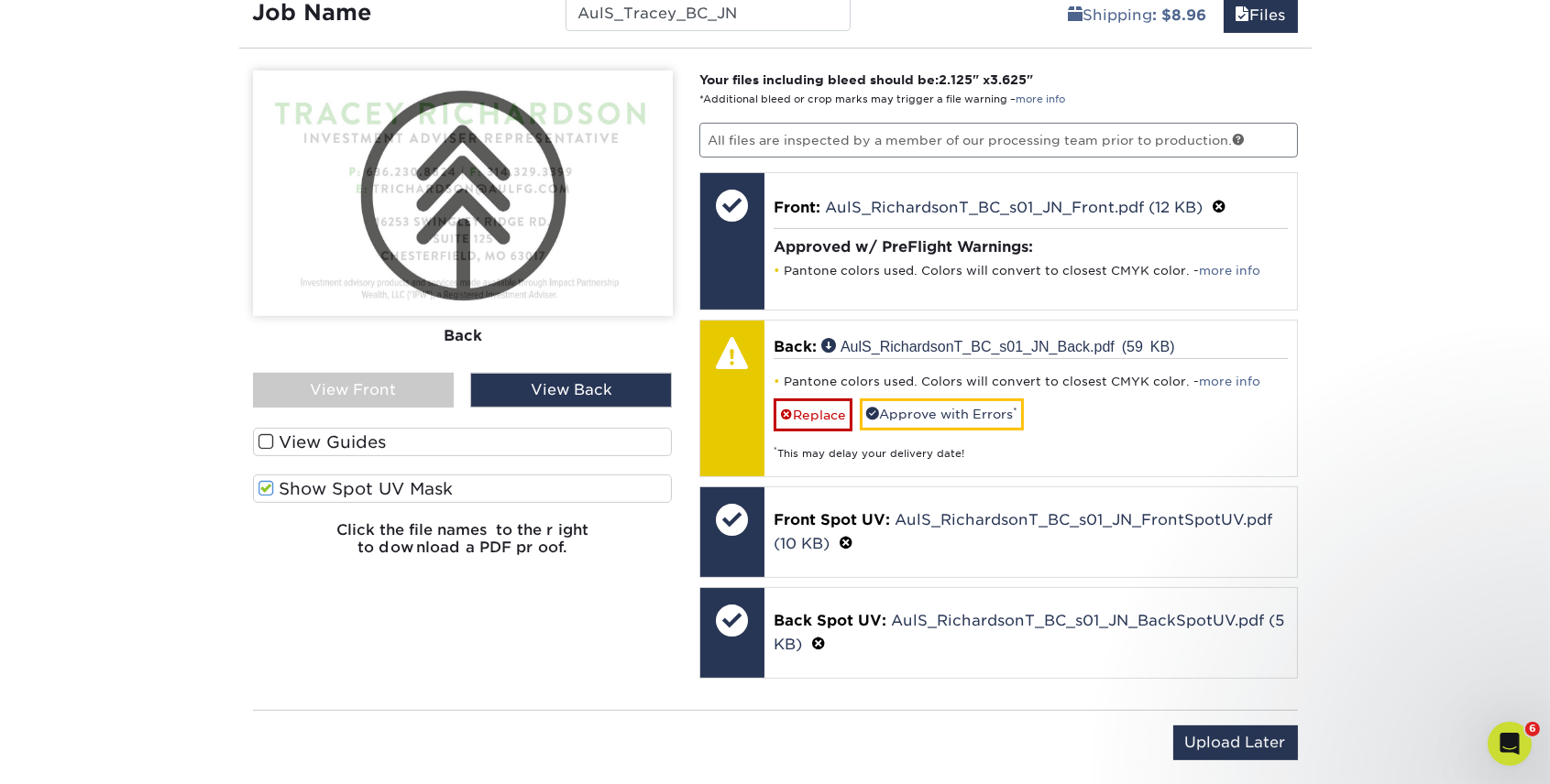
click at [293, 482] on label "Show Spot UV Mask" at bounding box center [463, 489] width 420 height 28
click at [0, 0] on input "Show Spot UV Mask" at bounding box center [0, 0] width 0 height 0
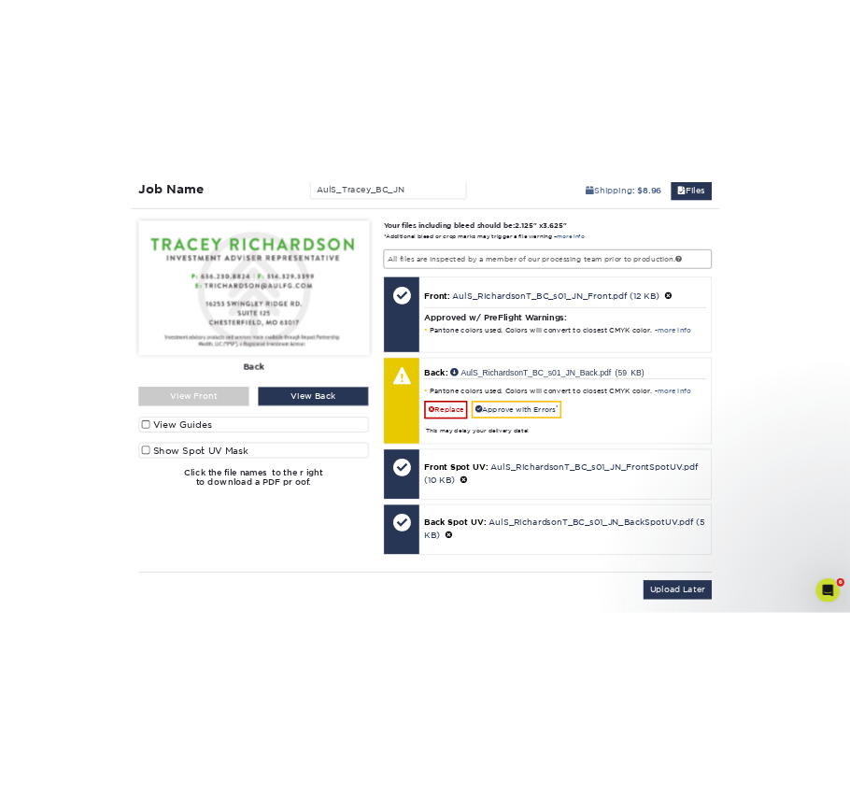
scroll to position [1186, 0]
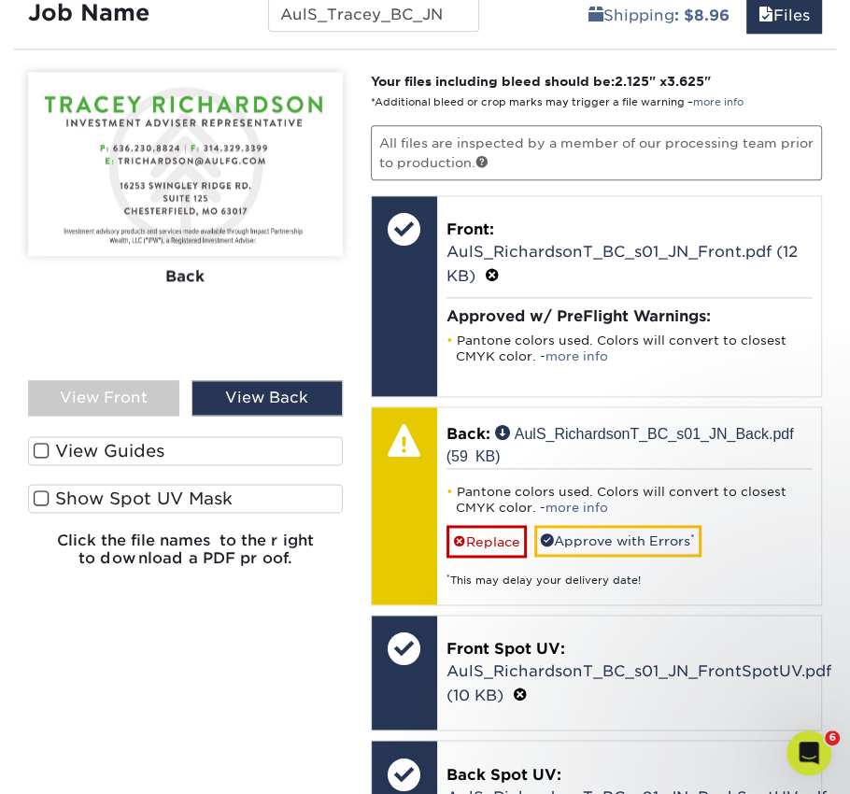
click at [311, 345] on div "Front Back" at bounding box center [185, 216] width 315 height 289
click at [340, 329] on div "Front Back" at bounding box center [185, 216] width 315 height 289
click at [621, 540] on link "Approve with Errors *" at bounding box center [617, 541] width 167 height 32
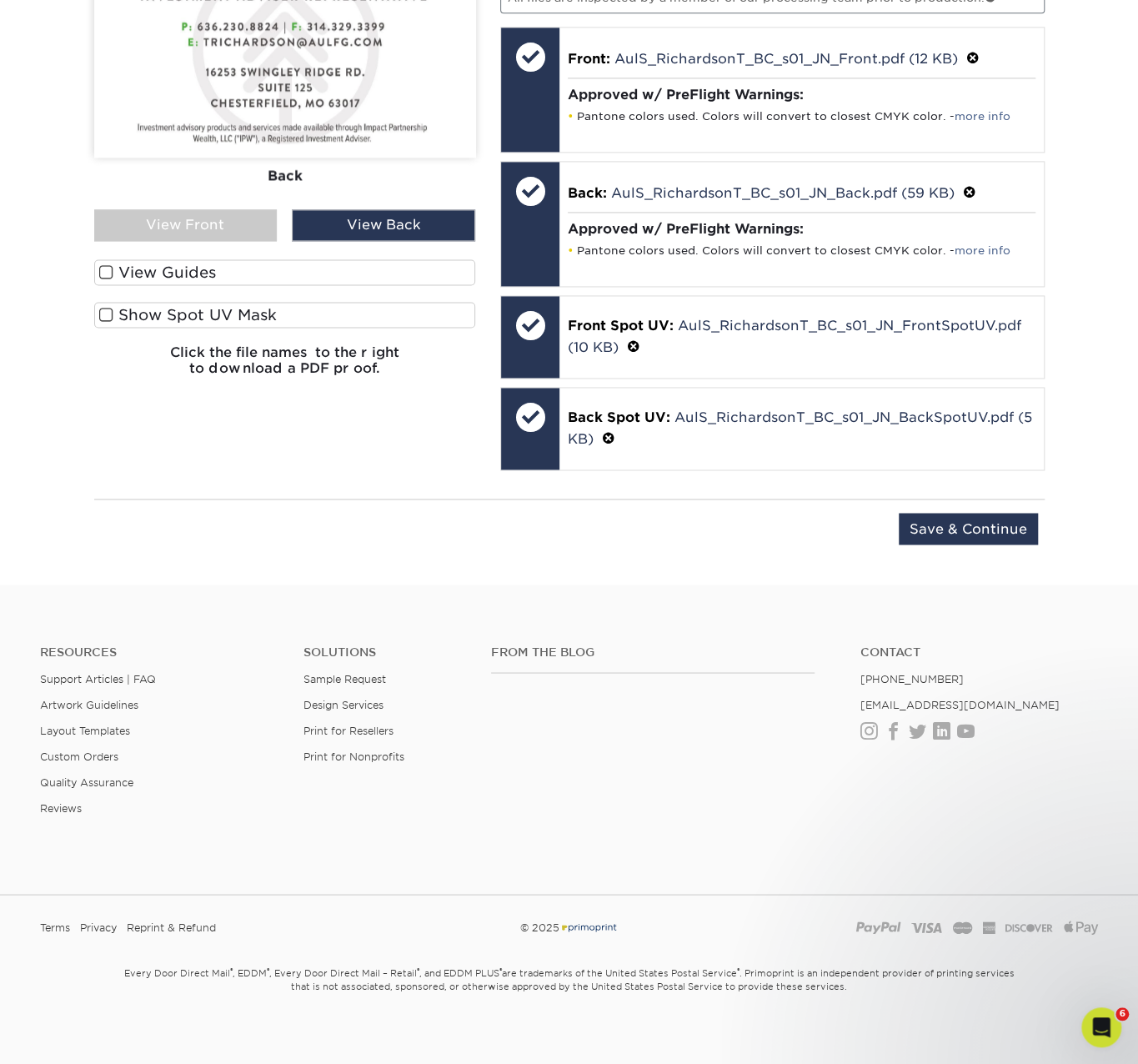
scroll to position [924, 0]
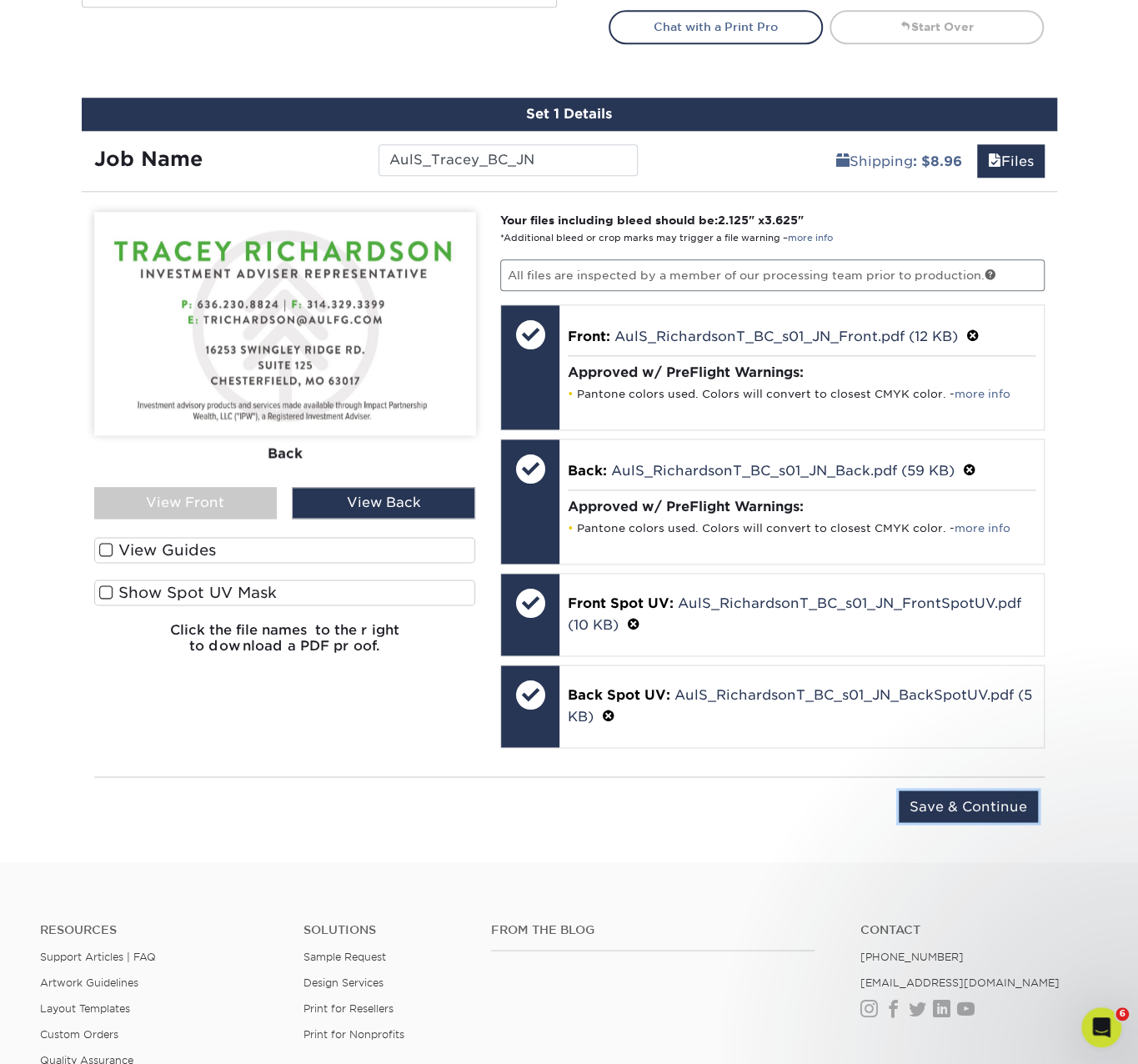
click at [971, 800] on input "Save & Continue" at bounding box center [969, 806] width 139 height 31
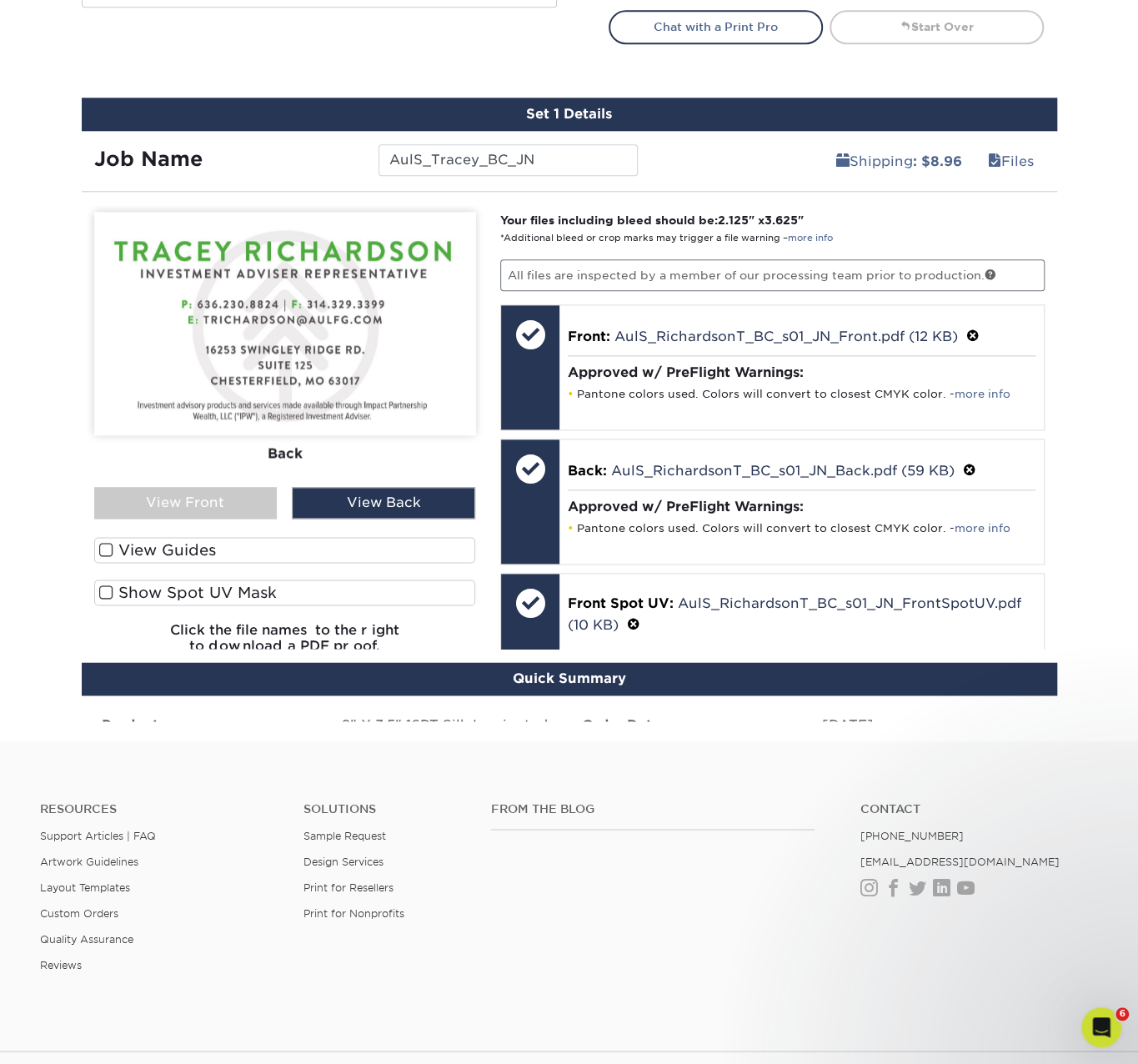
scroll to position [842, 0]
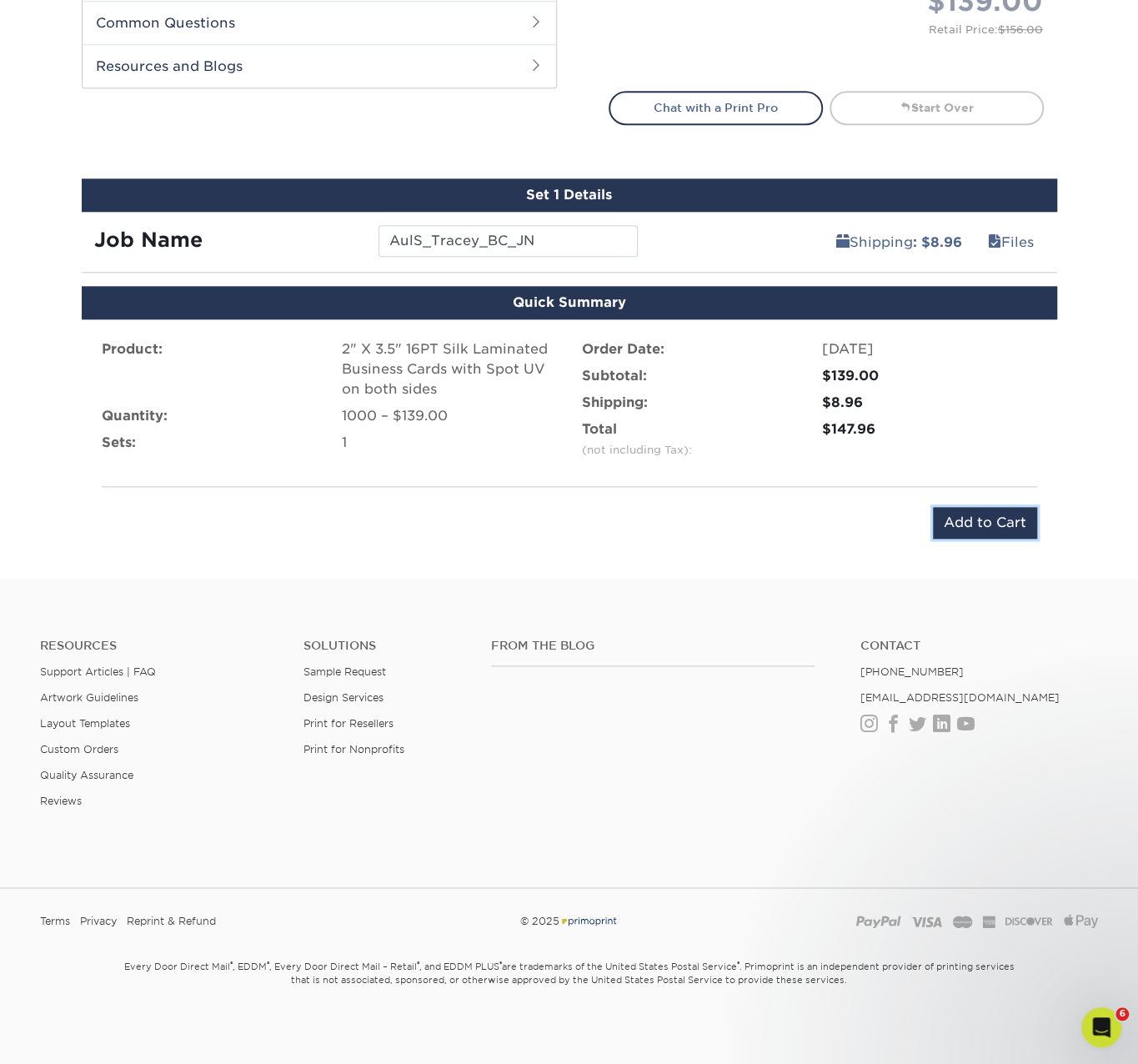
click at [954, 516] on input "Add to Cart" at bounding box center [985, 523] width 105 height 31
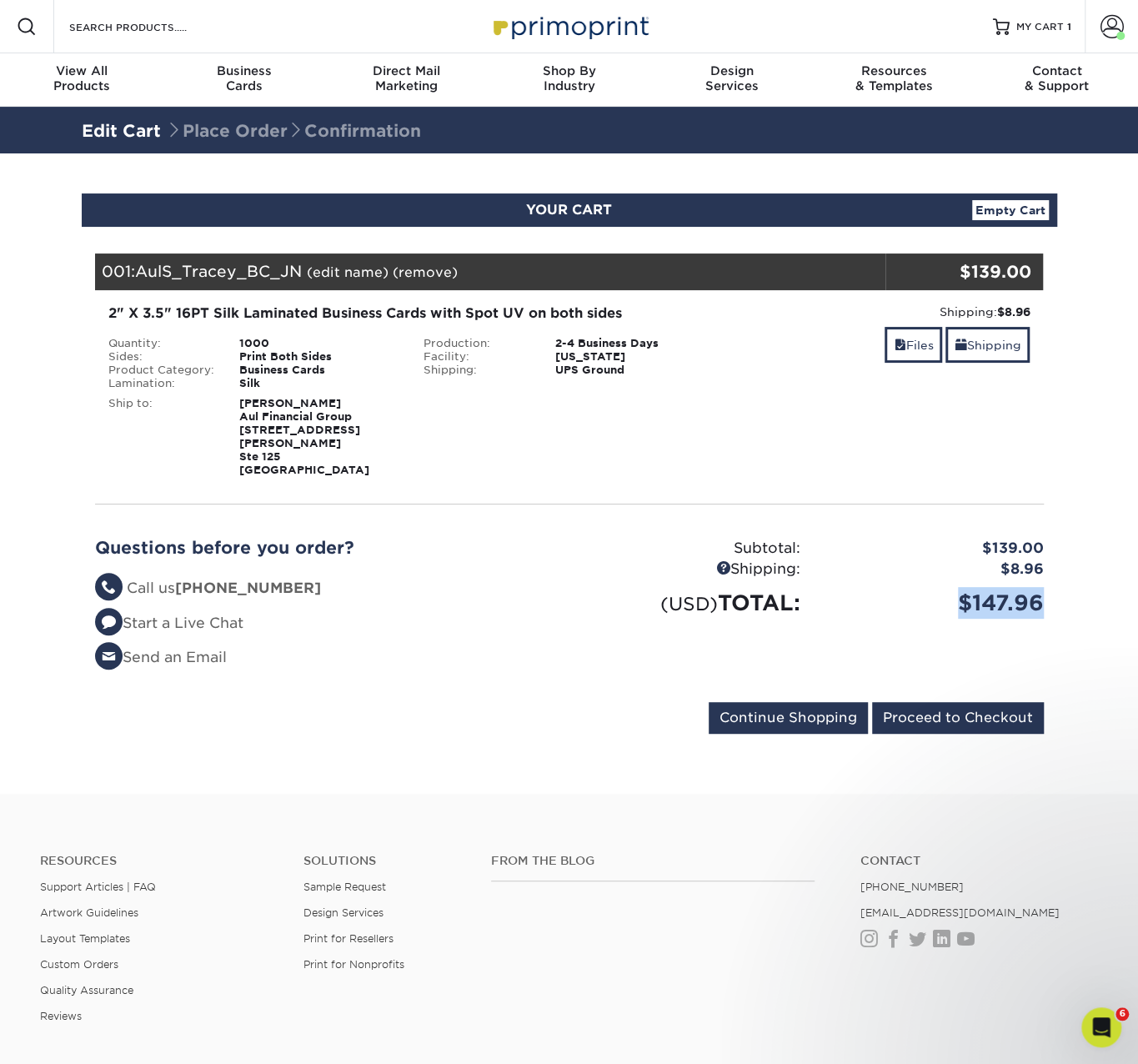
drag, startPoint x: 1045, startPoint y: 590, endPoint x: 961, endPoint y: 593, distance: 84.1
click at [961, 593] on div "$147.96" at bounding box center [934, 602] width 244 height 31
copy div "$147.96"
click at [905, 702] on input "Proceed to Checkout" at bounding box center [958, 717] width 172 height 31
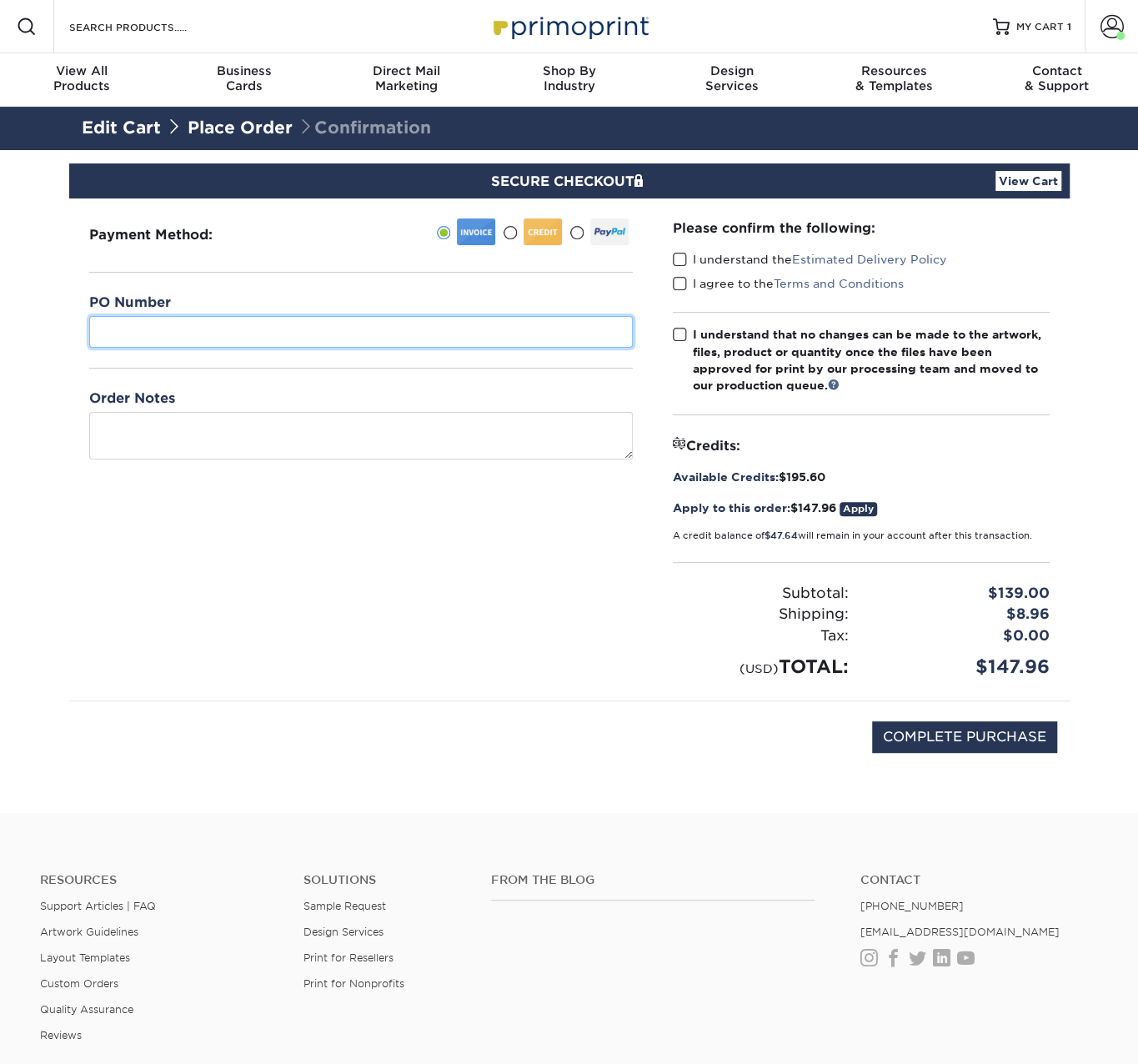
click at [356, 336] on input "text" at bounding box center [361, 331] width 544 height 31
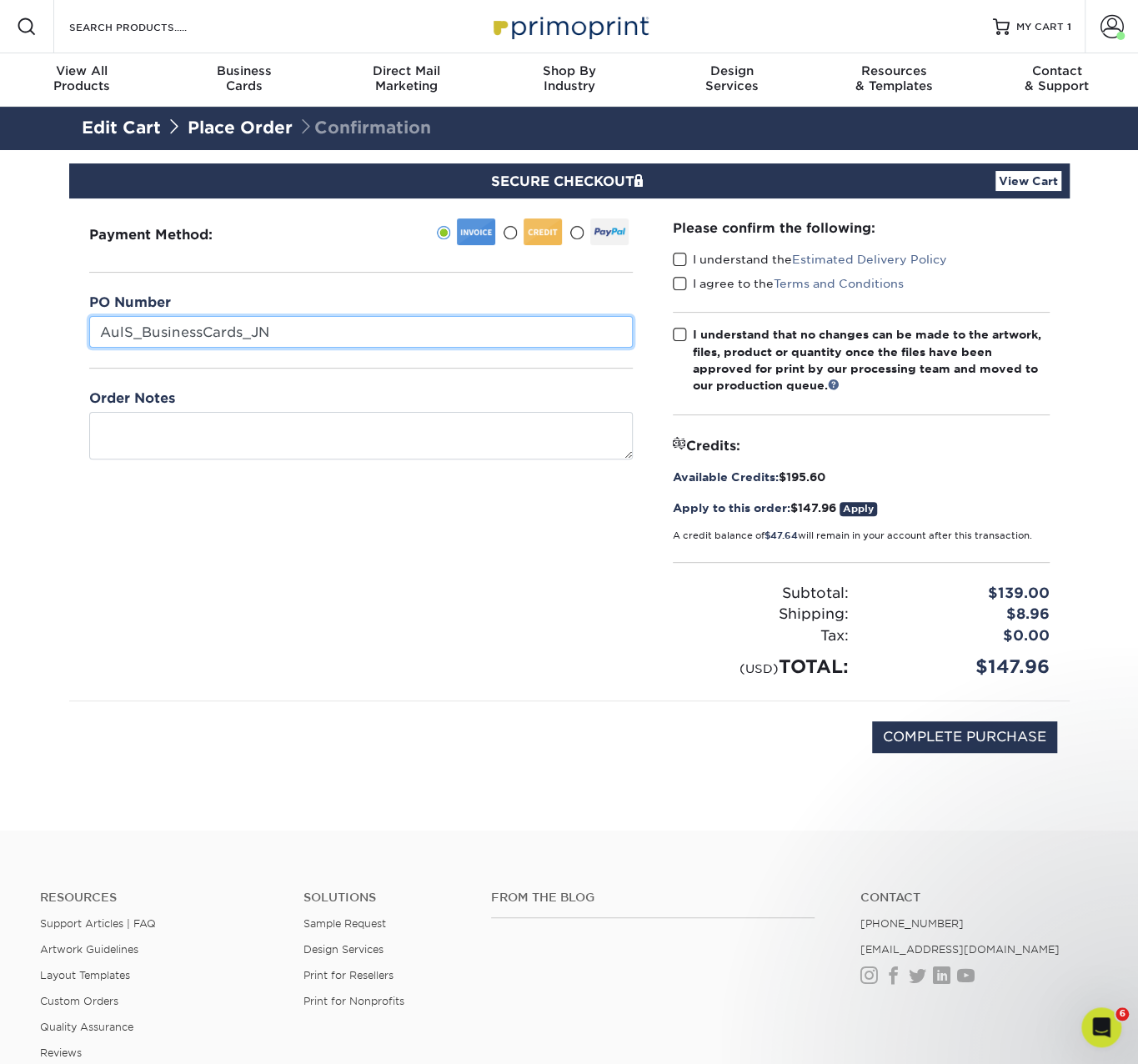
drag, startPoint x: 131, startPoint y: 323, endPoint x: 66, endPoint y: 323, distance: 65.0
click at [66, 323] on section "SECURE CHECKOUT View Cart Payment Method: $" at bounding box center [569, 490] width 1138 height 681
type input "AulS_BusinessCards_JN"
click at [496, 509] on div "Payment Method:" at bounding box center [361, 449] width 584 height 502
click at [696, 261] on label "I understand the Estimated Delivery Policy" at bounding box center [809, 259] width 274 height 17
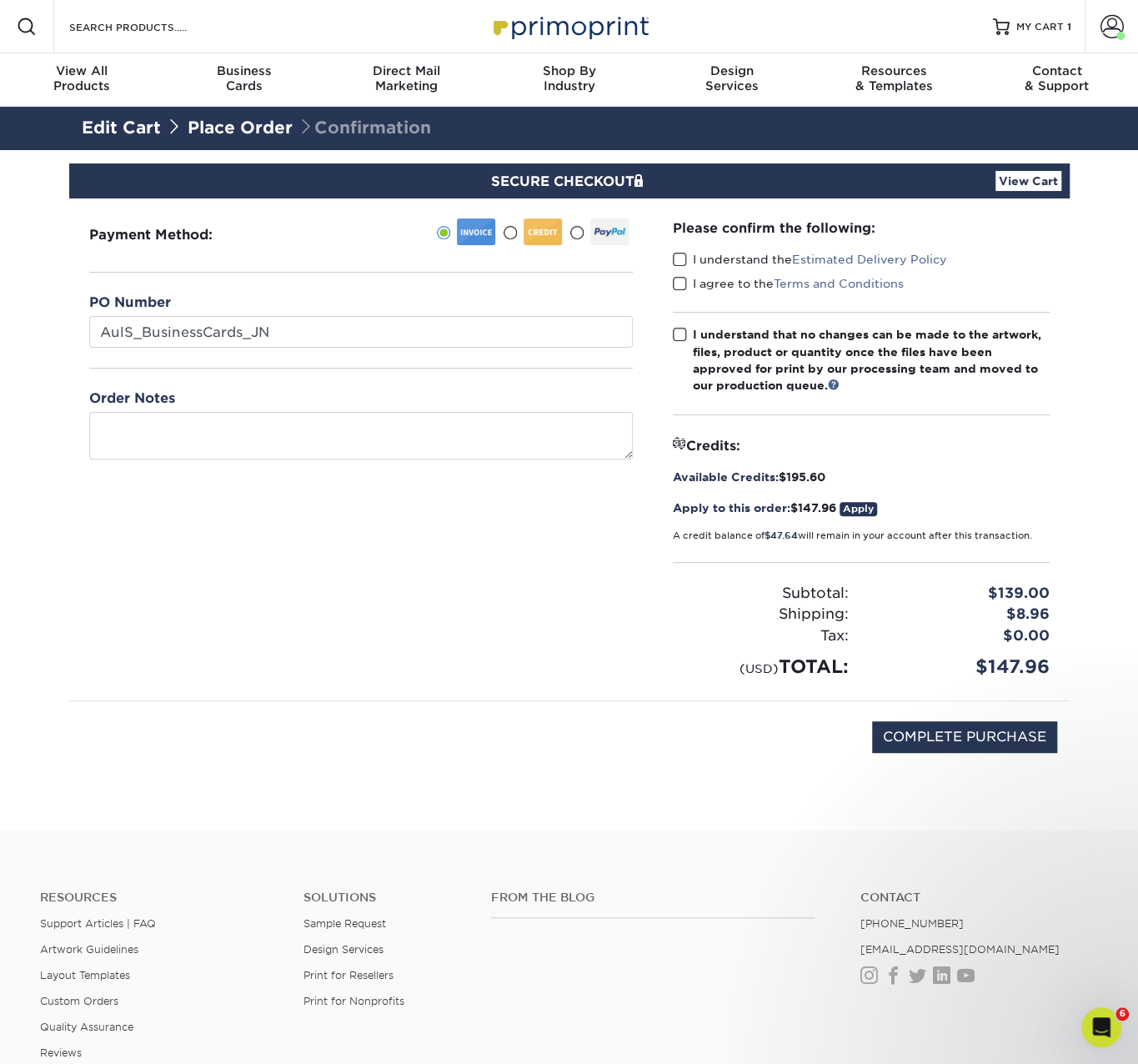
click at [0, 0] on input "I understand the Estimated Delivery Policy" at bounding box center [0, 0] width 0 height 0
click at [673, 280] on span at bounding box center [680, 284] width 14 height 16
click at [0, 0] on input "I agree to the Terms and Conditions" at bounding box center [0, 0] width 0 height 0
click at [681, 323] on div "Please confirm the following: I understand the Estimated Delivery Policy I agre…" at bounding box center [861, 449] width 377 height 462
click at [681, 331] on span at bounding box center [680, 335] width 14 height 16
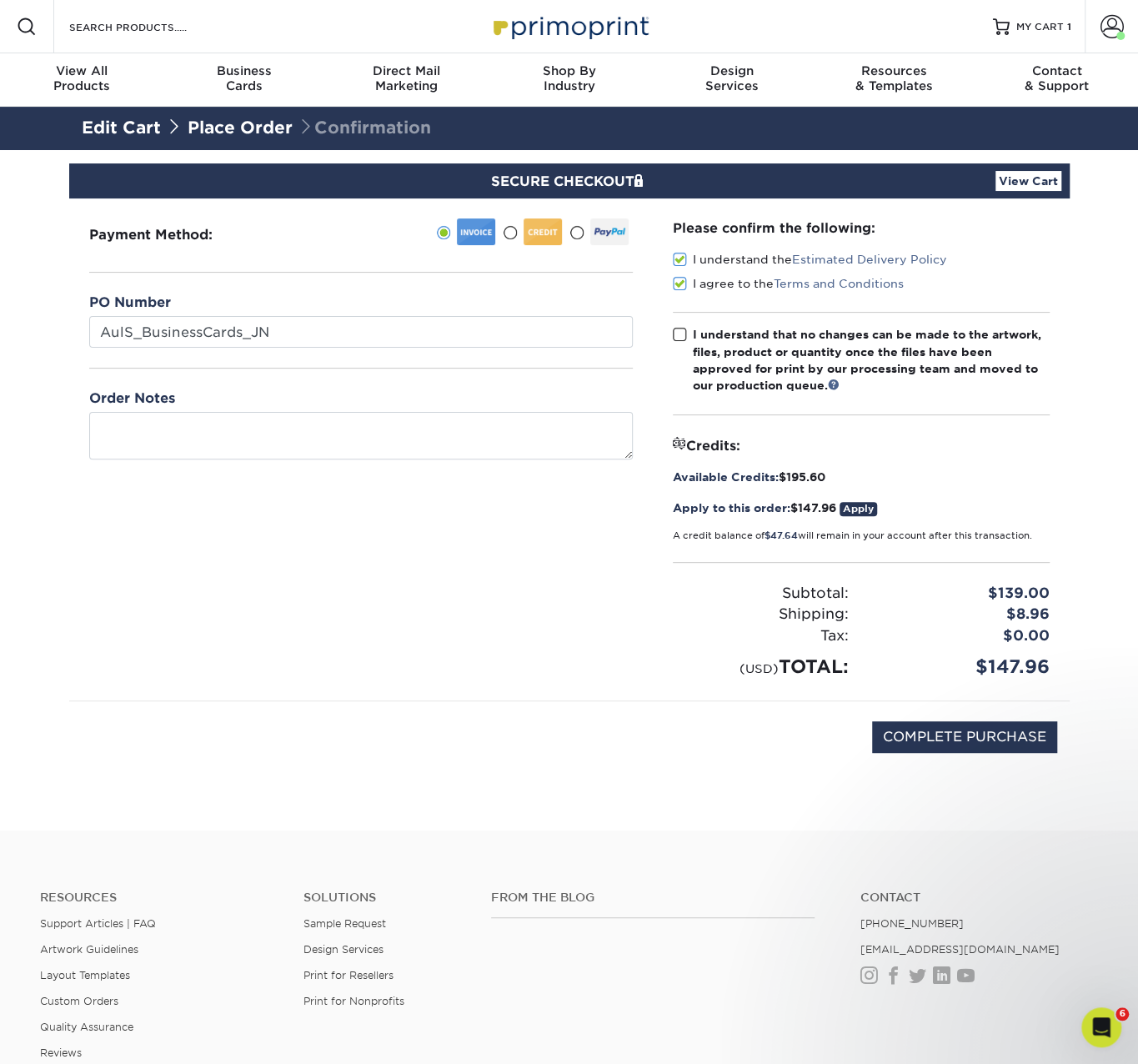
click at [0, 0] on input "I understand that no changes can be made to the artwork, files, product or quan…" at bounding box center [0, 0] width 0 height 0
click at [547, 607] on div "Payment Method:" at bounding box center [361, 449] width 584 height 502
click at [1000, 724] on input "COMPLETE PURCHASE" at bounding box center [965, 737] width 185 height 31
type input "PROCESSING, PLEASE WAIT..."
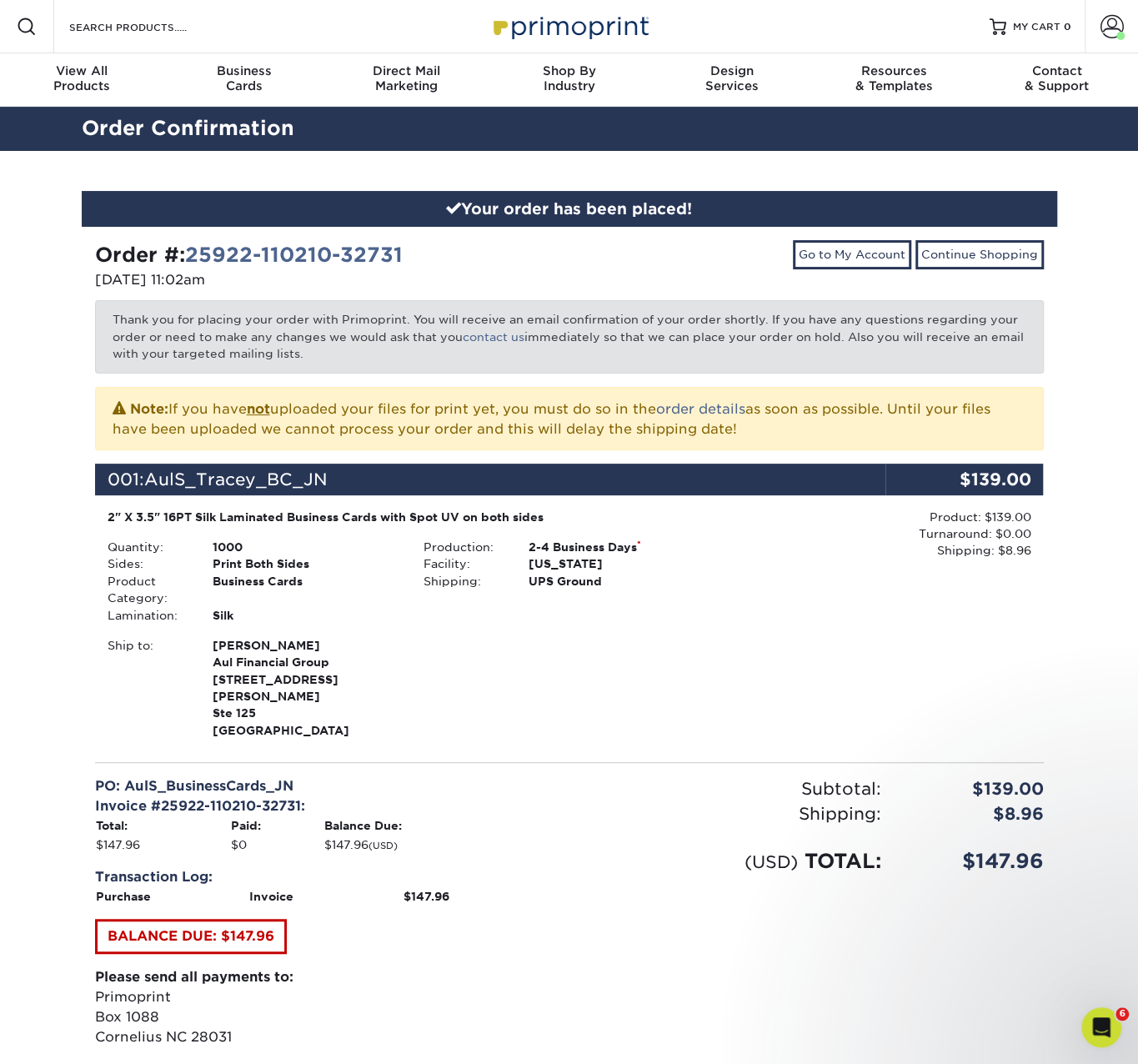
click at [788, 641] on div "Product: $139.00 Turnaround: $0.00 Shipping: $8.96 Discount: - $0.00" at bounding box center [885, 626] width 316 height 234
drag, startPoint x: 439, startPoint y: 259, endPoint x: 191, endPoint y: 260, distance: 248.0
click at [191, 260] on div "Order #: 25922-110210-32731" at bounding box center [325, 256] width 462 height 30
copy link "25922-110210-32731"
click at [892, 682] on div "Product: $139.00 Turnaround: $0.00 Shipping: $8.96 Discount: - $0.00" at bounding box center [885, 626] width 316 height 234
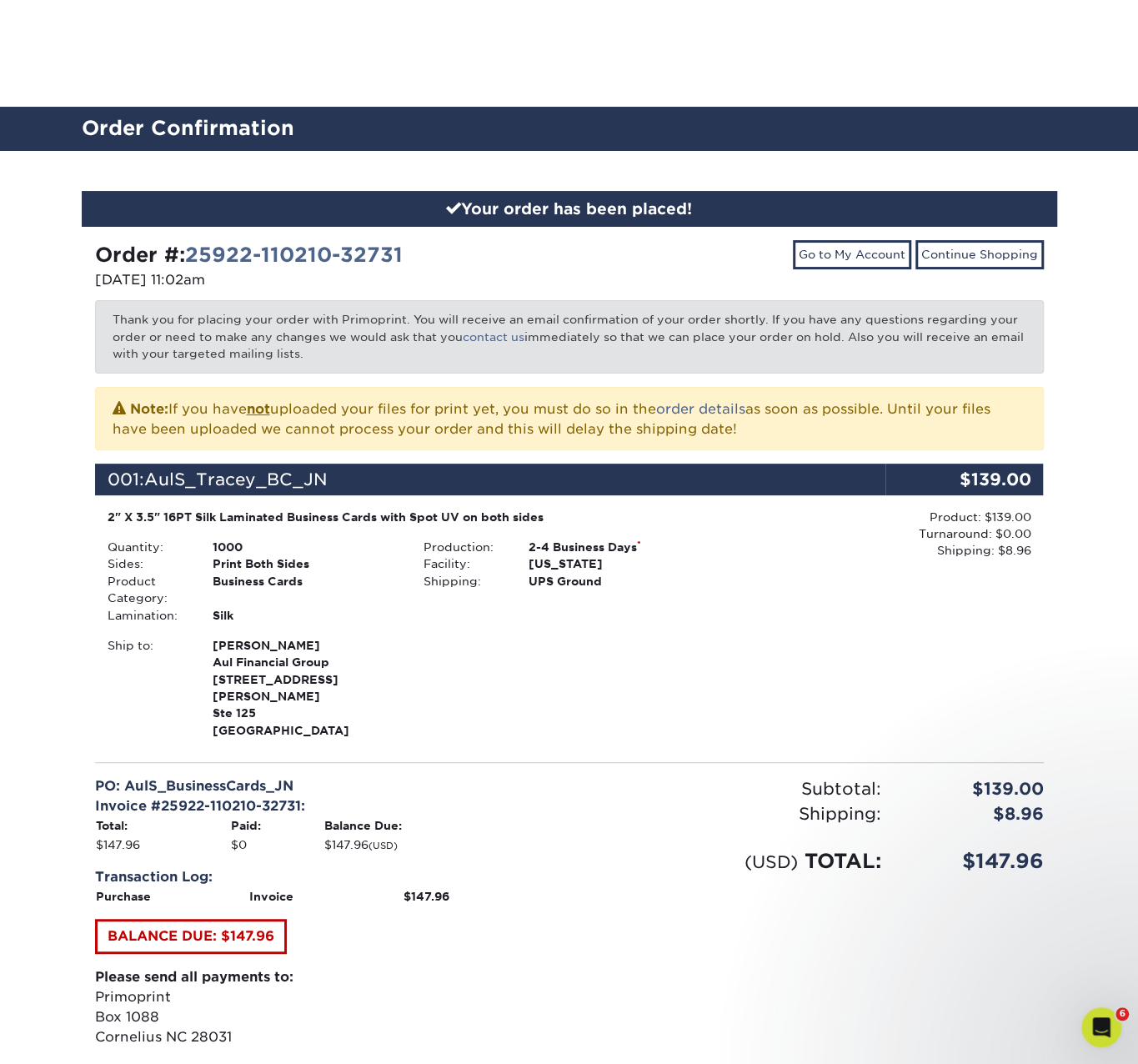
scroll to position [278, 0]
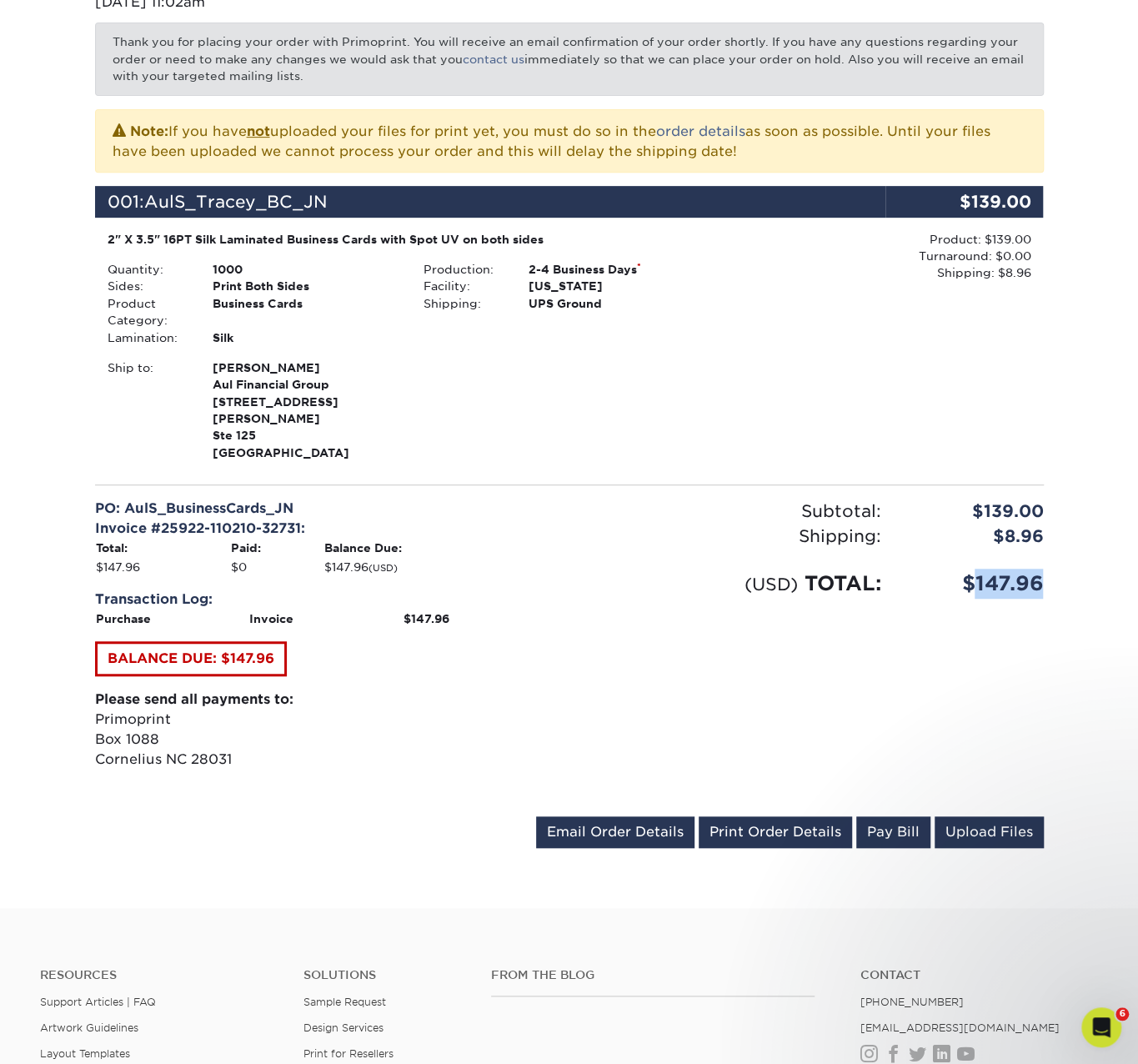
drag, startPoint x: 1048, startPoint y: 568, endPoint x: 973, endPoint y: 558, distance: 75.7
click at [973, 558] on div "Your order has been placed! Order #: 25922-110210-32731 09/22/2025 11:02am Go t…" at bounding box center [569, 391] width 1000 height 1036
copy div "147.96"
click at [766, 818] on link "Print Order Details" at bounding box center [775, 832] width 154 height 31
